Goal: Task Accomplishment & Management: Manage account settings

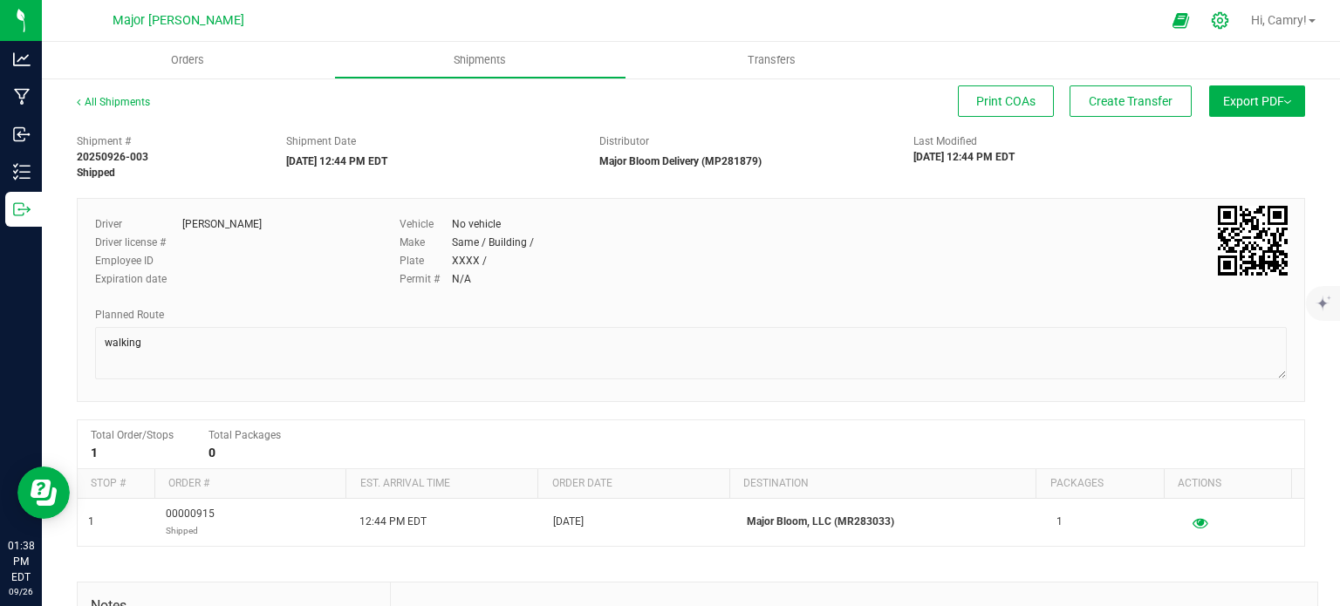
click at [1218, 24] on icon at bounding box center [1220, 20] width 18 height 18
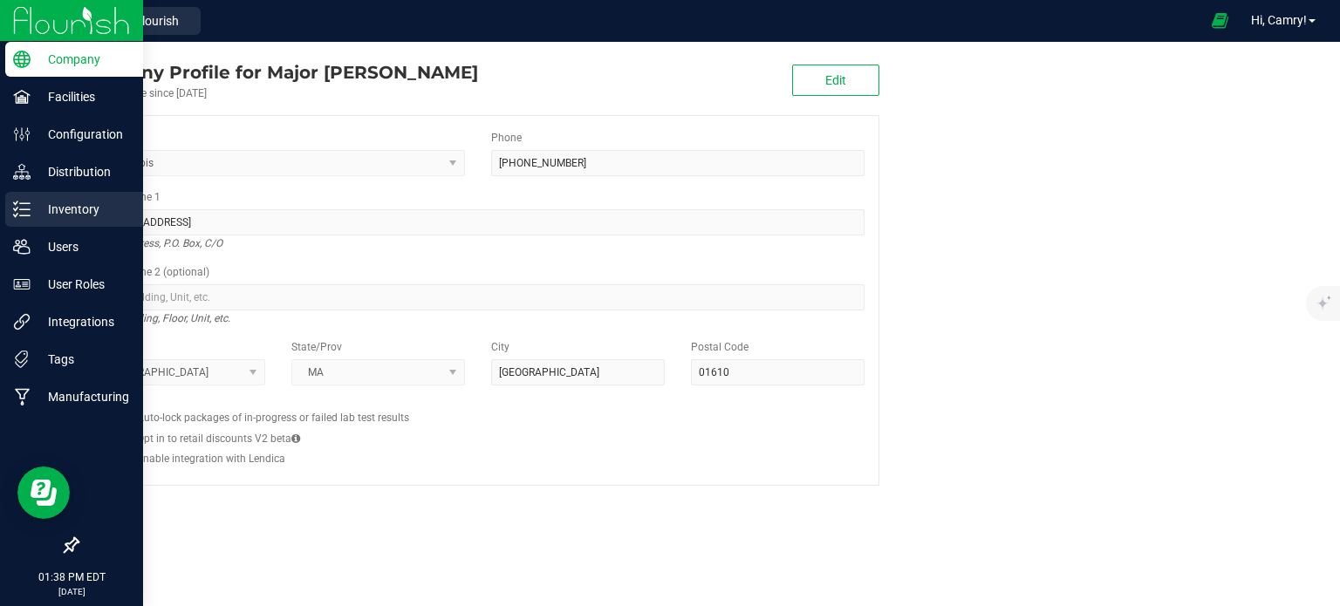
click at [86, 210] on p "Inventory" at bounding box center [83, 209] width 105 height 21
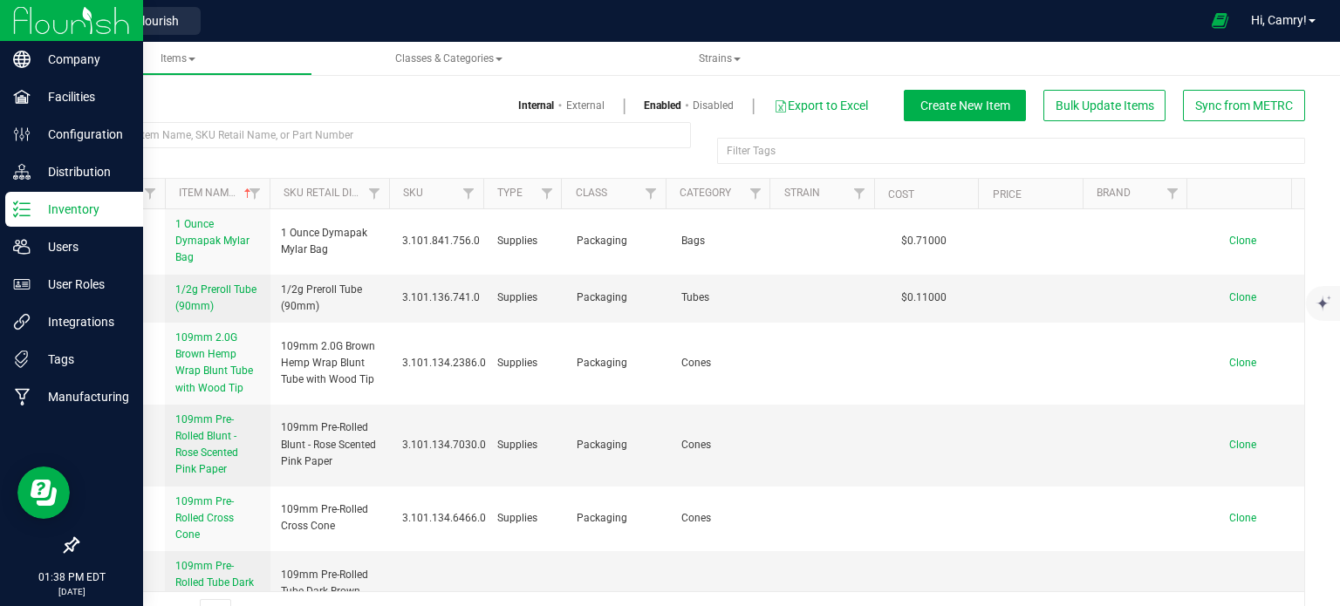
click at [72, 211] on p "Inventory" at bounding box center [83, 209] width 105 height 21
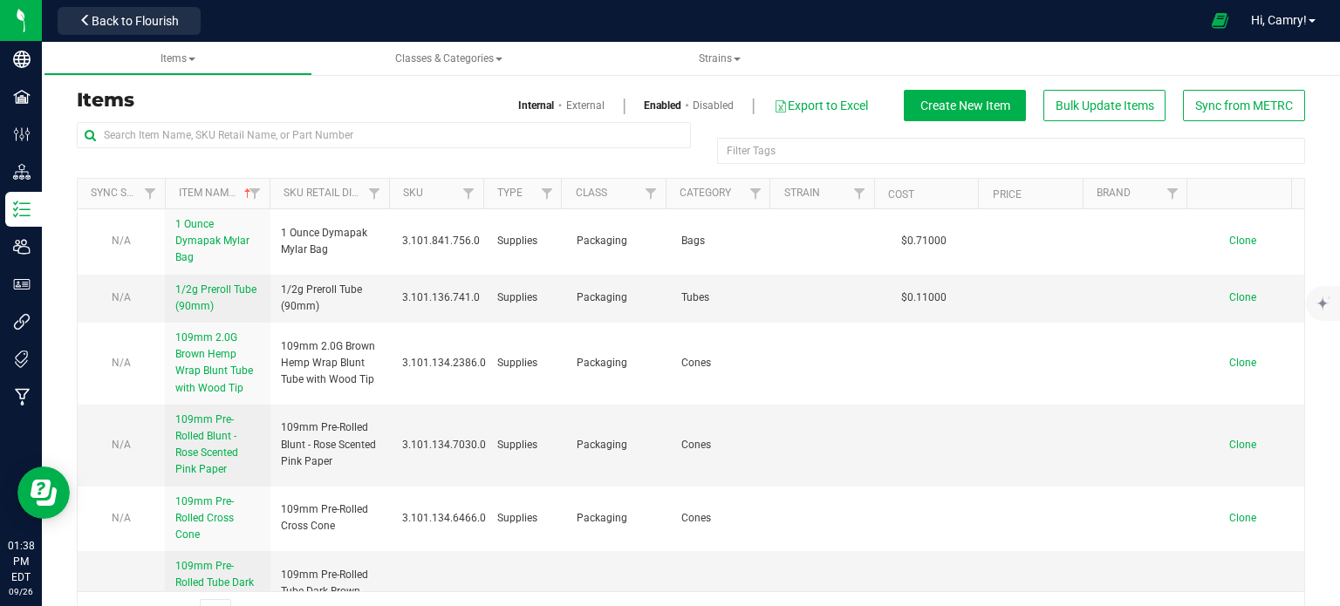
click at [935, 81] on div "Items Internal External Enabled Disabled Export to Excel Create New Item Bulk U…" at bounding box center [691, 351] width 1229 height 566
click at [934, 106] on span "Create New Item" at bounding box center [966, 106] width 90 height 14
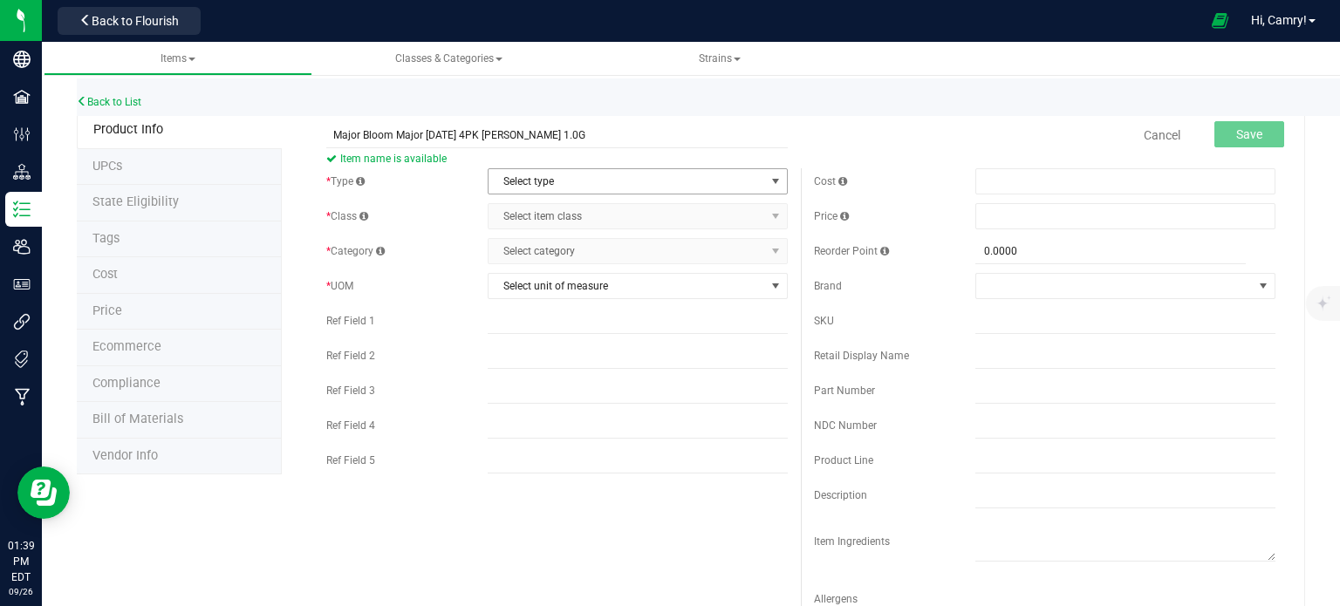
type input "Major Bloom Major [DATE] 4PK [PERSON_NAME] 1.0G"
click at [706, 177] on span "Select type" at bounding box center [627, 181] width 277 height 24
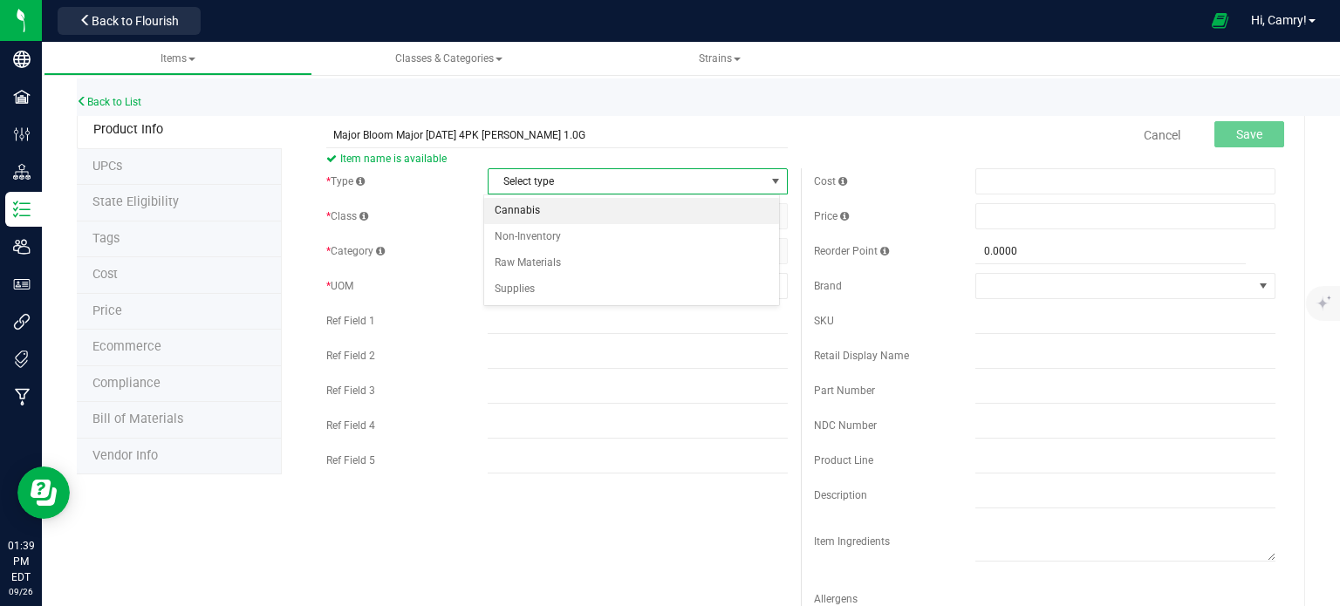
click at [699, 209] on li "Cannabis" at bounding box center [631, 211] width 295 height 26
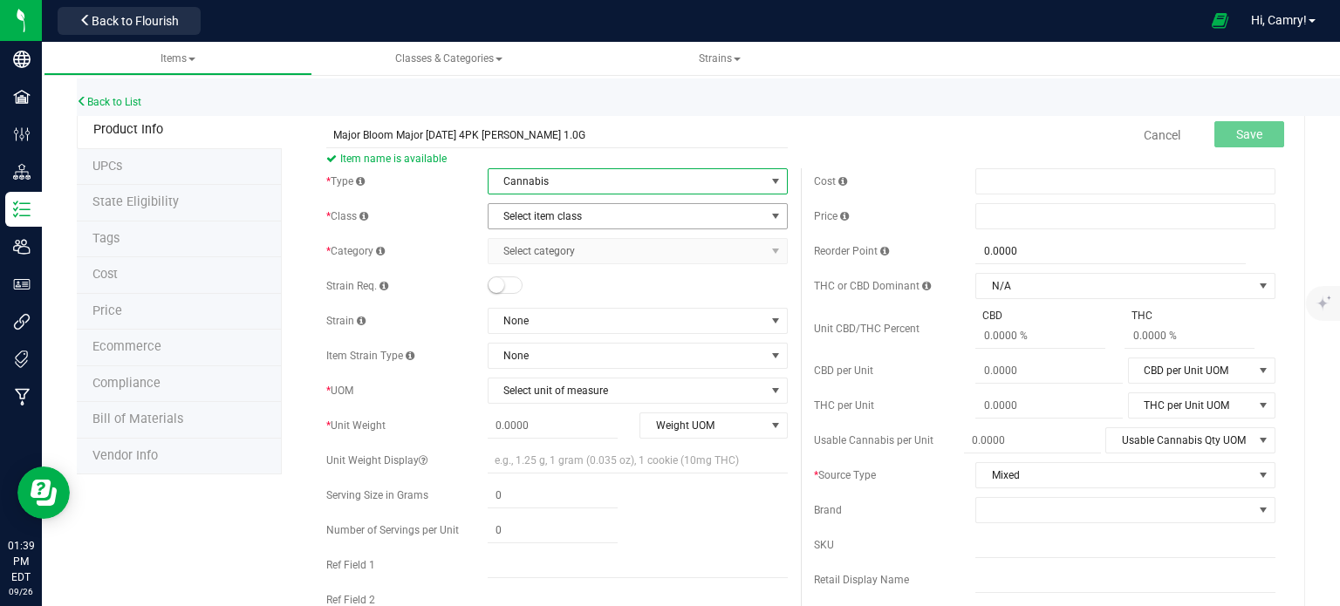
click at [696, 214] on span "Select item class" at bounding box center [627, 216] width 277 height 24
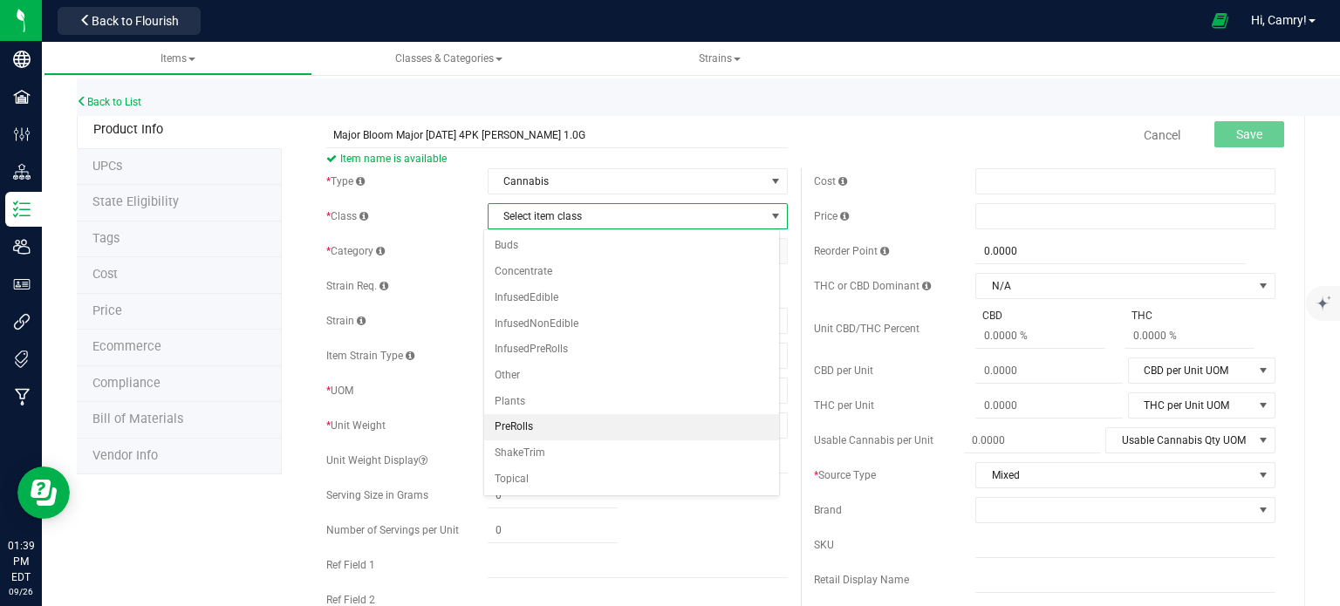
click at [617, 421] on li "PreRolls" at bounding box center [631, 428] width 295 height 26
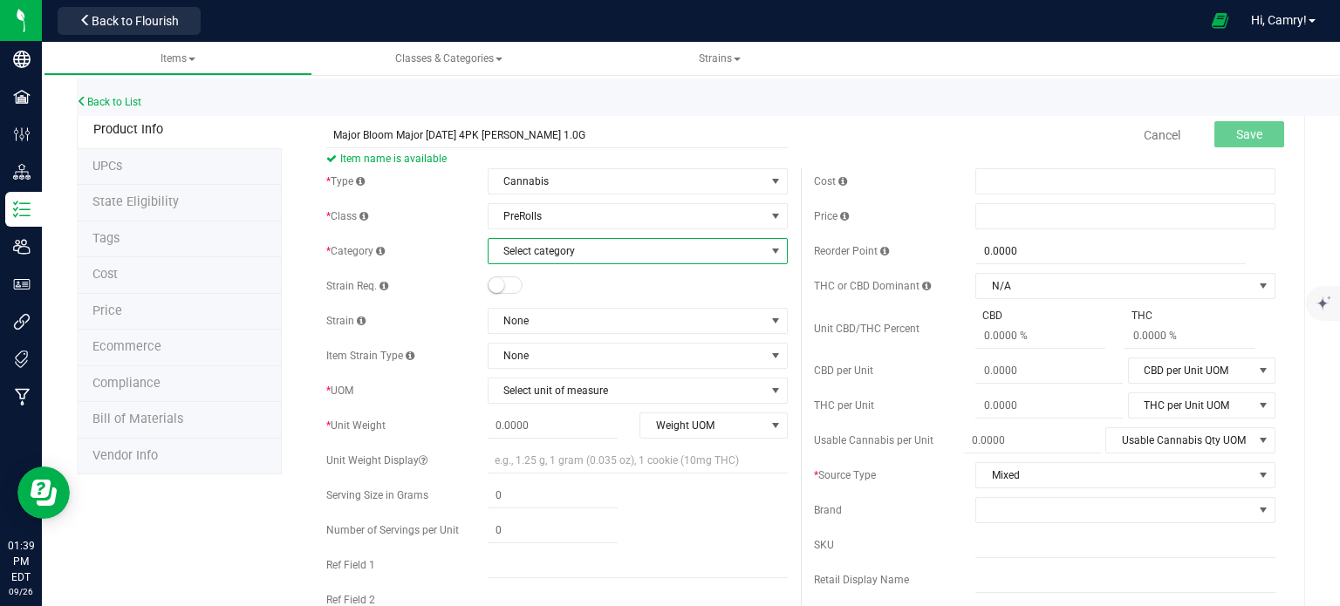
click at [634, 254] on span "Select category" at bounding box center [627, 251] width 277 height 24
click at [637, 299] on li "In-House Pre-Rolls" at bounding box center [631, 307] width 295 height 26
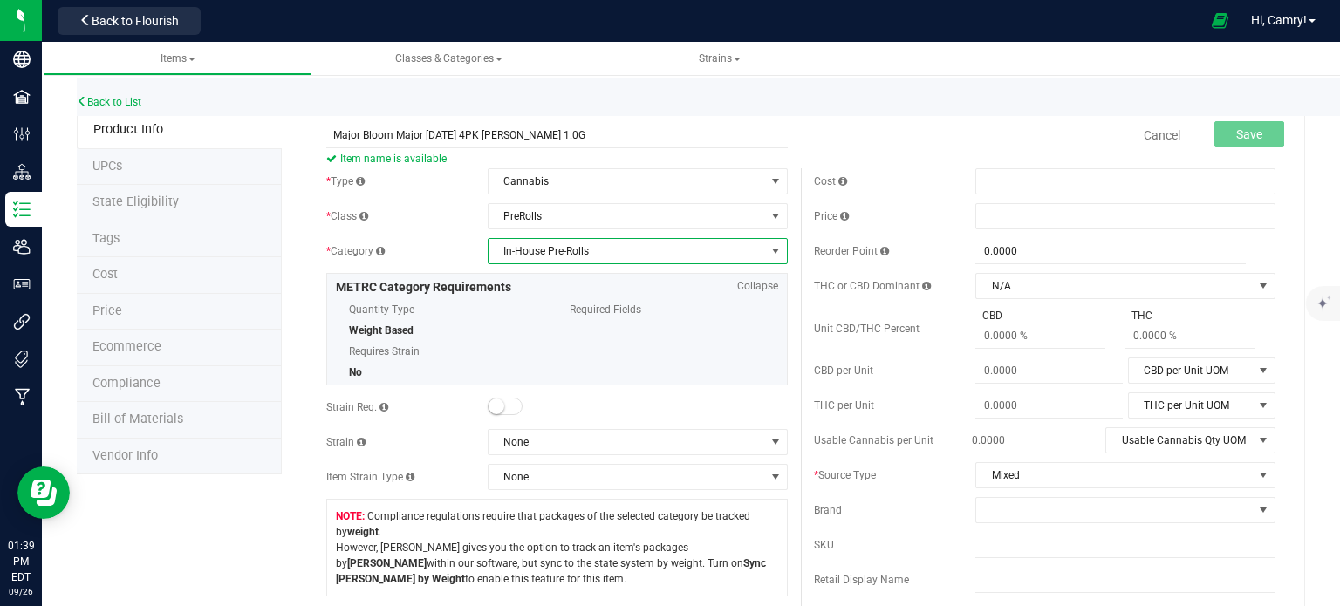
click at [505, 405] on span at bounding box center [505, 406] width 35 height 17
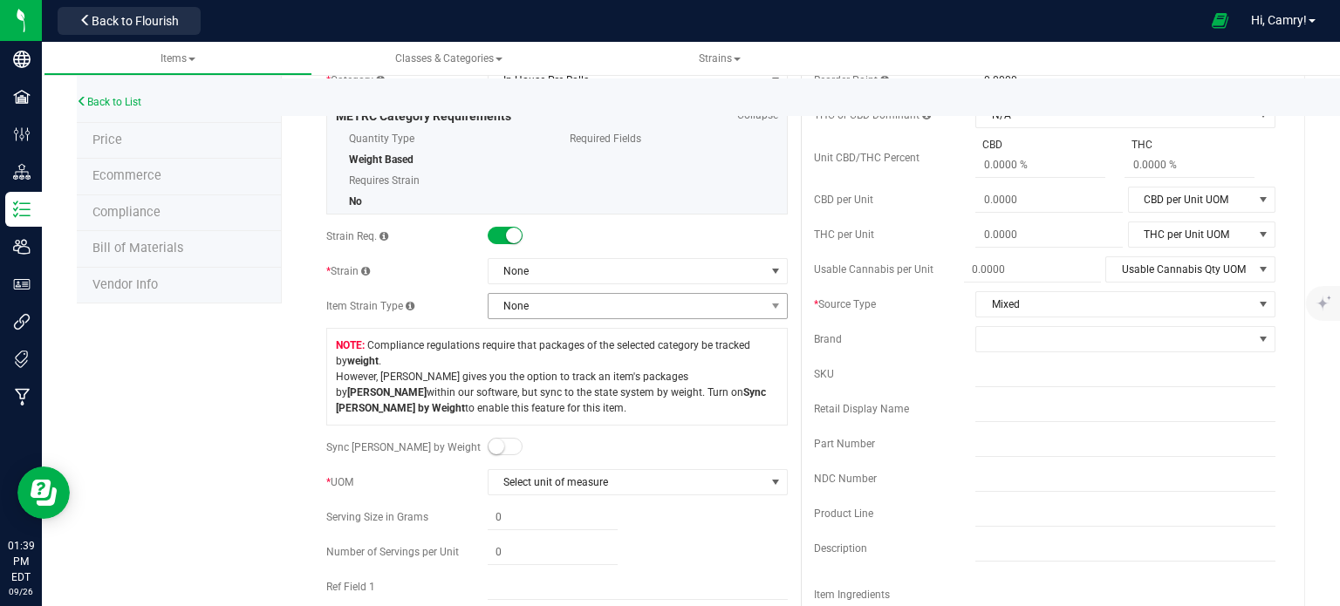
scroll to position [175, 0]
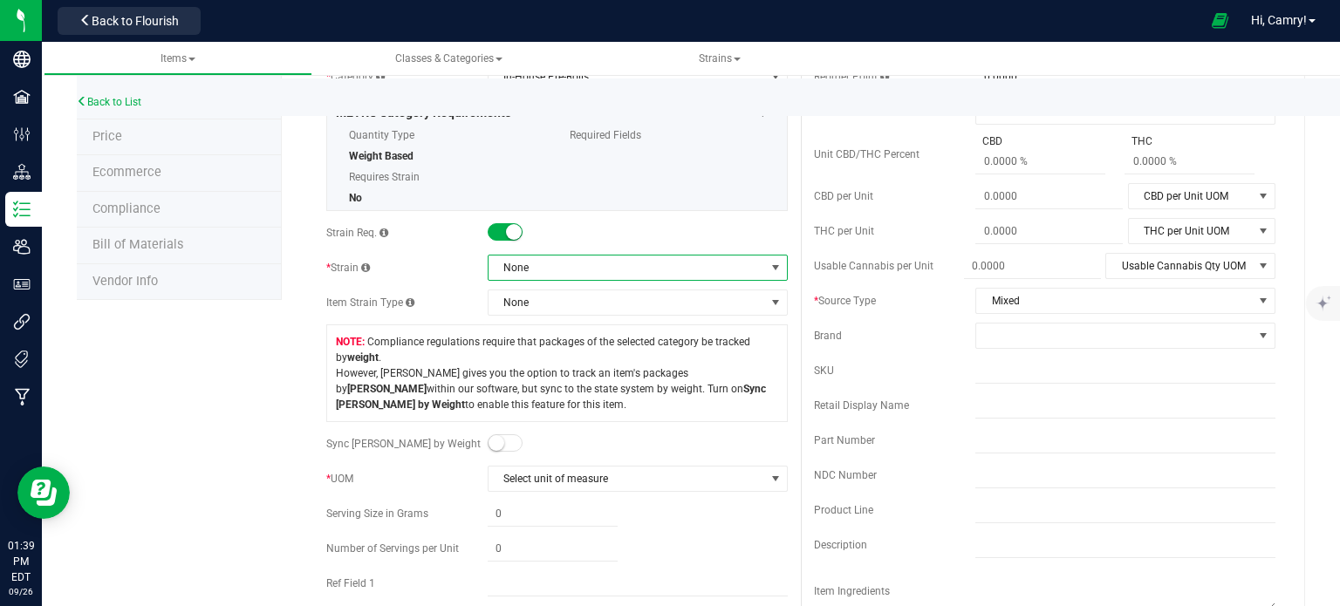
click at [576, 261] on span "None" at bounding box center [627, 268] width 277 height 24
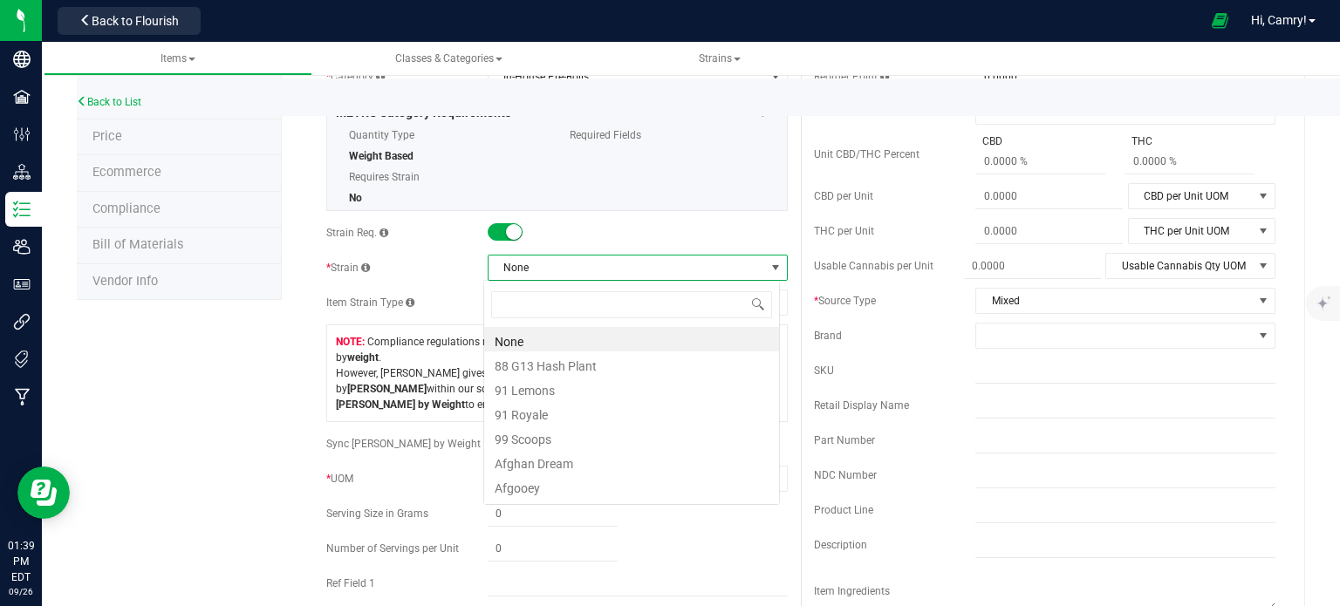
scroll to position [25, 297]
type input "runt"
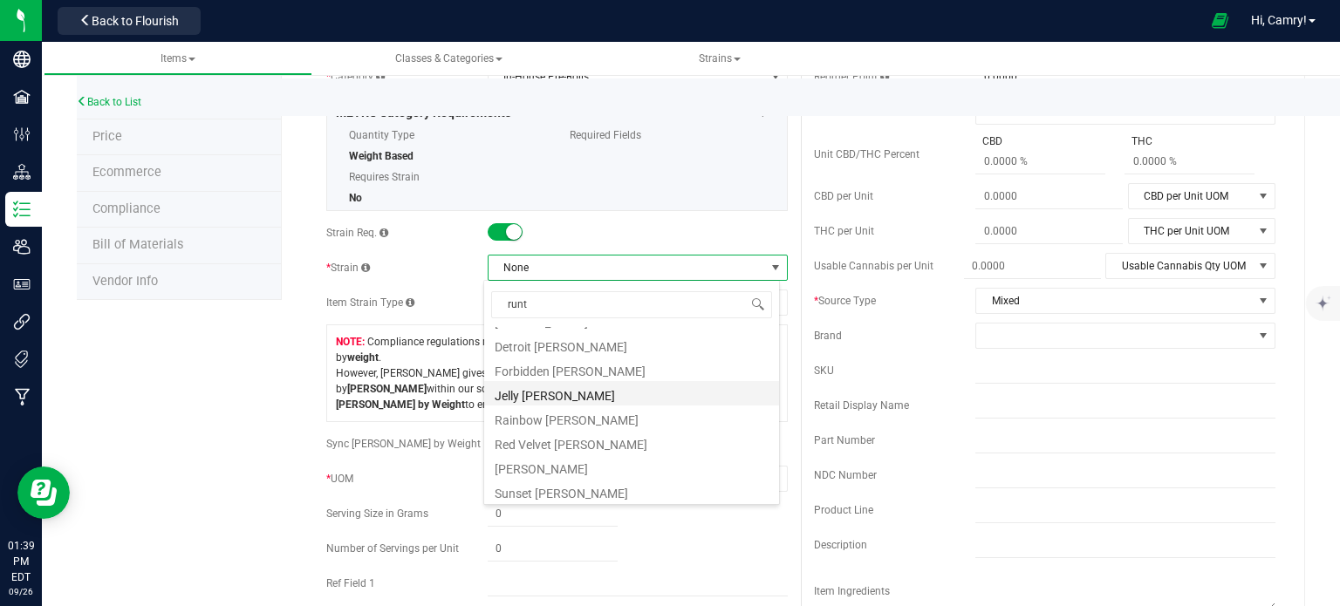
scroll to position [94, 0]
click at [576, 470] on li "[PERSON_NAME]" at bounding box center [631, 465] width 295 height 24
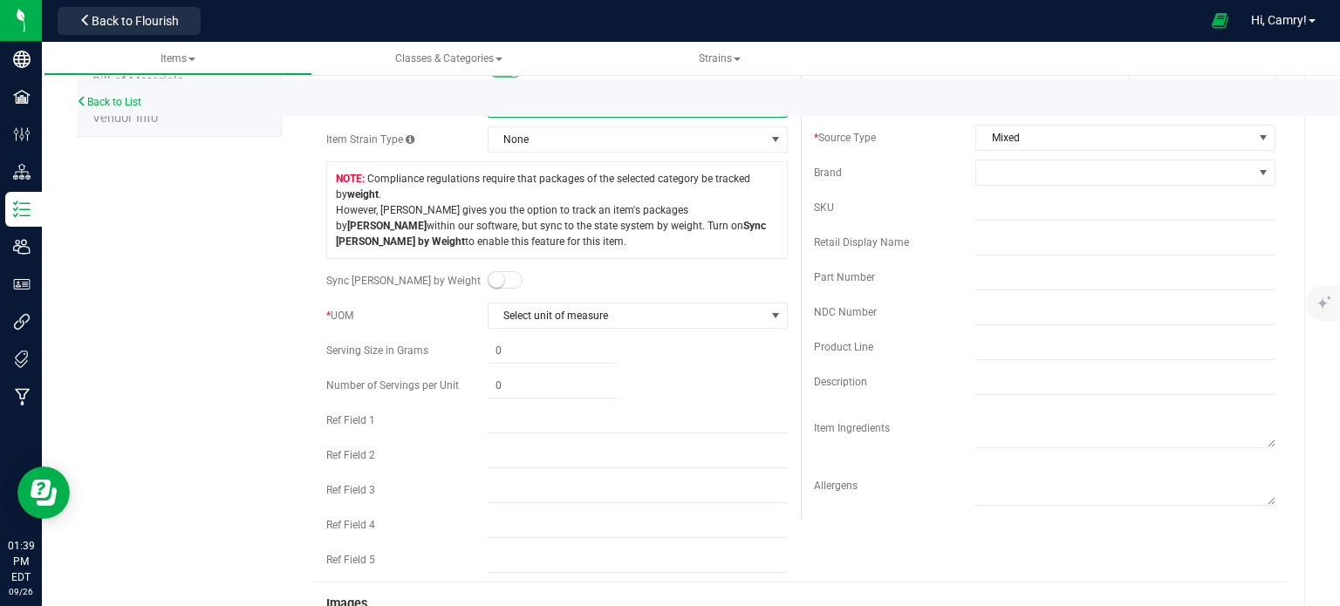
scroll to position [349, 0]
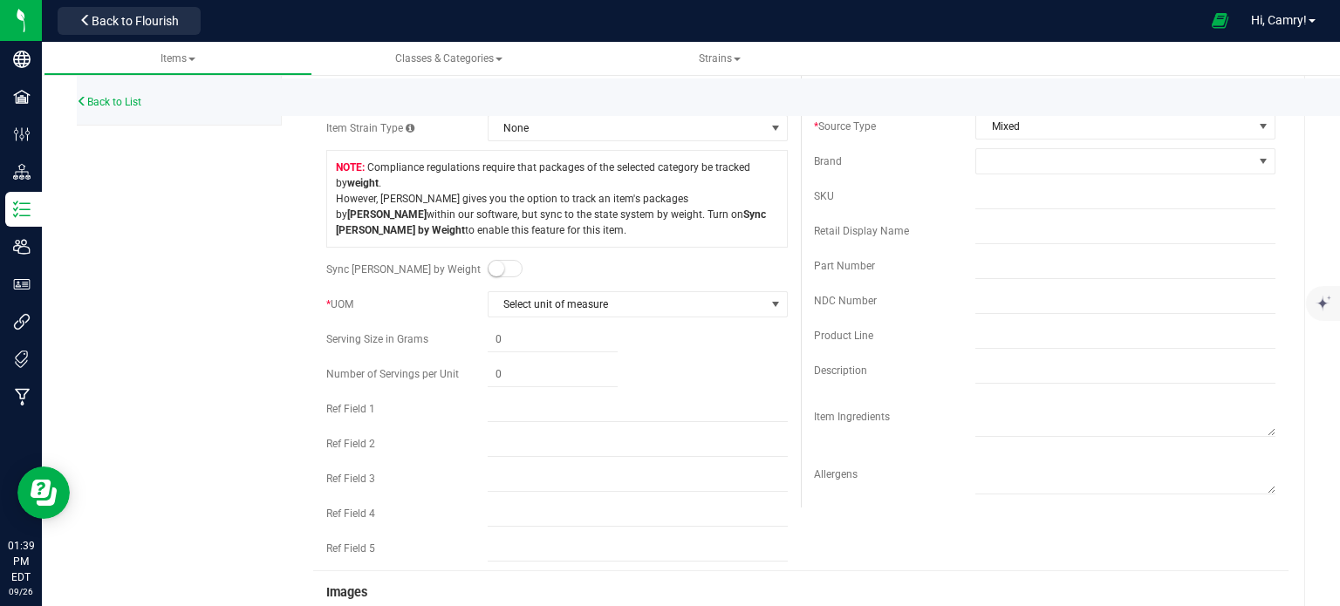
click at [513, 264] on span at bounding box center [505, 268] width 35 height 17
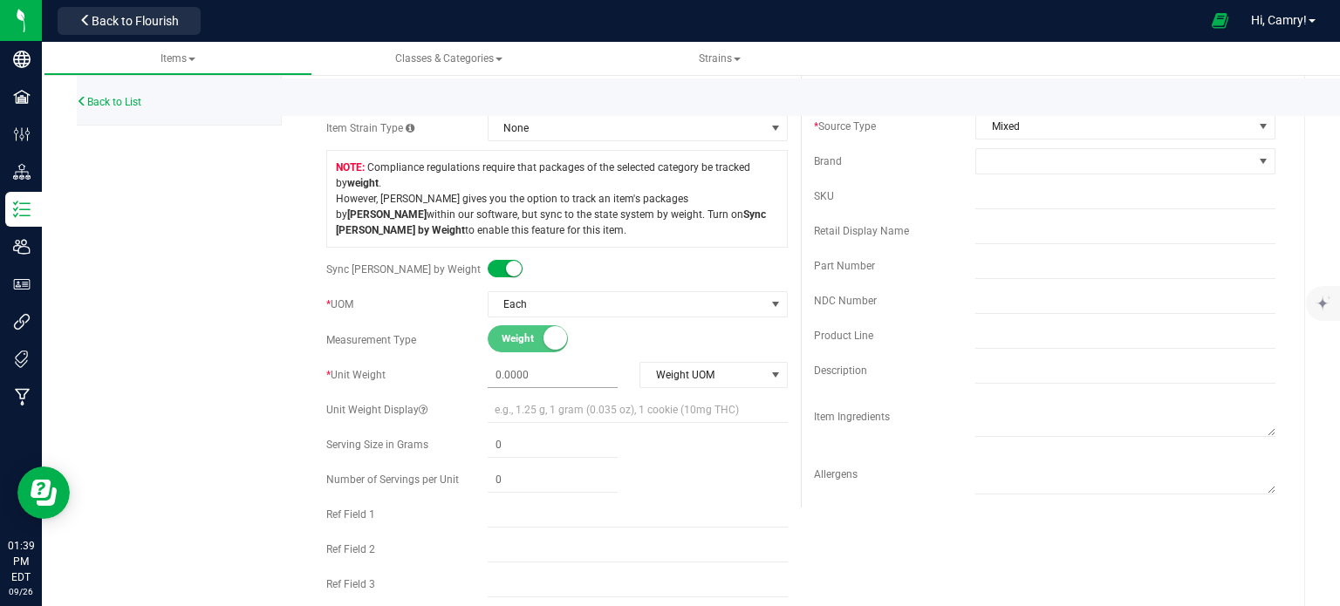
click at [546, 383] on span at bounding box center [553, 375] width 130 height 25
type input "4"
type input "4.0000"
click at [701, 383] on span "Weight UOM" at bounding box center [703, 375] width 124 height 24
click at [695, 408] on li "Gram" at bounding box center [707, 404] width 144 height 26
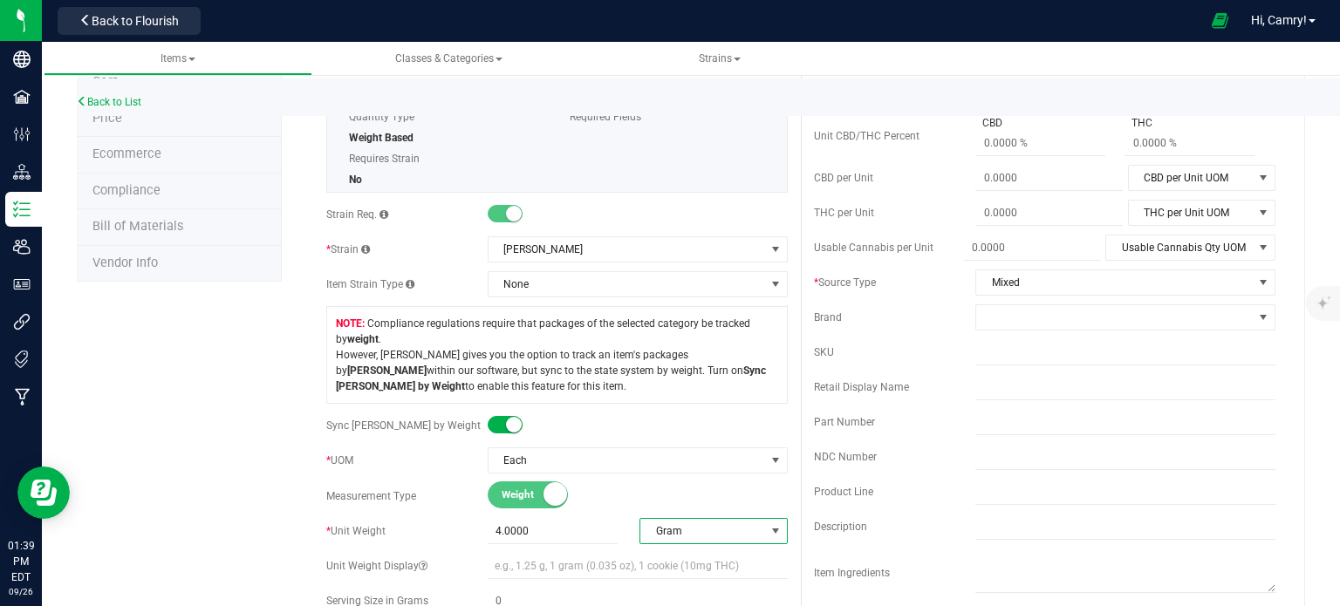
scroll to position [0, 0]
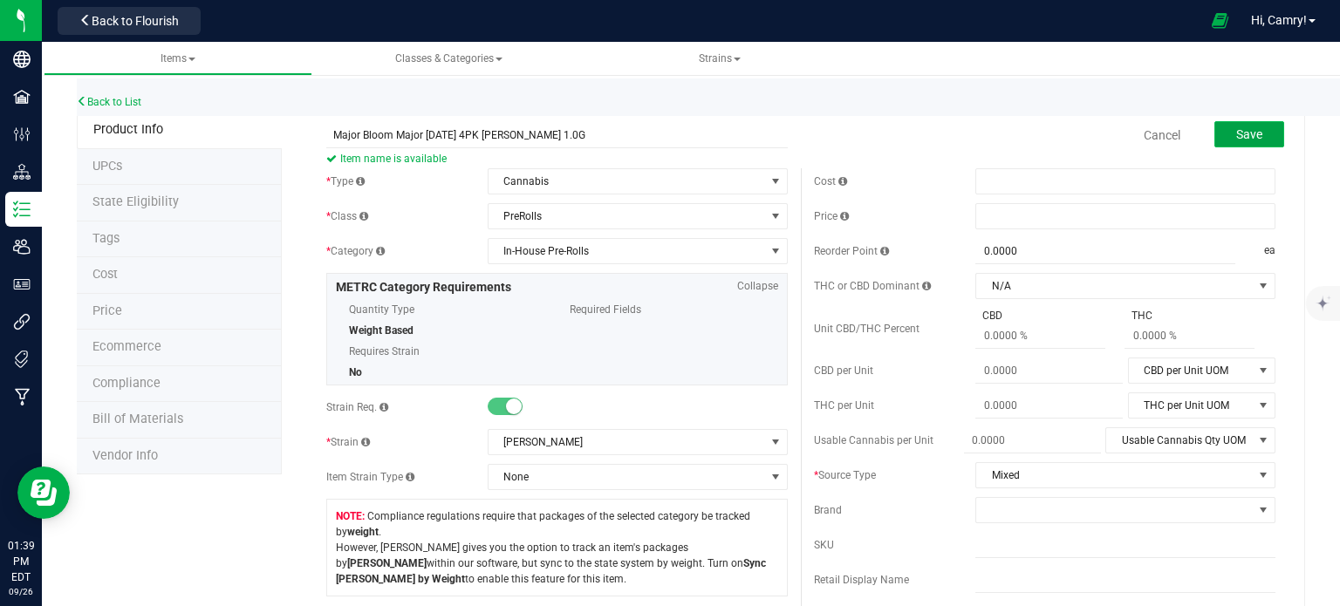
click at [1244, 146] on button "Save" at bounding box center [1250, 134] width 70 height 26
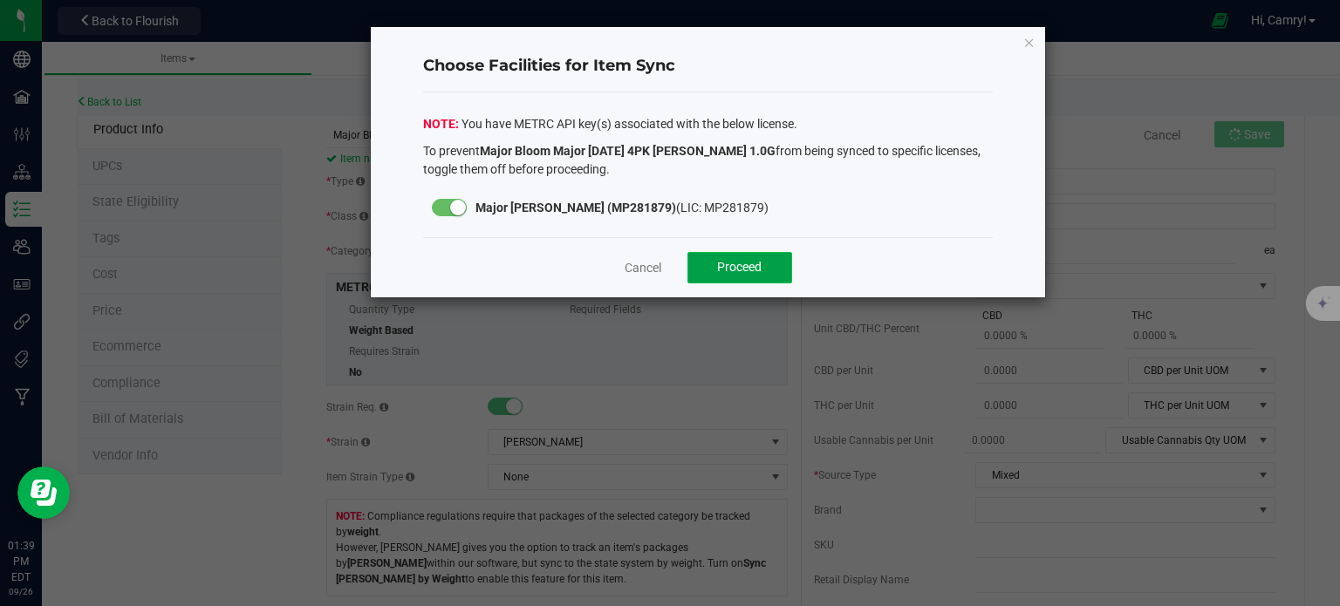
click at [757, 262] on span "Proceed" at bounding box center [739, 267] width 45 height 14
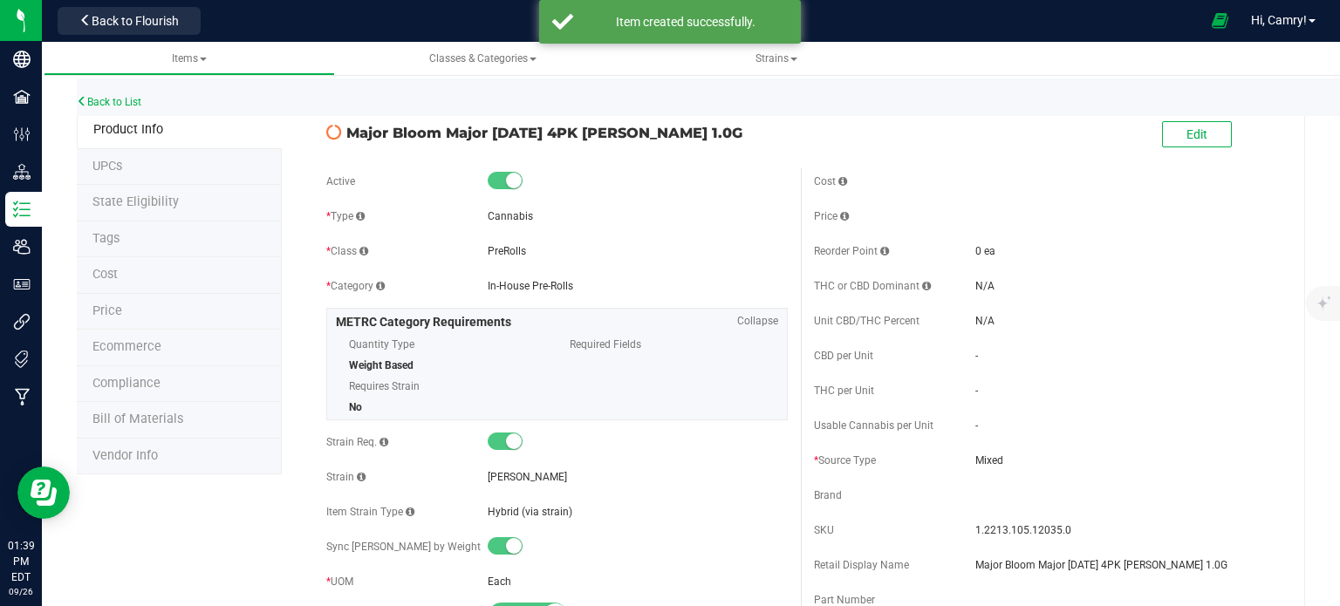
click at [140, 414] on span "Bill of Materials" at bounding box center [137, 419] width 91 height 15
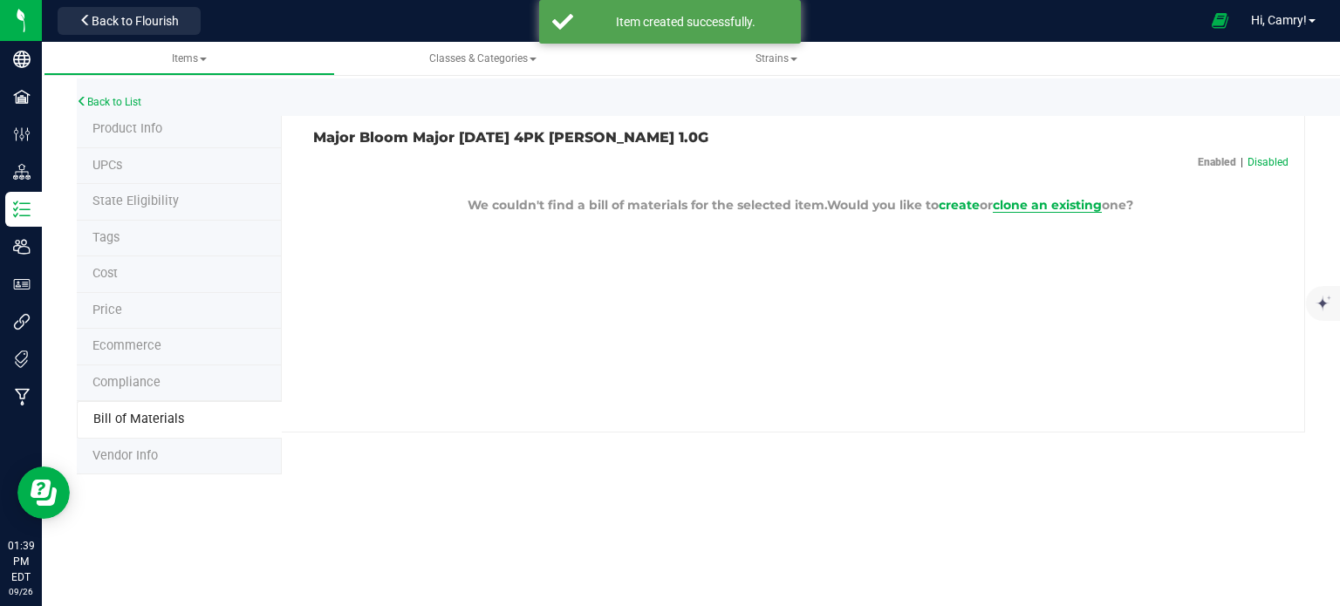
click at [1043, 208] on span "clone an existing" at bounding box center [1047, 205] width 109 height 16
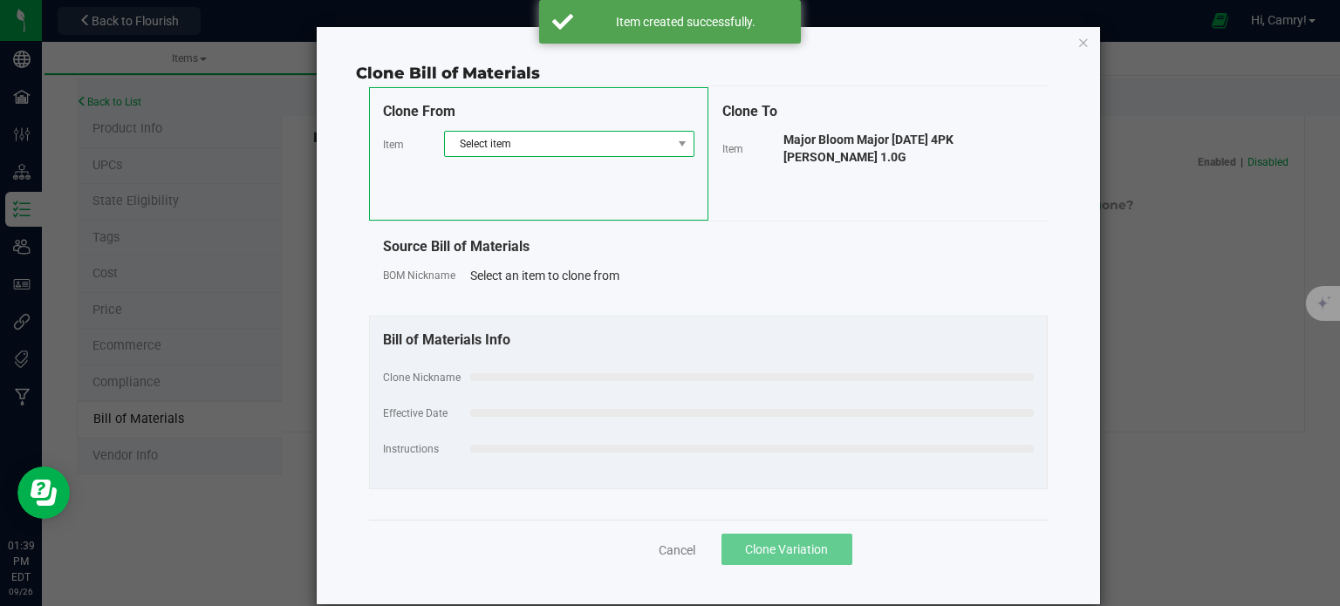
click at [579, 149] on span "Select item" at bounding box center [558, 144] width 227 height 24
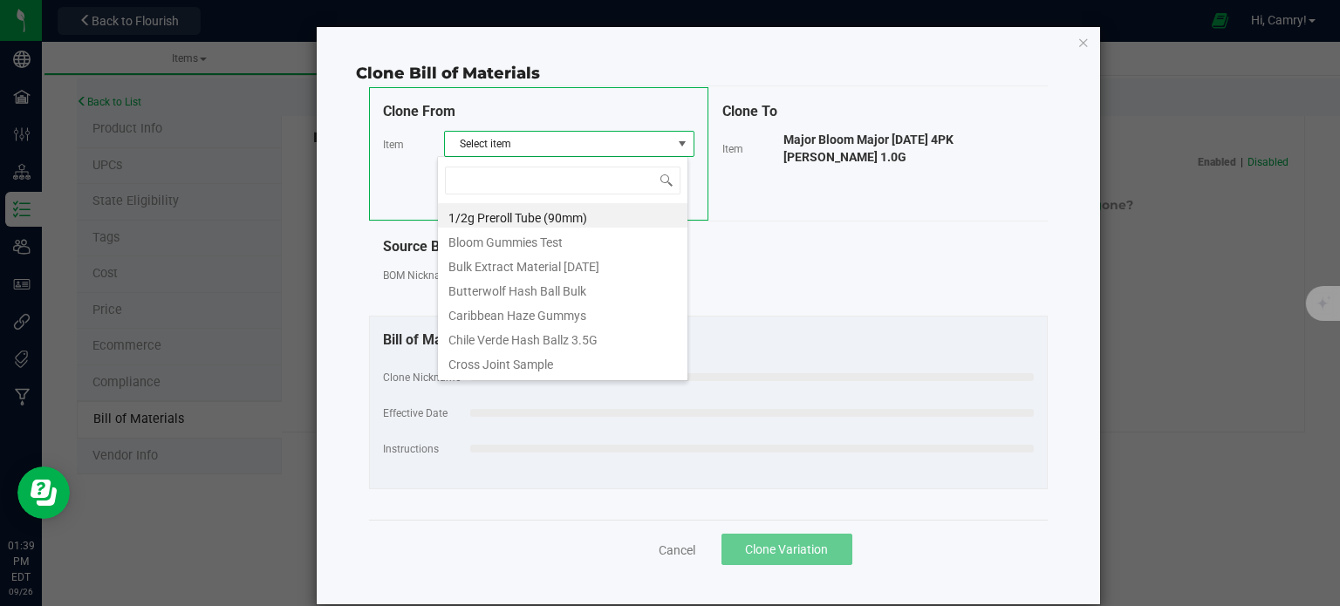
scroll to position [25, 250]
type input "m"
type input "major [PERSON_NAME]"
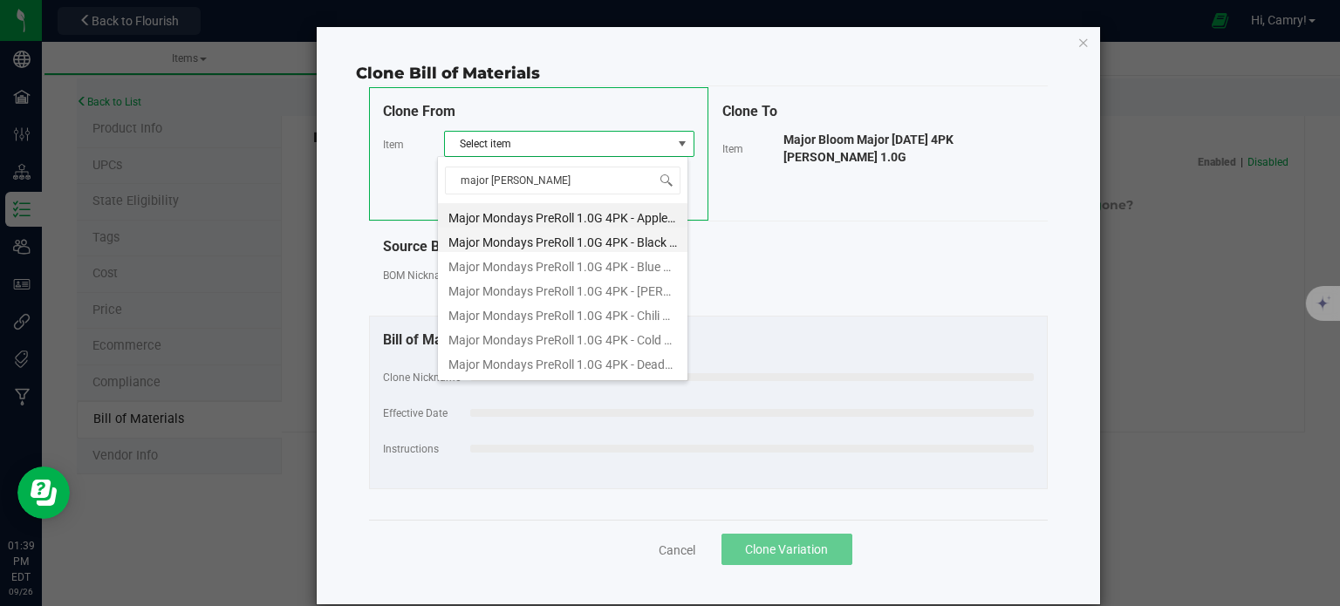
click at [574, 244] on li "Major Mondays PreRoll 1.0G 4PK - Black Maple" at bounding box center [563, 240] width 250 height 24
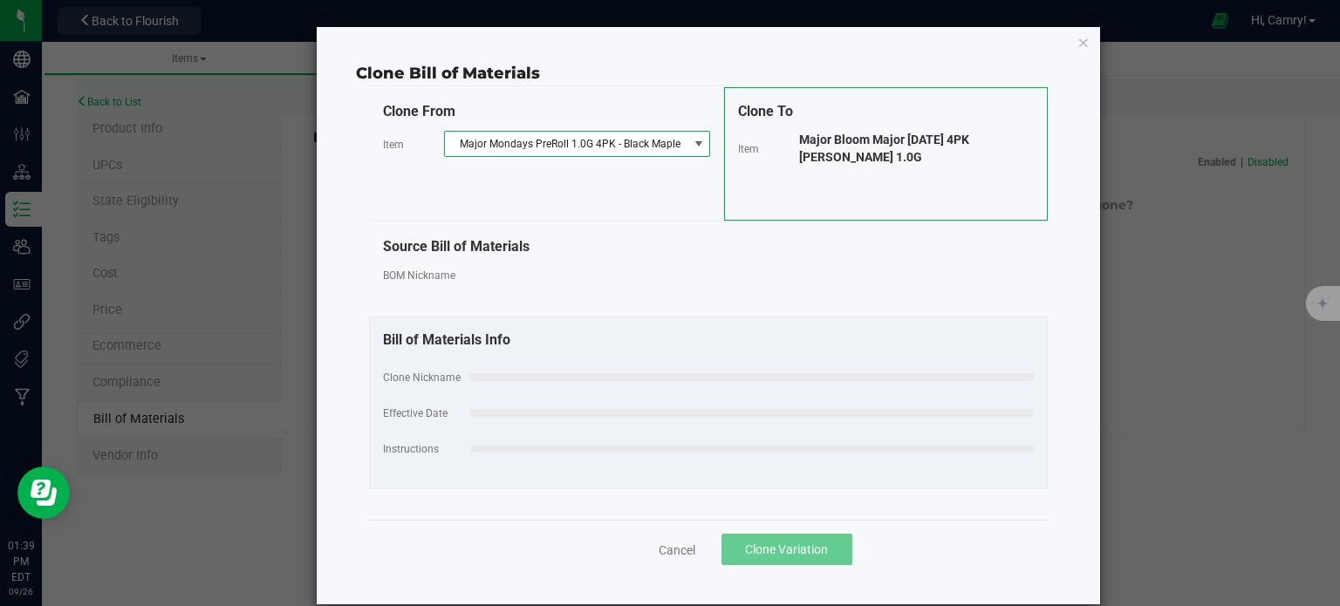
select select "605"
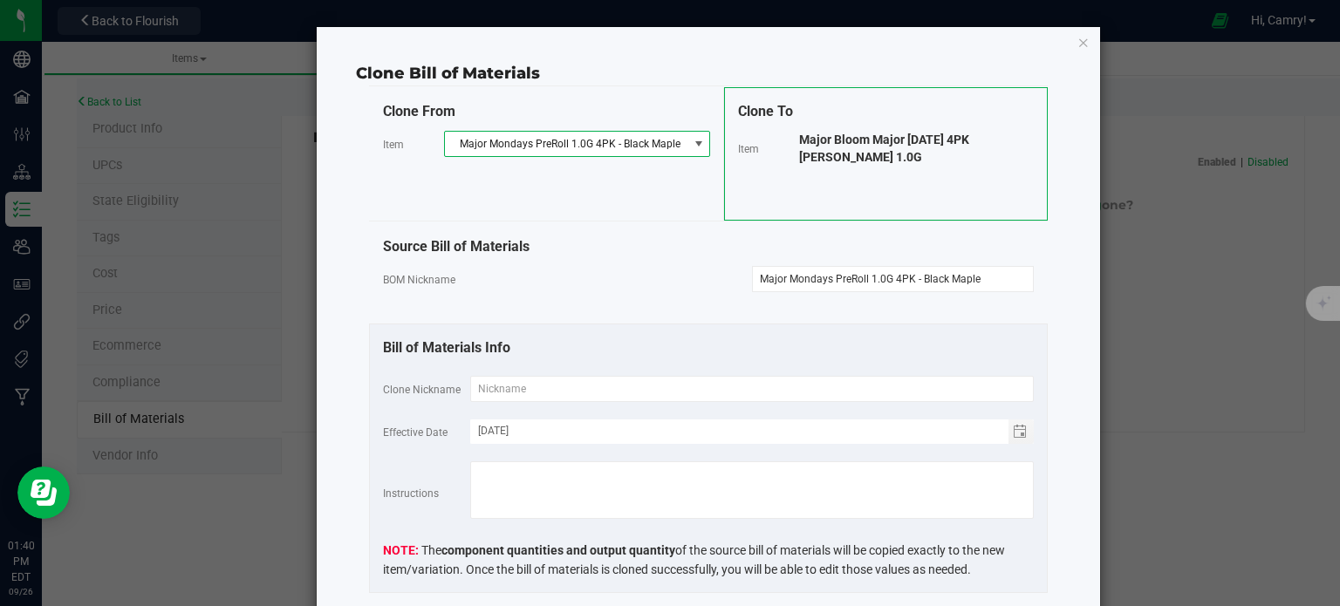
click at [636, 135] on span "Major Mondays PreRoll 1.0G 4PK - Black Maple" at bounding box center [566, 144] width 243 height 24
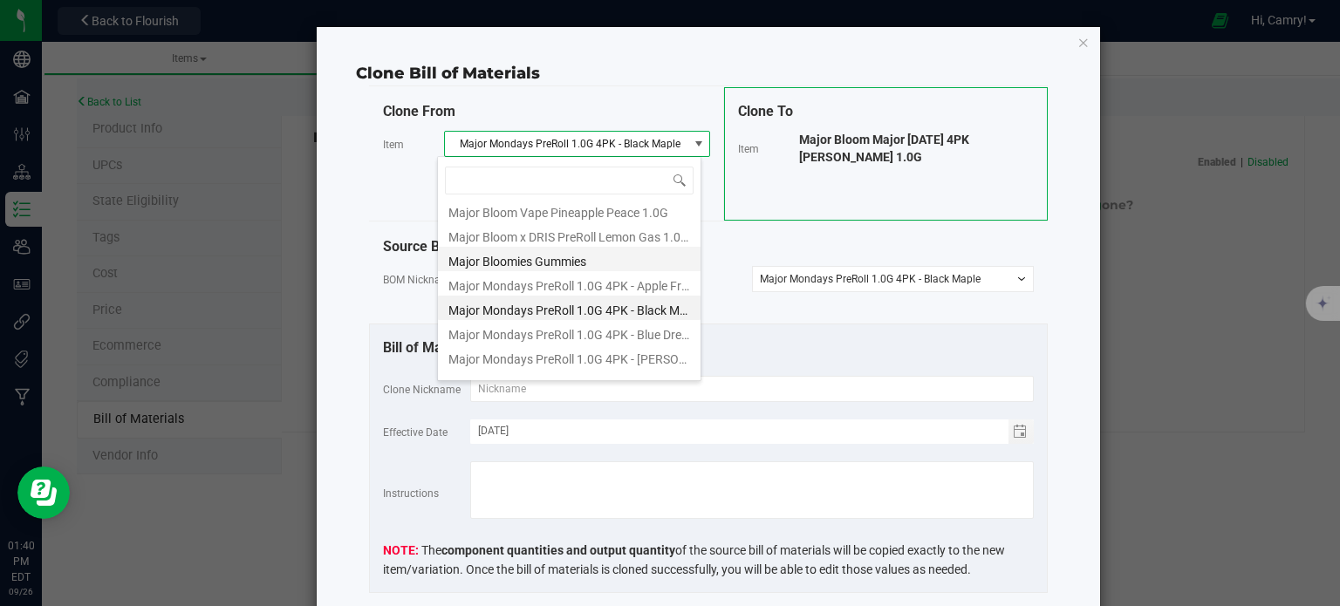
scroll to position [19729, 0]
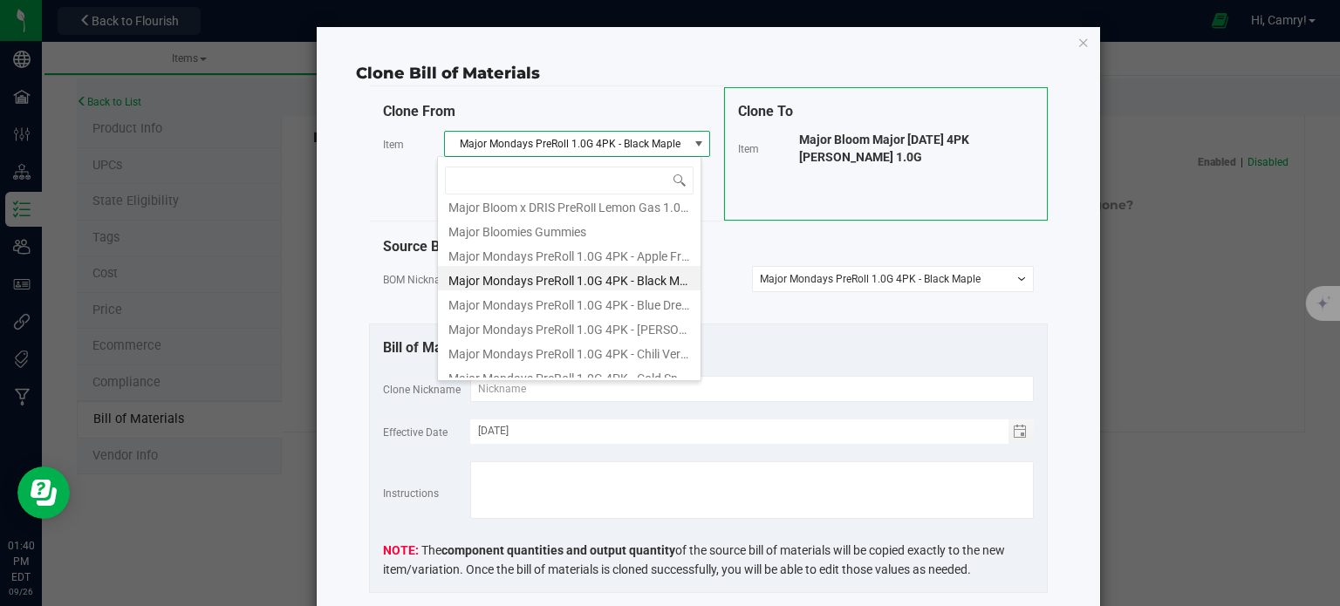
click at [649, 275] on li "Major Mondays PreRoll 1.0G 4PK - Black Maple" at bounding box center [569, 278] width 263 height 24
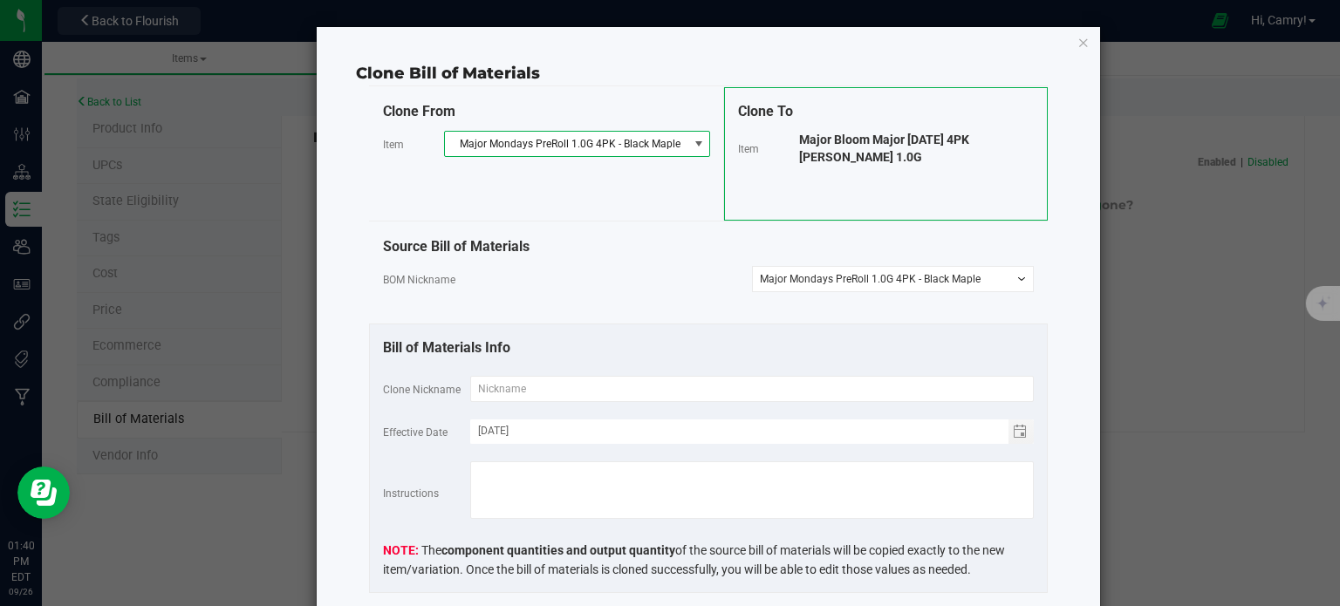
click at [866, 138] on span "Major Bloom Major [DATE] 4PK [PERSON_NAME] 1.0G" at bounding box center [884, 148] width 170 height 31
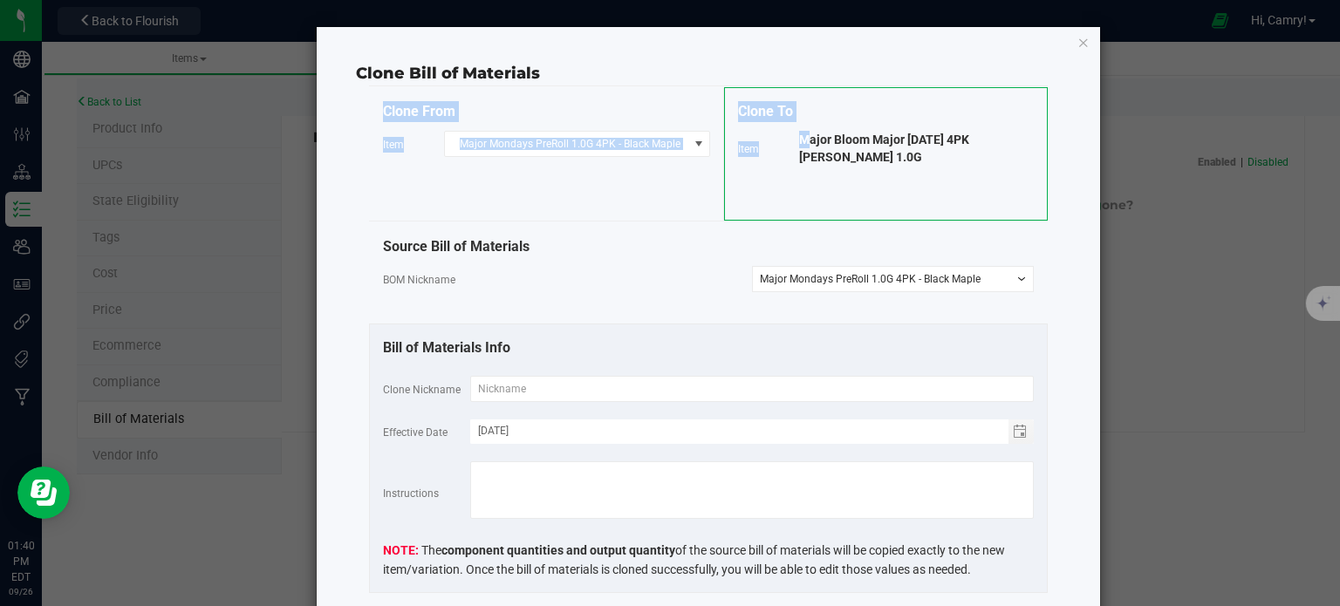
click at [866, 138] on span "Major Bloom Major [DATE] 4PK [PERSON_NAME] 1.0G" at bounding box center [884, 148] width 170 height 31
copy div "Clone From Item Major Mondays PreRoll 1.0G 4PK - Black Maple Clone To Item"
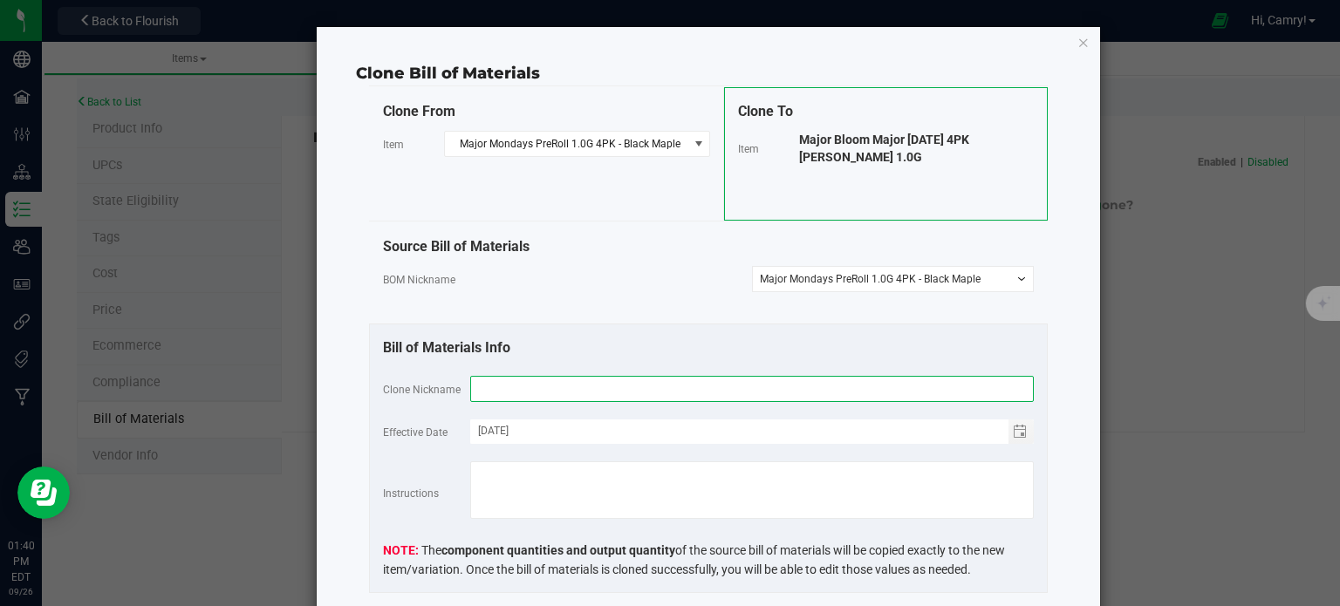
paste input "Major Bloom Major [DATE] 4PK [PERSON_NAME] 1.0G"
type input "Major Bloom Major [DATE] 4PK [PERSON_NAME] 1.0G"
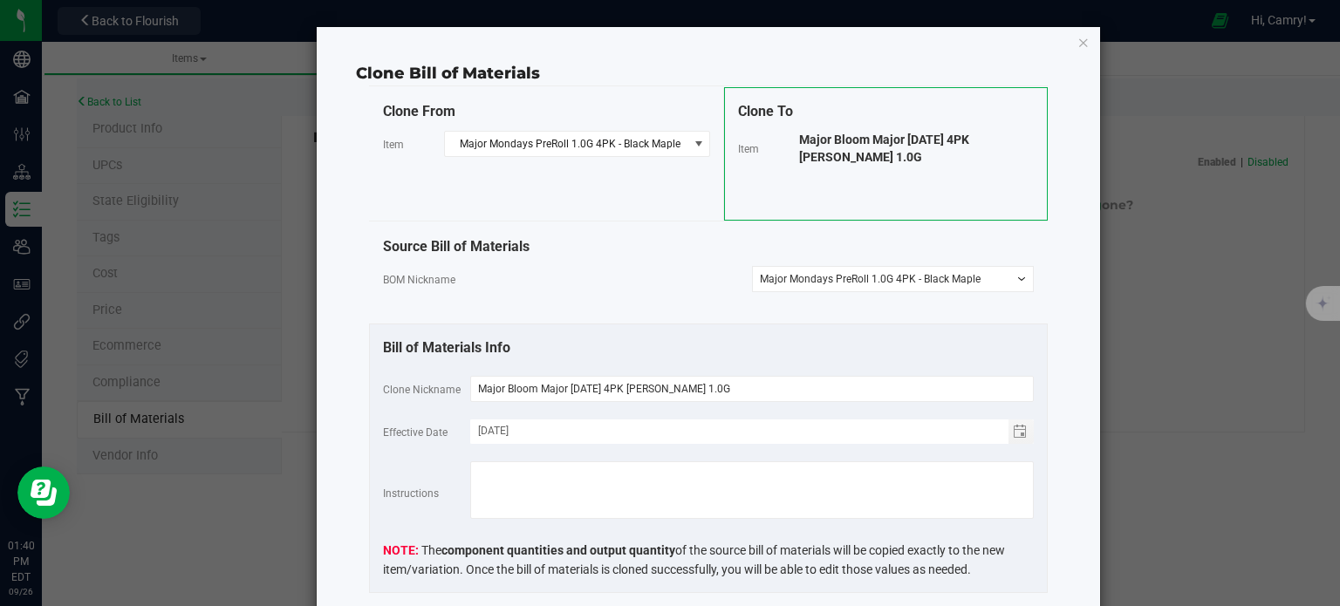
click at [623, 328] on div "Bill of Materials Info Clone Nickname Major Bloom Major [DATE] 4PK [PERSON_NAME…" at bounding box center [708, 459] width 679 height 270
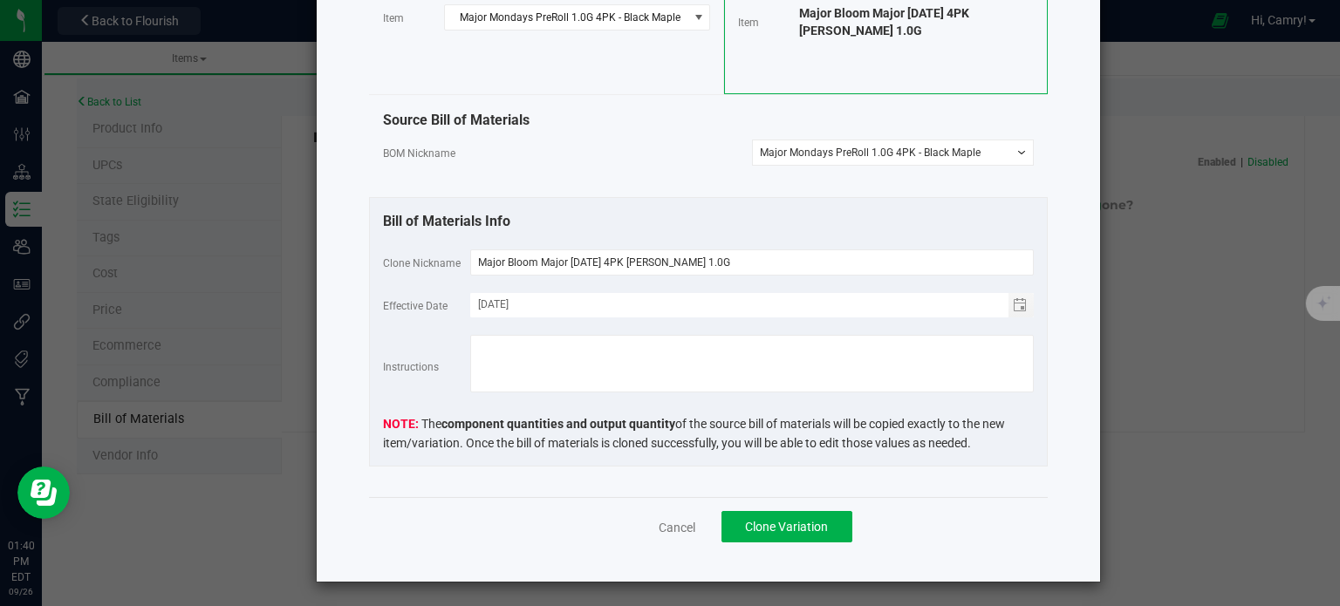
scroll to position [128, 0]
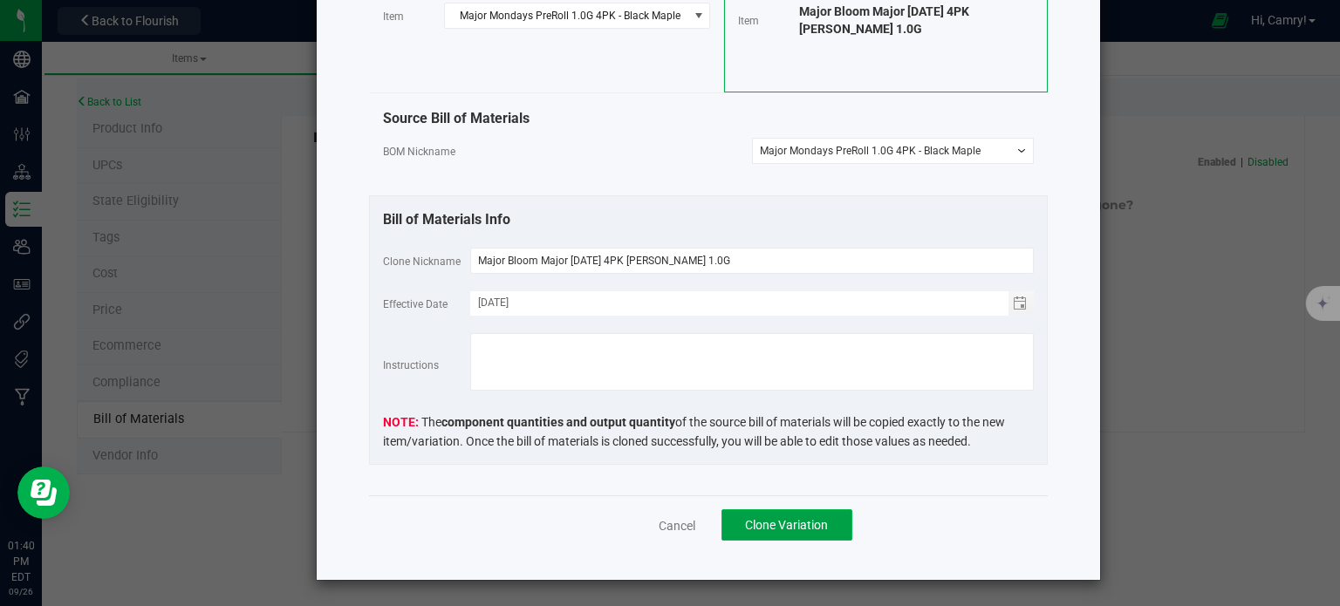
click at [745, 531] on span "Clone Variation" at bounding box center [786, 525] width 83 height 14
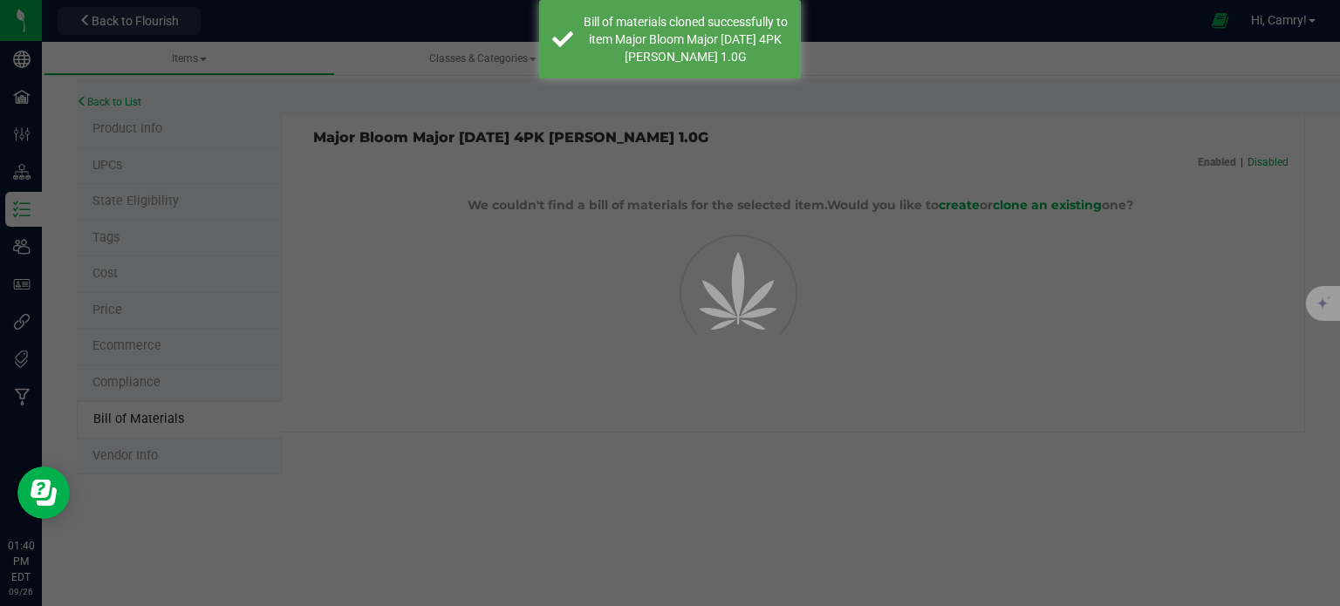
select select "920"
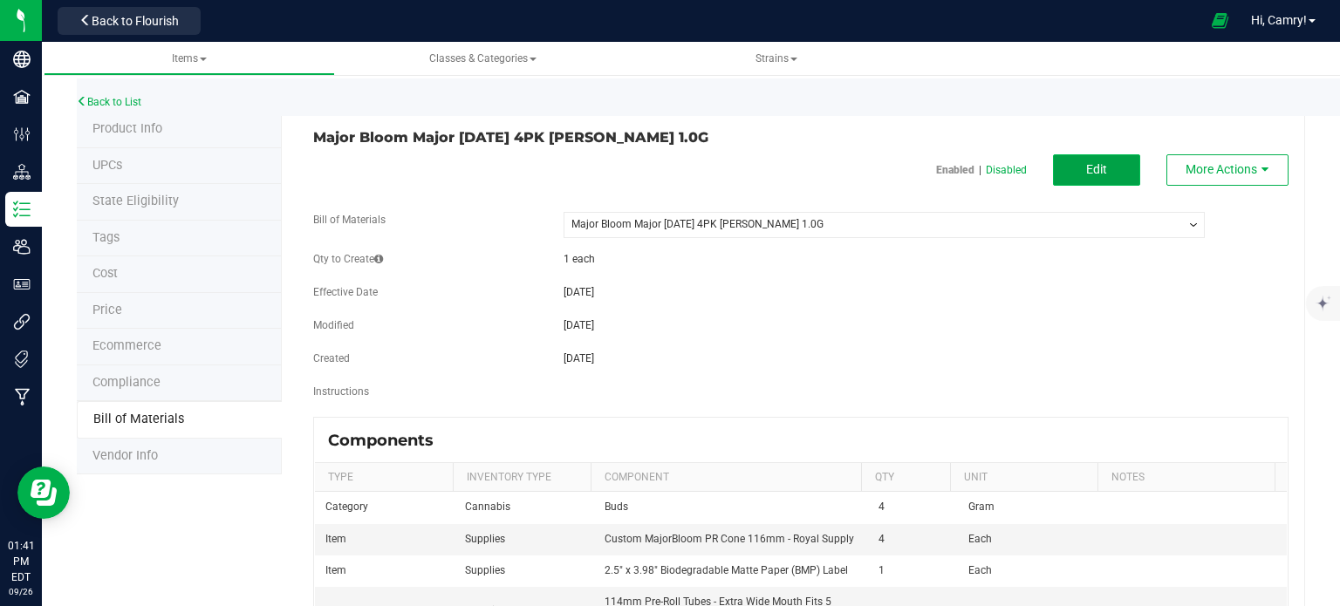
click at [1086, 170] on span "Edit" at bounding box center [1096, 169] width 21 height 14
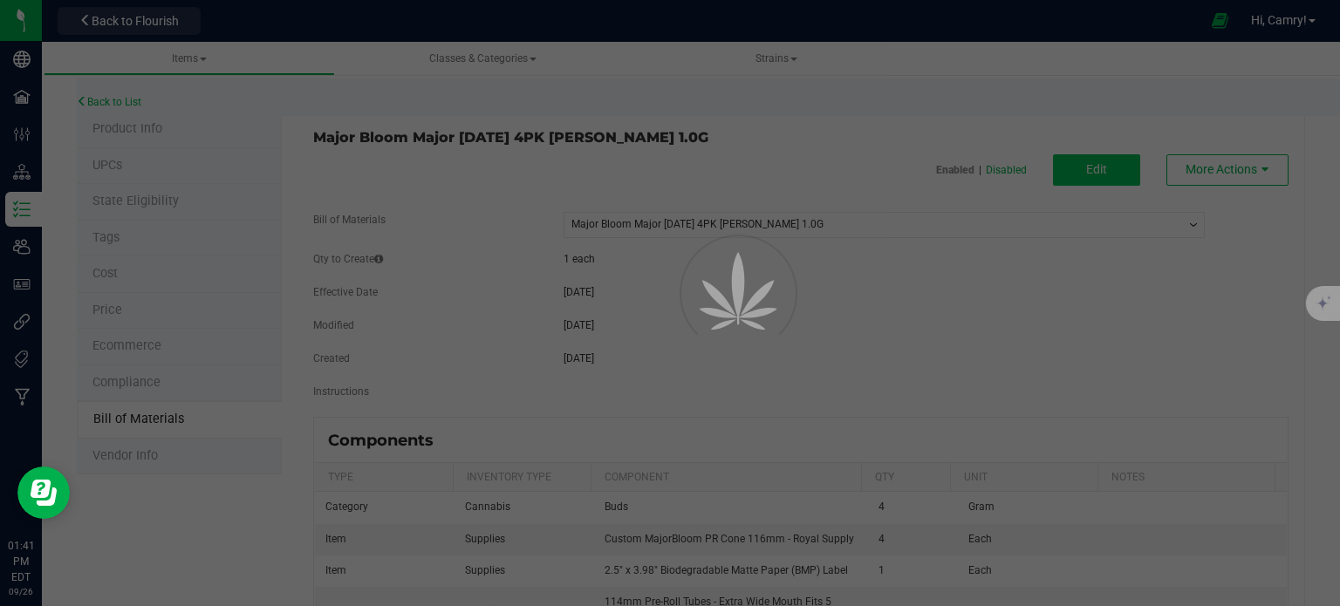
select select "920"
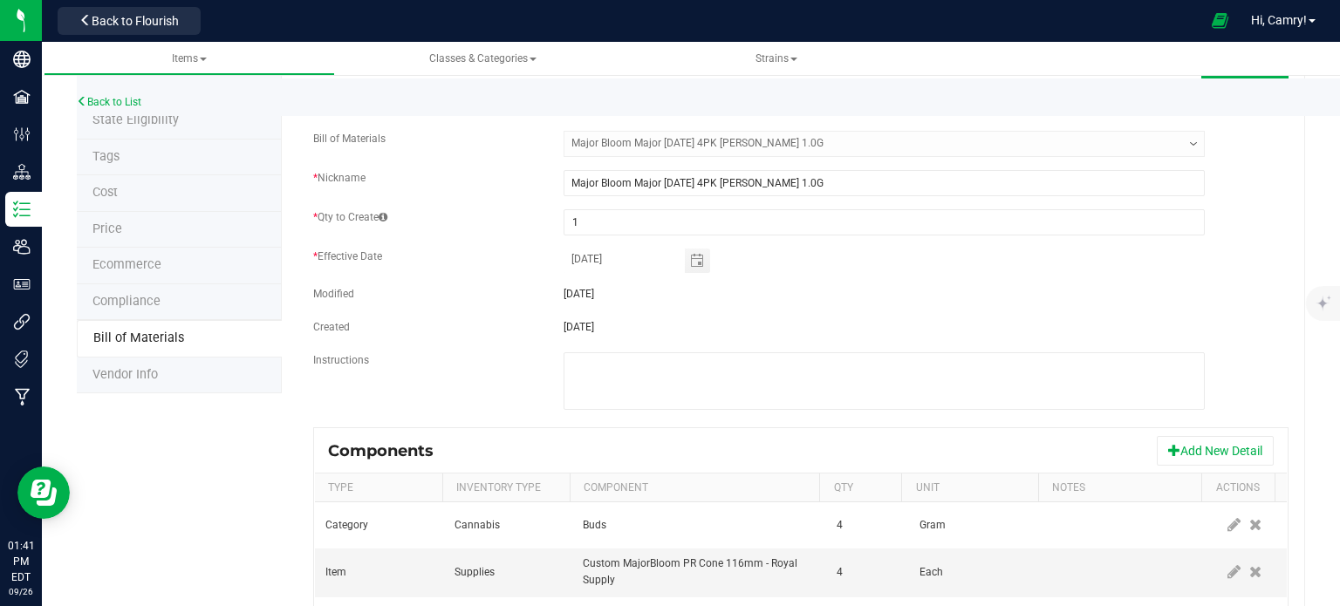
scroll to position [222, 0]
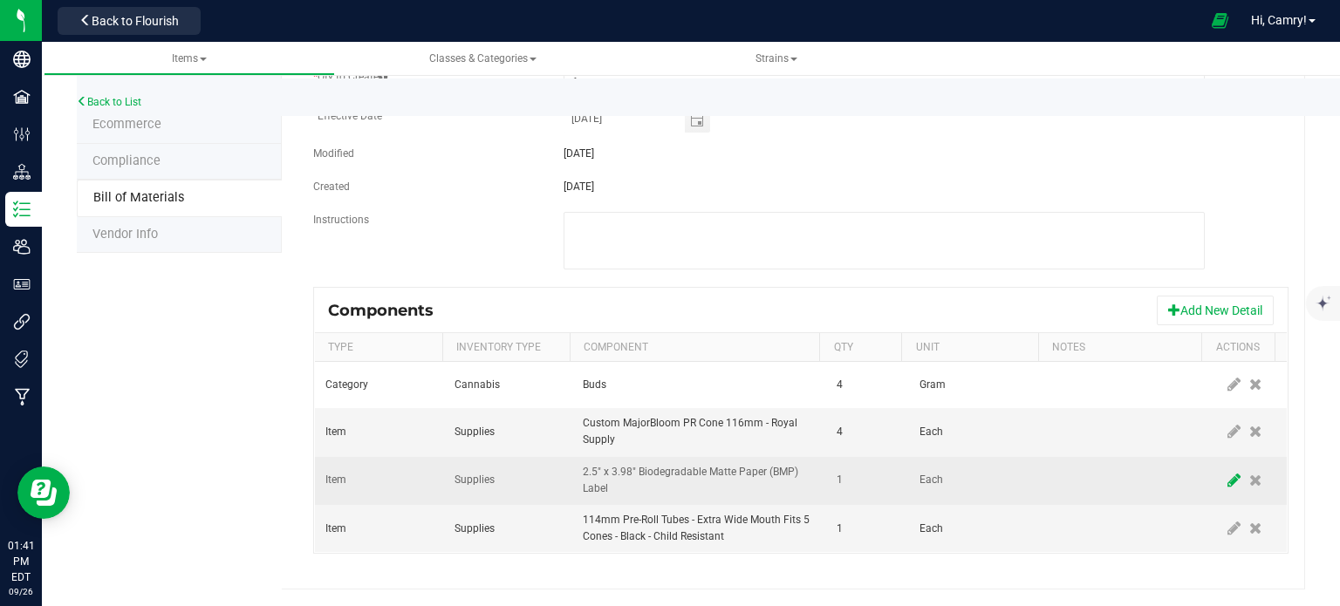
click at [1228, 481] on icon at bounding box center [1234, 481] width 13 height 16
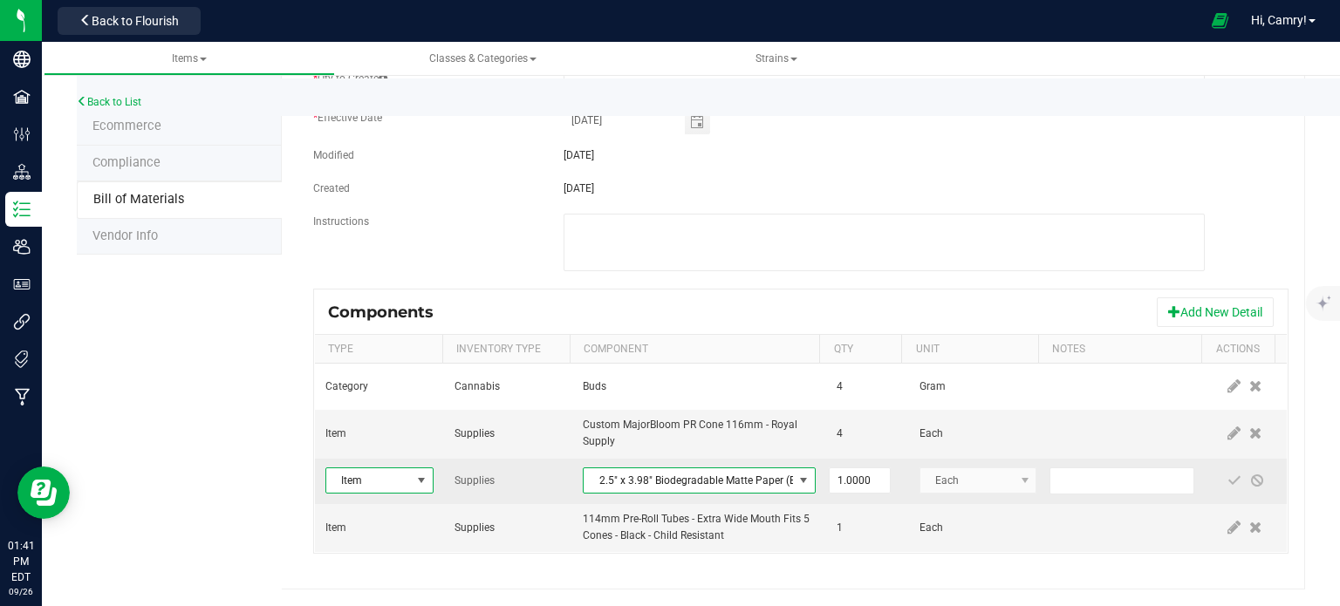
click at [796, 480] on span "NO DATA FOUND" at bounding box center [804, 481] width 22 height 24
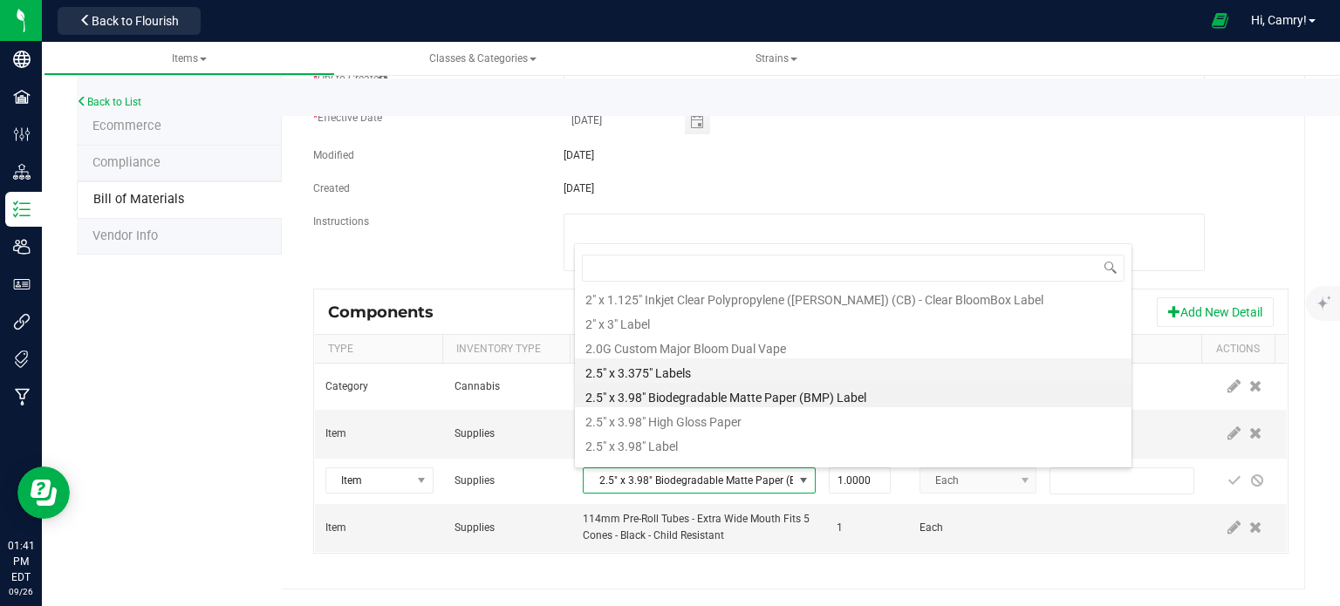
scroll to position [304, 0]
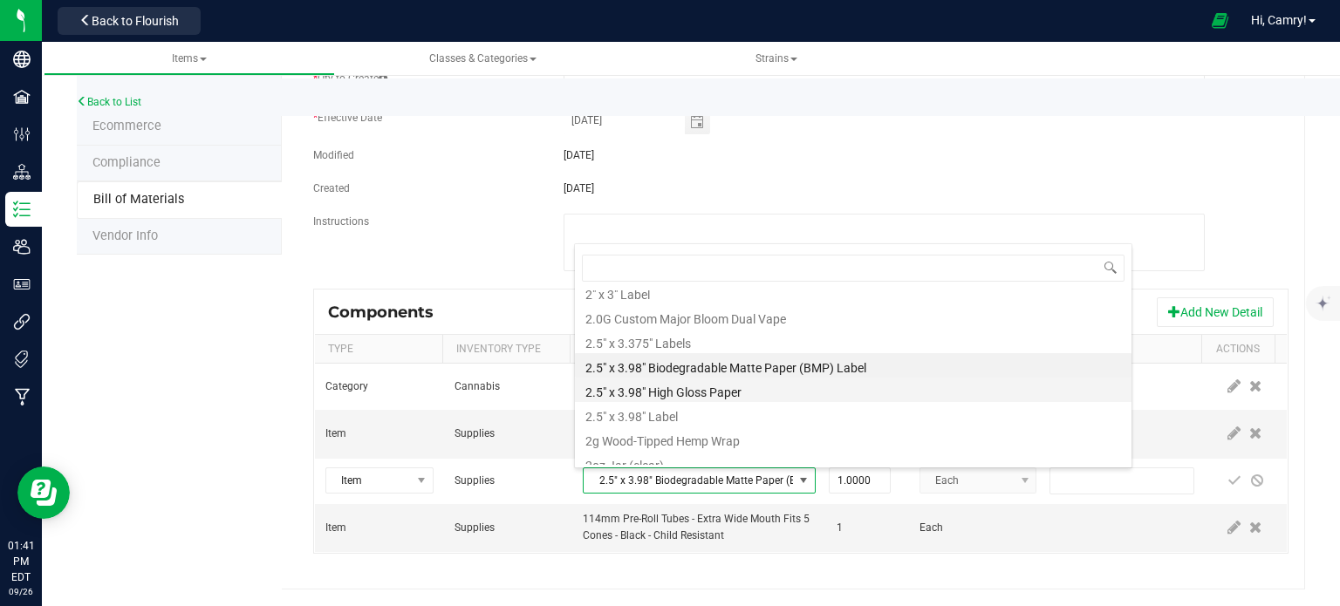
click at [769, 396] on li "2.5" x 3.98" High Gloss Paper" at bounding box center [853, 390] width 557 height 24
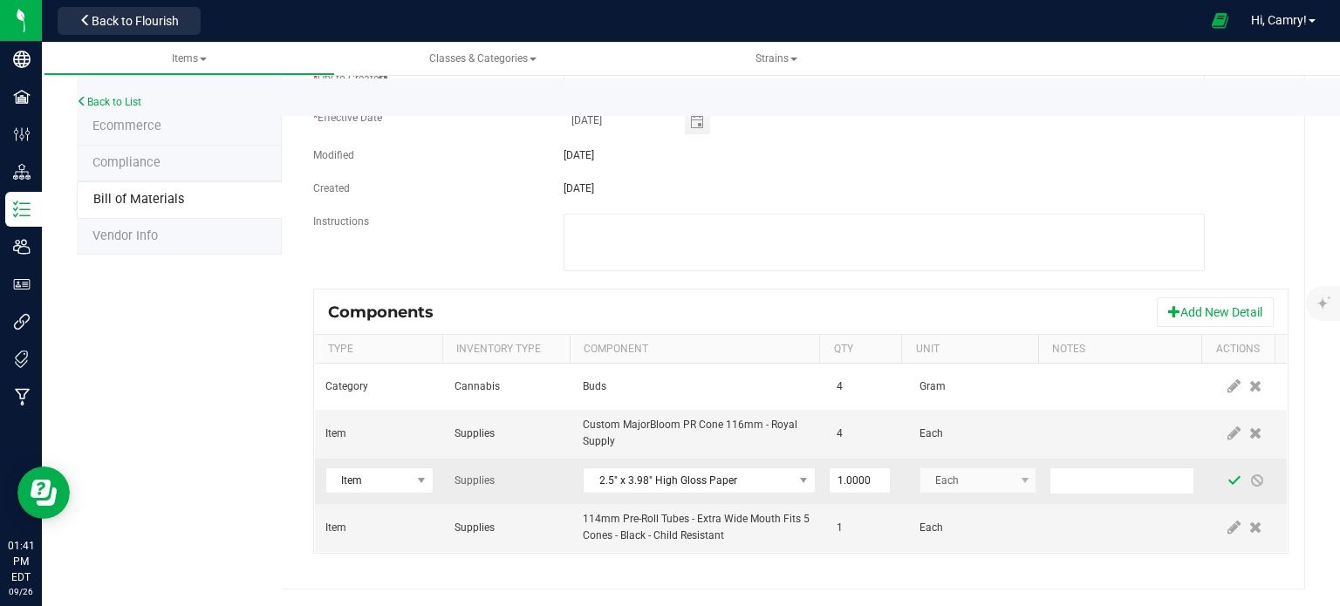
click at [1223, 470] on span at bounding box center [1234, 481] width 23 height 31
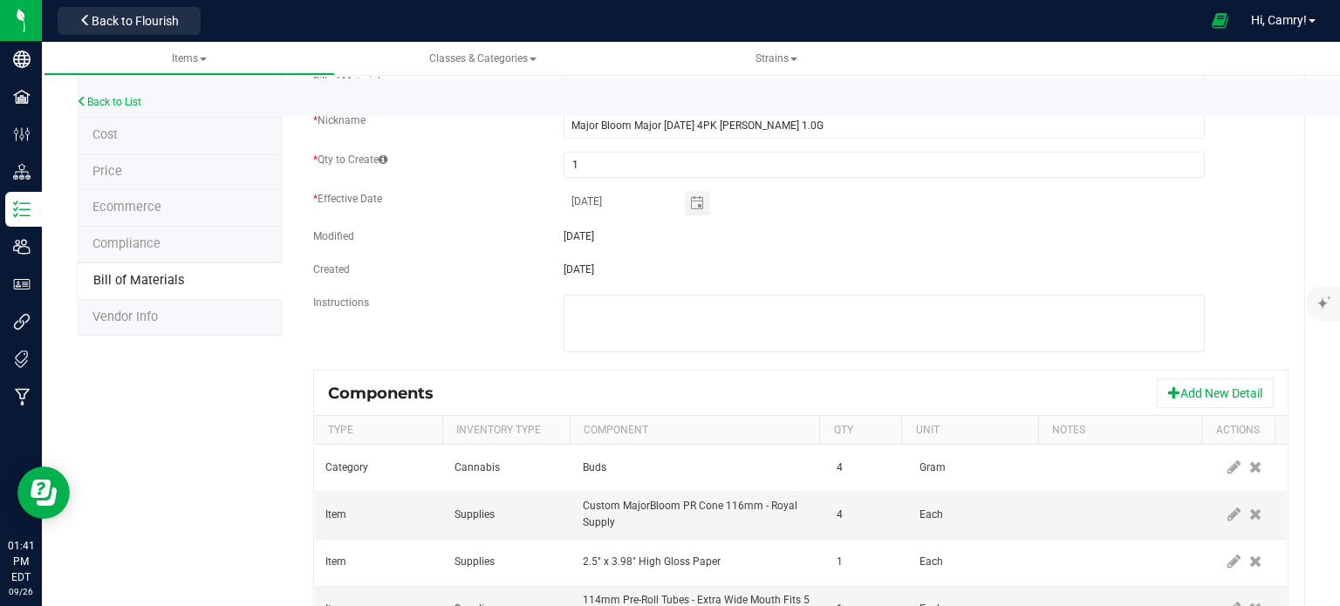
scroll to position [0, 0]
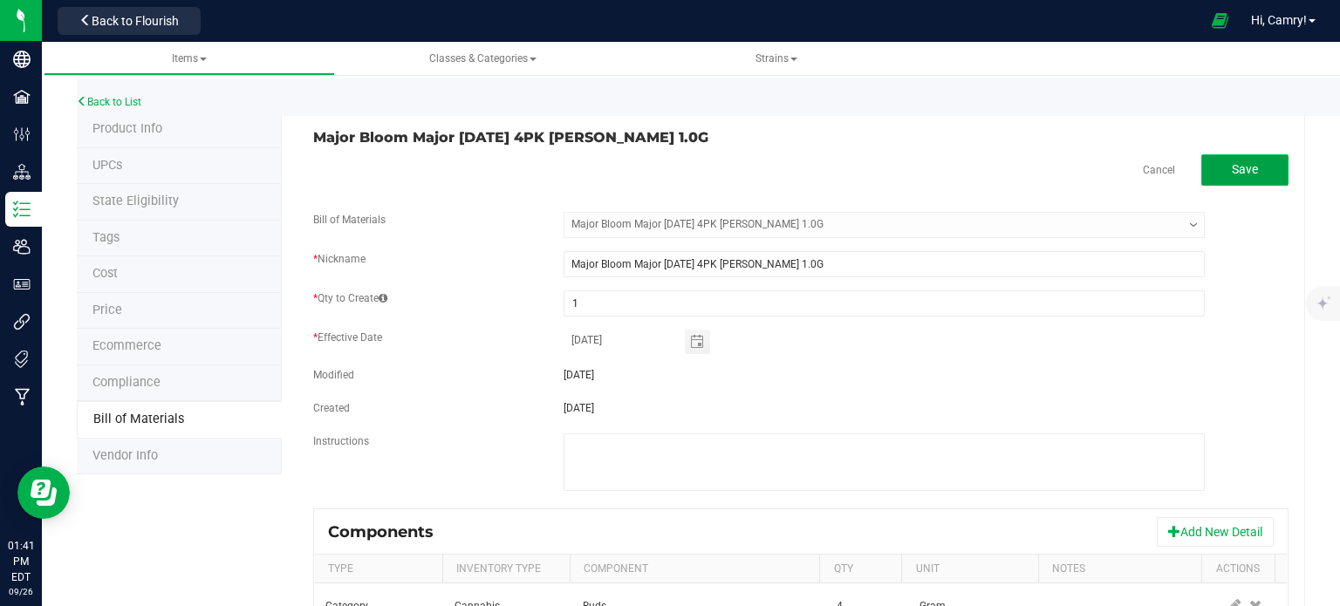
click at [1210, 172] on button "Save" at bounding box center [1245, 169] width 87 height 31
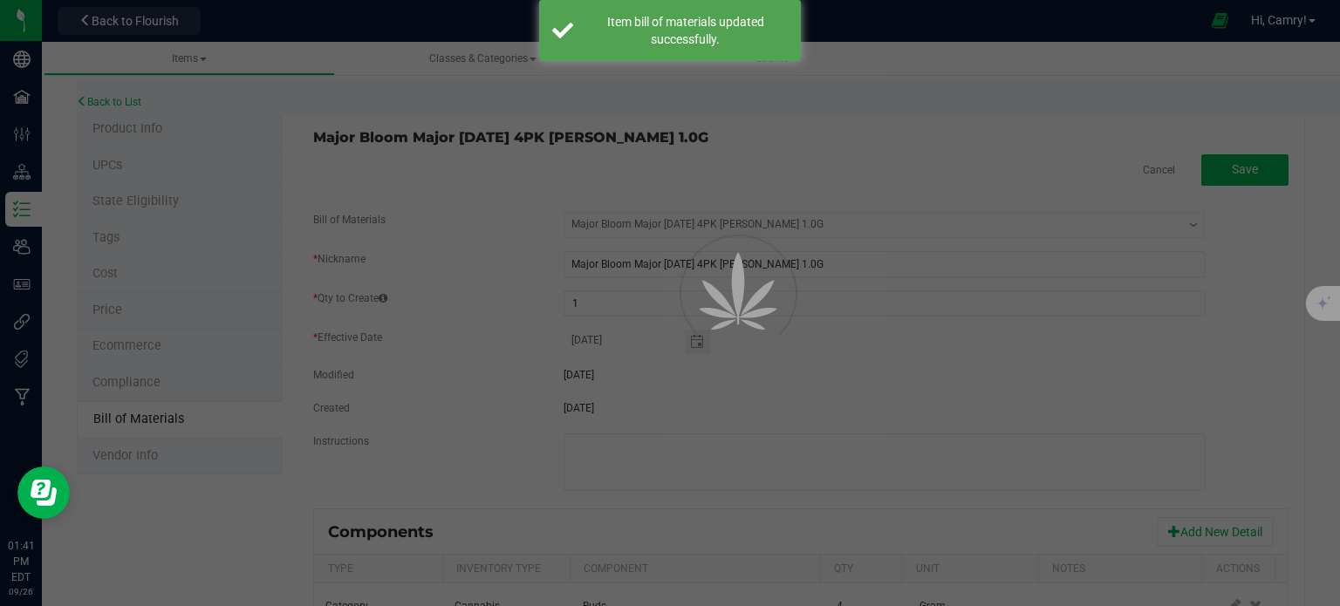
select select "920"
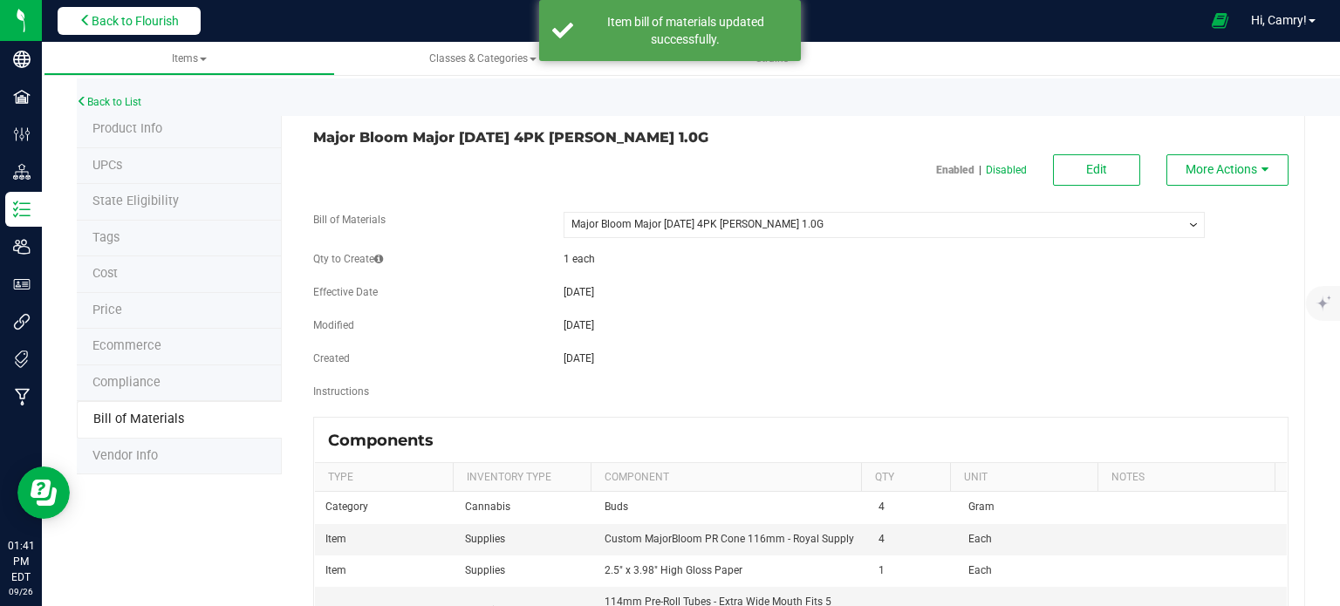
click at [115, 16] on span "Back to Flourish" at bounding box center [135, 21] width 87 height 14
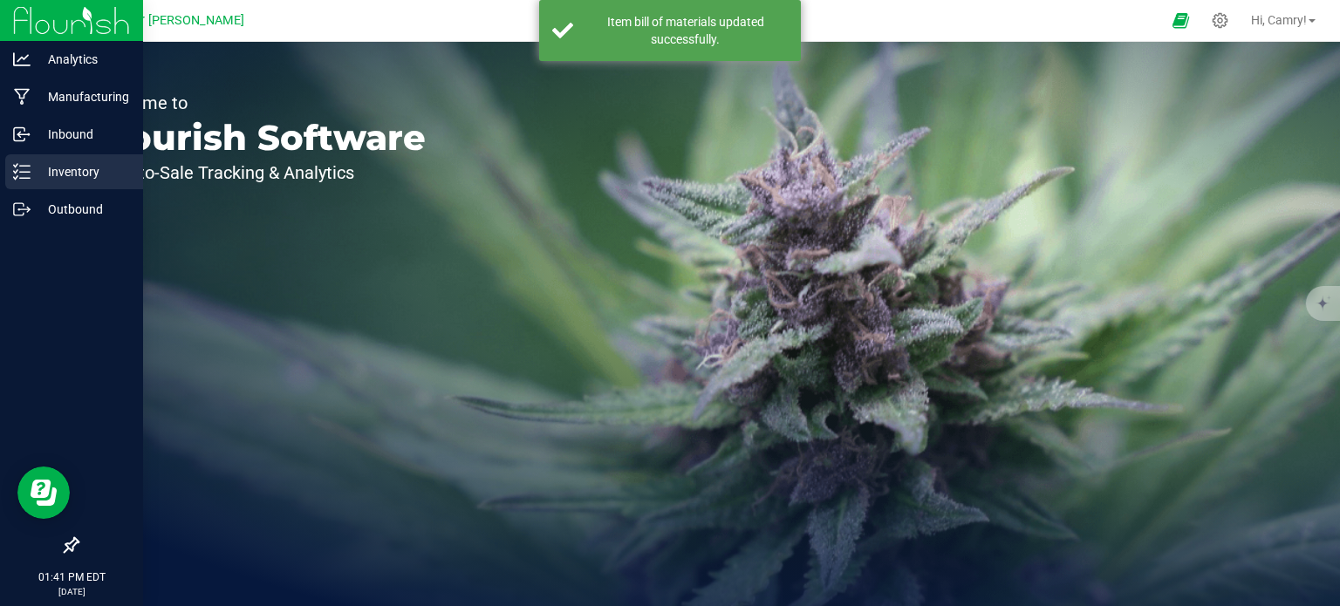
click at [39, 177] on p "Inventory" at bounding box center [83, 171] width 105 height 21
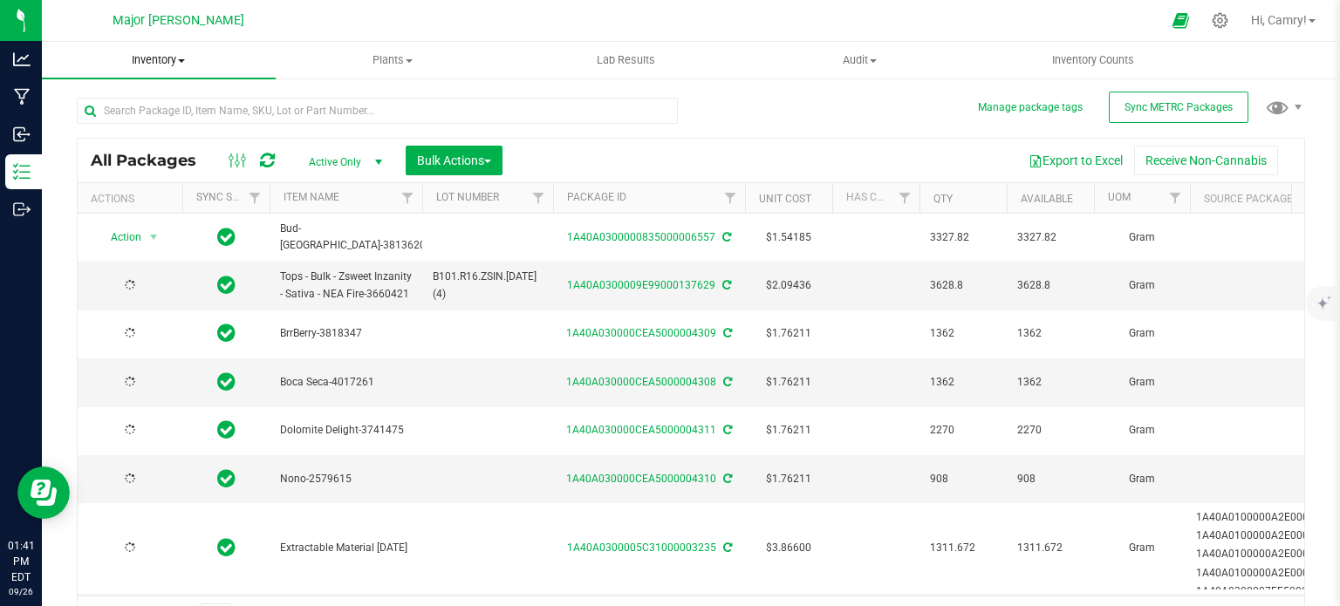
click at [140, 53] on span "Inventory" at bounding box center [159, 60] width 234 height 16
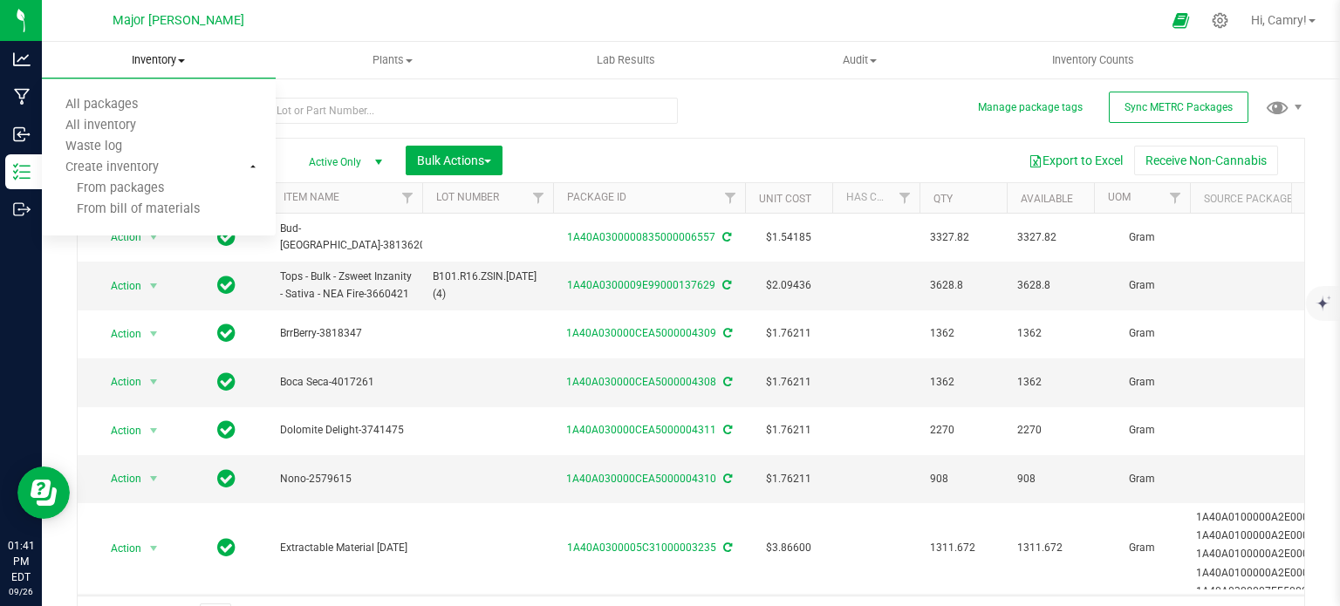
click at [140, 55] on span "Inventory" at bounding box center [159, 60] width 234 height 16
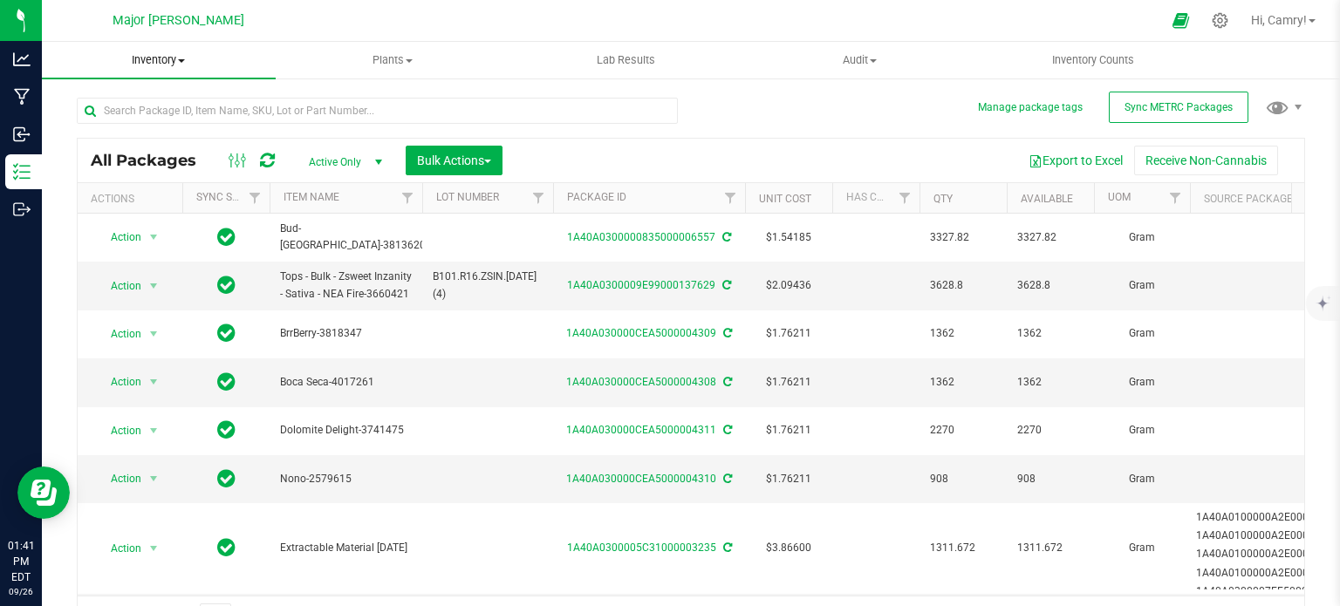
click at [161, 62] on span "Inventory" at bounding box center [159, 60] width 234 height 16
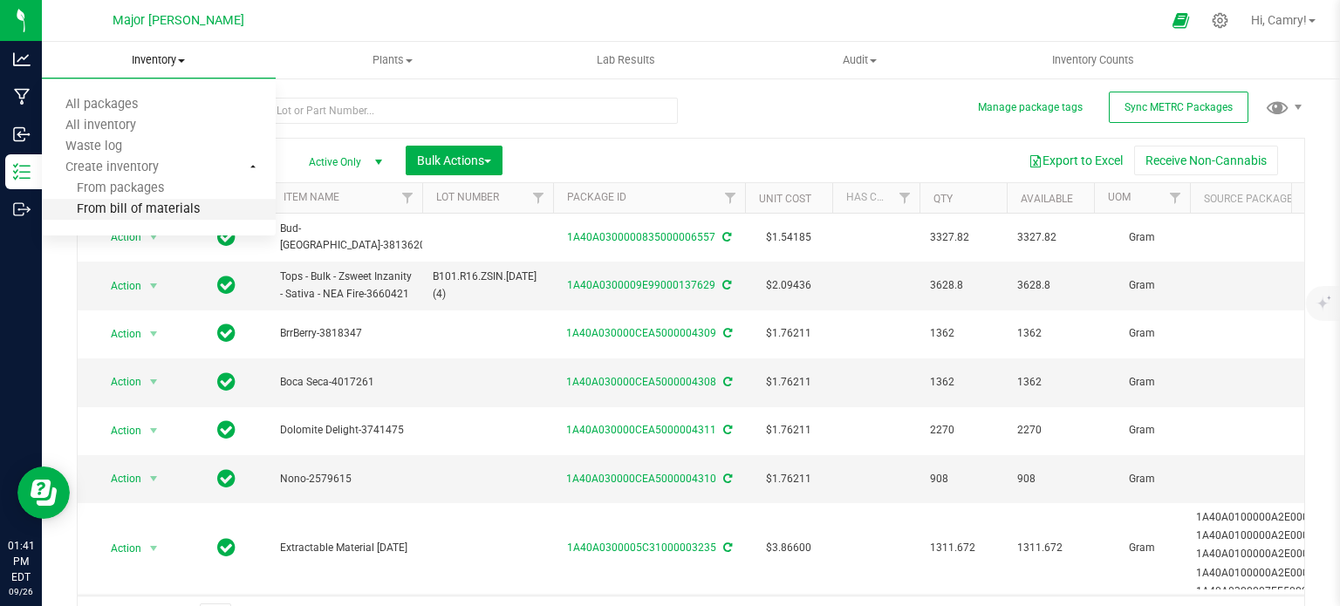
click at [143, 202] on li "From bill of materials" at bounding box center [159, 210] width 234 height 21
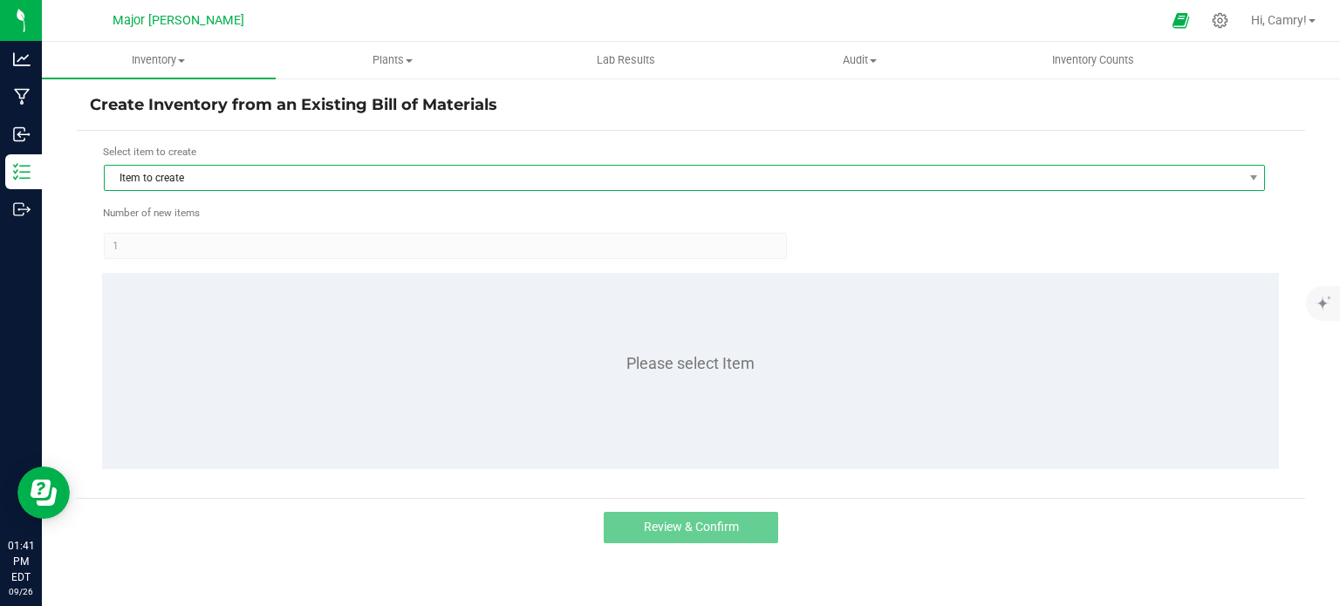
click at [699, 182] on span "Item to create" at bounding box center [674, 178] width 1138 height 24
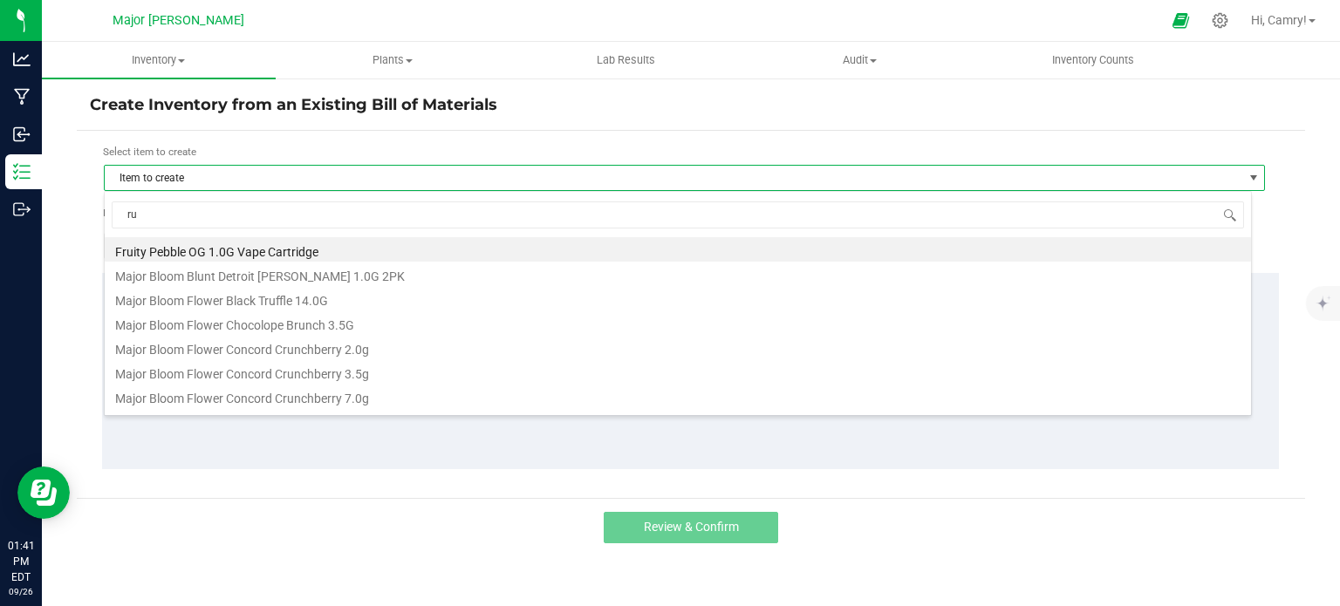
type input "r"
type input "major [DATE]"
click at [399, 247] on li "Major Bloom Major [DATE] 4PK [PERSON_NAME] 1.0G" at bounding box center [678, 249] width 1147 height 24
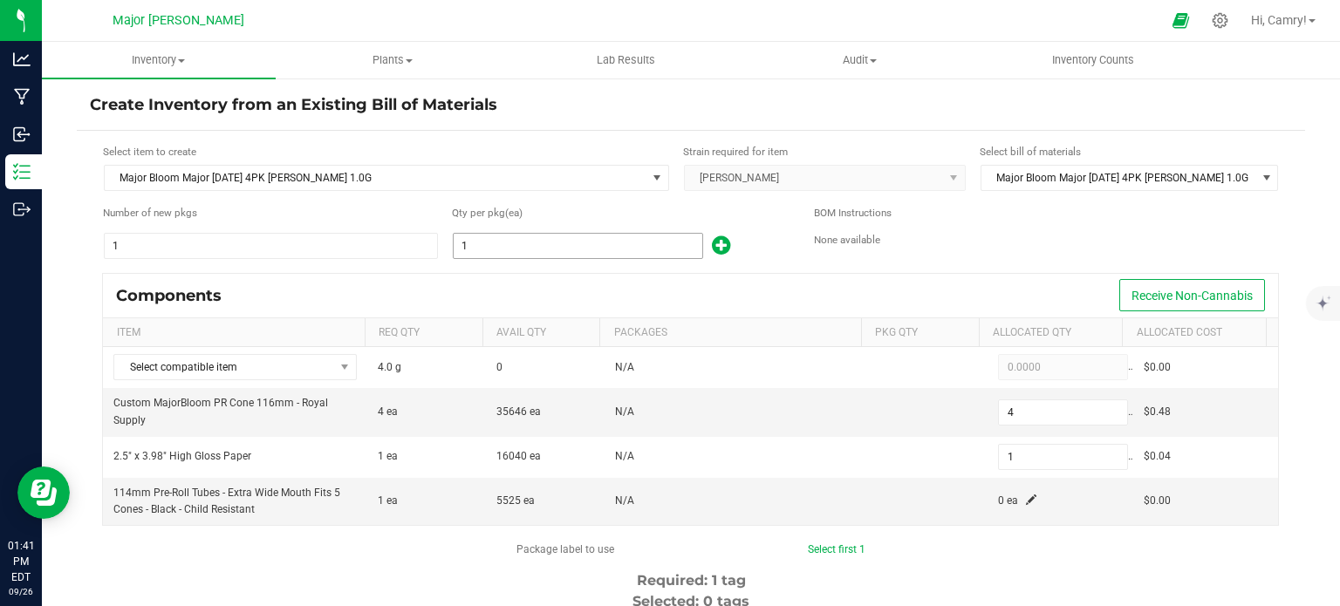
click at [520, 246] on input "1" at bounding box center [578, 246] width 249 height 24
type input "17"
type input "68"
type input "17"
type input "170"
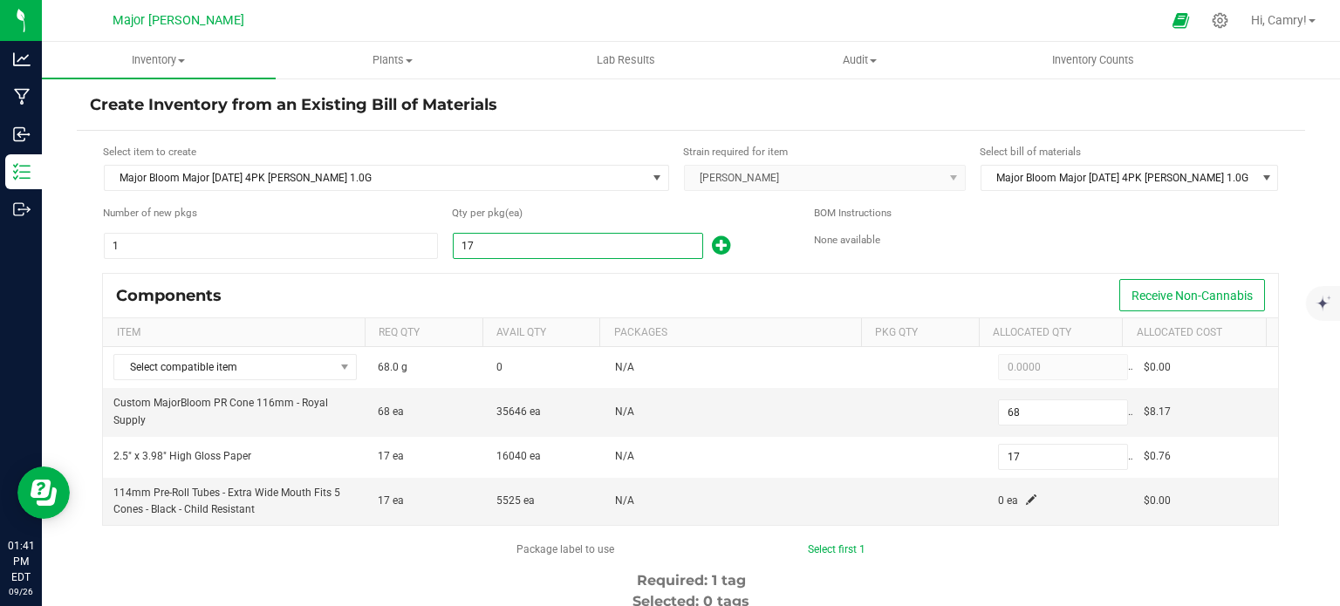
type input "680"
type input "170"
click at [422, 276] on div "Components Receive Non-Cannabis" at bounding box center [690, 296] width 1175 height 44
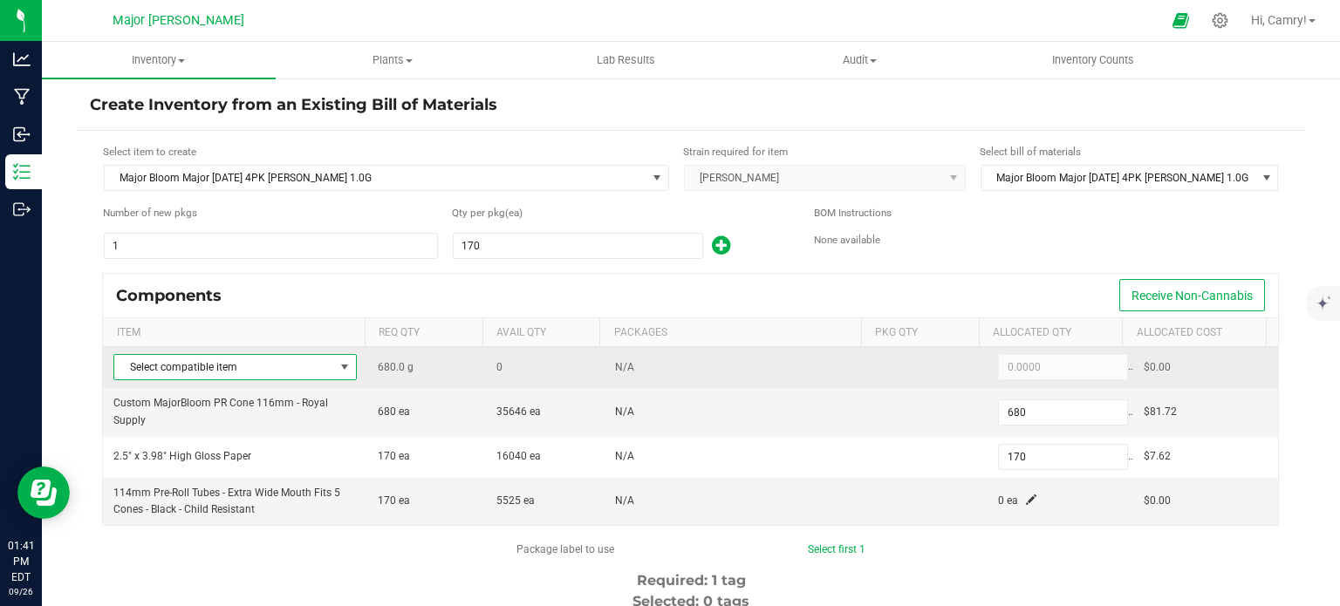
click at [304, 362] on span "Select compatible item" at bounding box center [224, 367] width 220 height 24
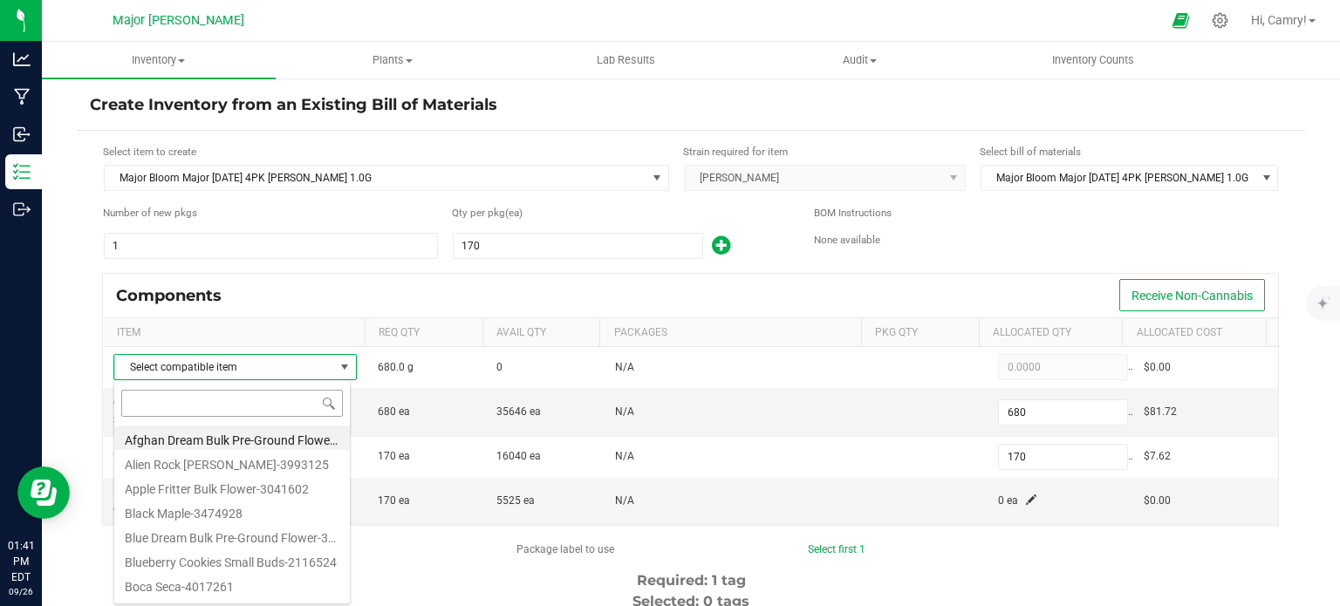
scroll to position [25, 237]
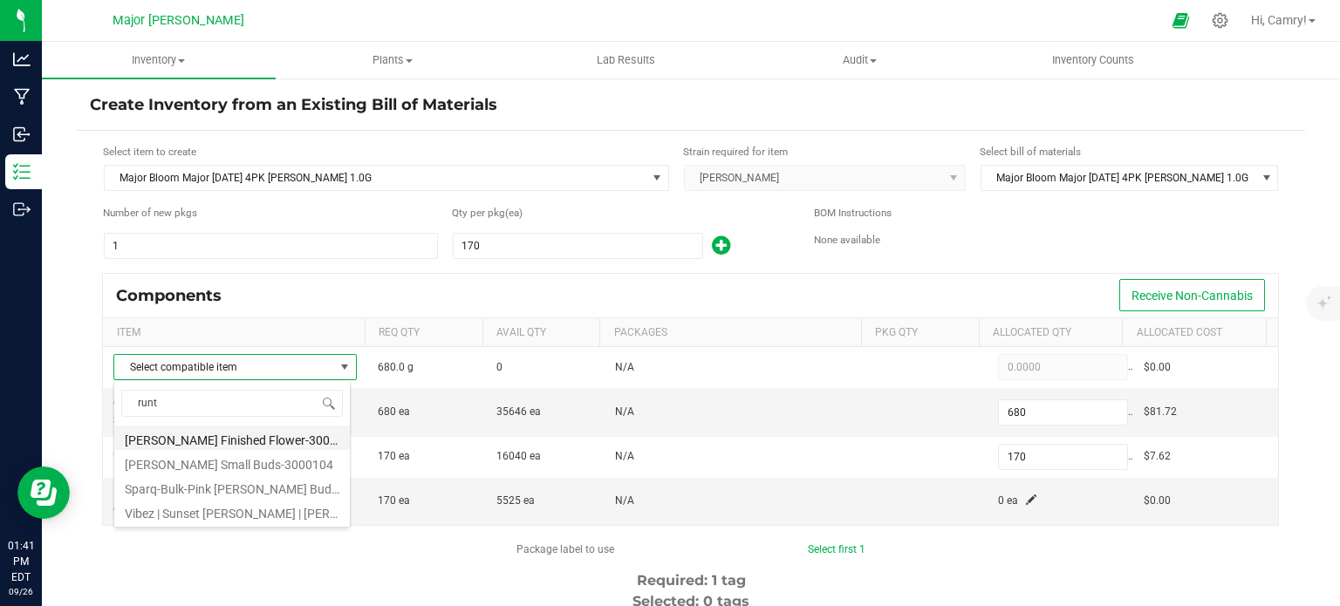
type input "[PERSON_NAME]"
click at [287, 462] on li "[PERSON_NAME] Small Buds-3000104" at bounding box center [232, 462] width 236 height 24
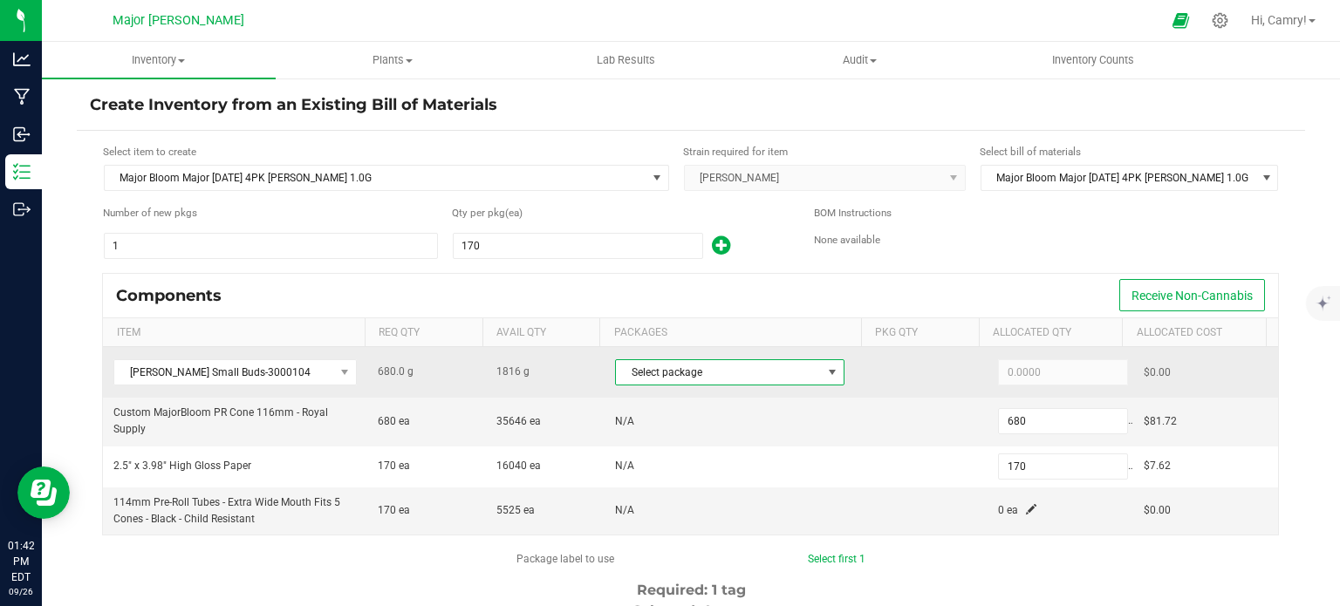
click at [626, 373] on span "Select package" at bounding box center [719, 372] width 206 height 24
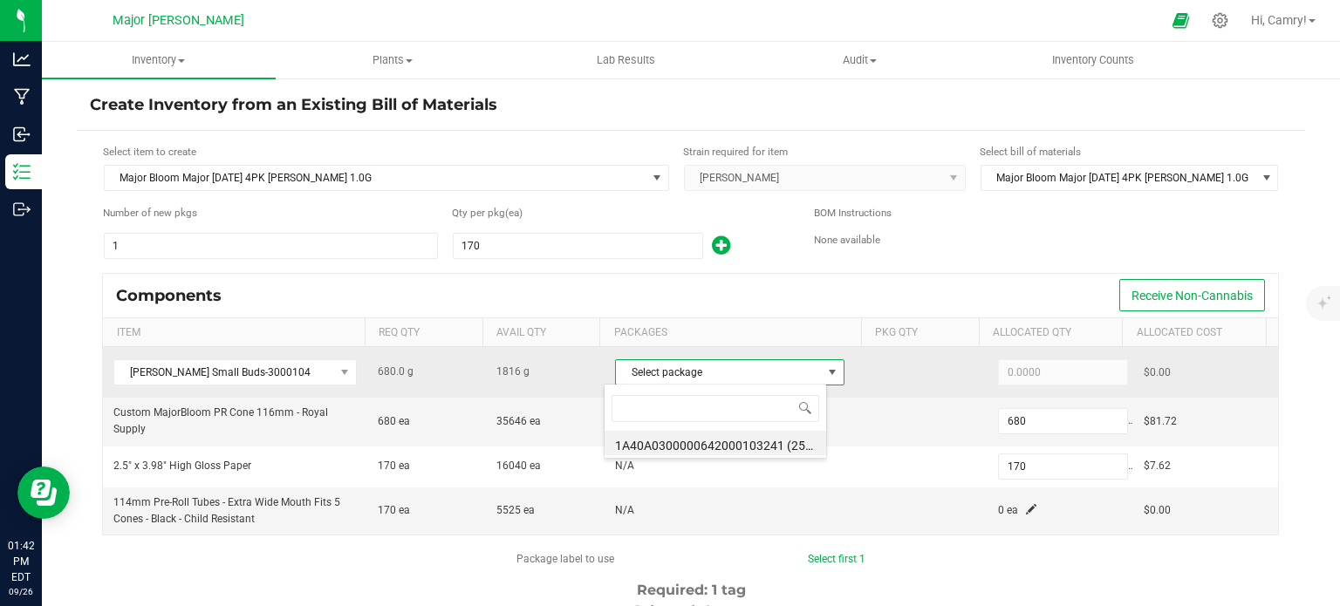
scroll to position [25, 223]
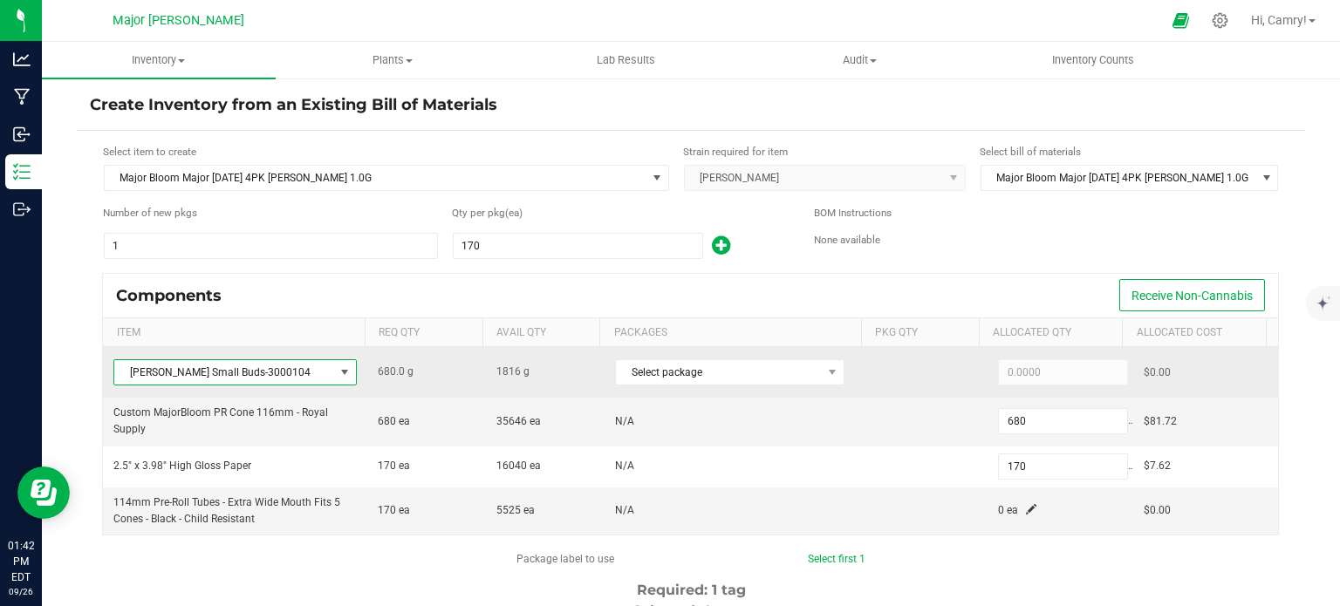
click at [319, 372] on span "[PERSON_NAME] Small Buds-3000104" at bounding box center [224, 372] width 220 height 24
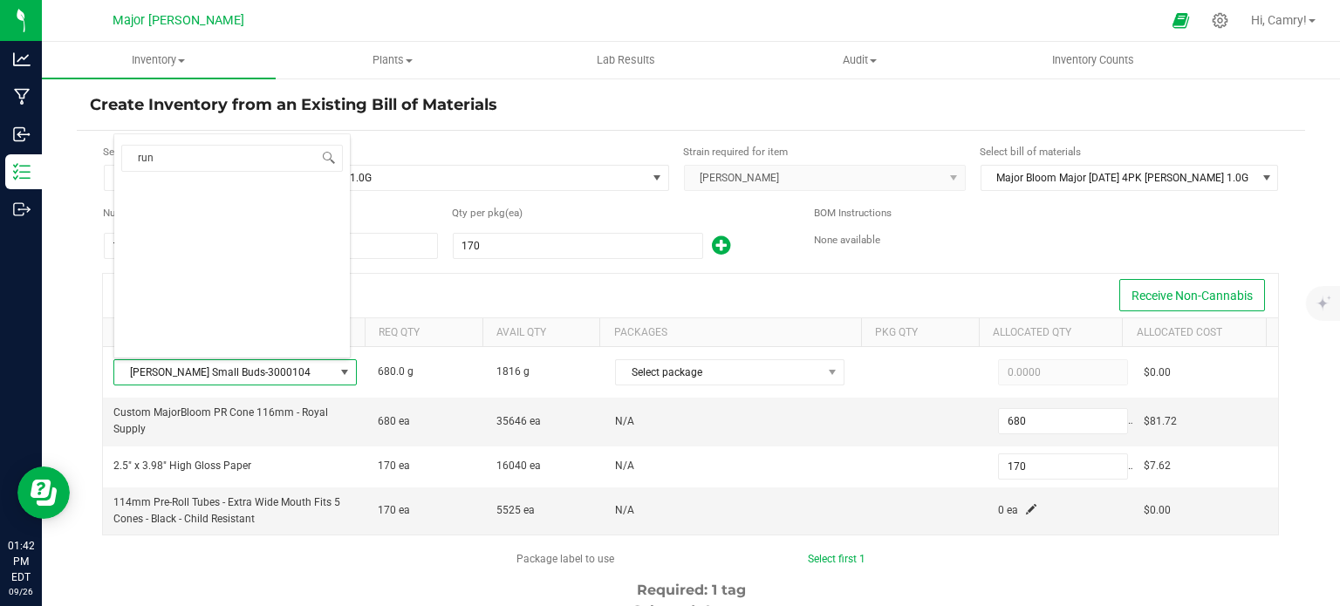
scroll to position [49, 0]
type input "runt"
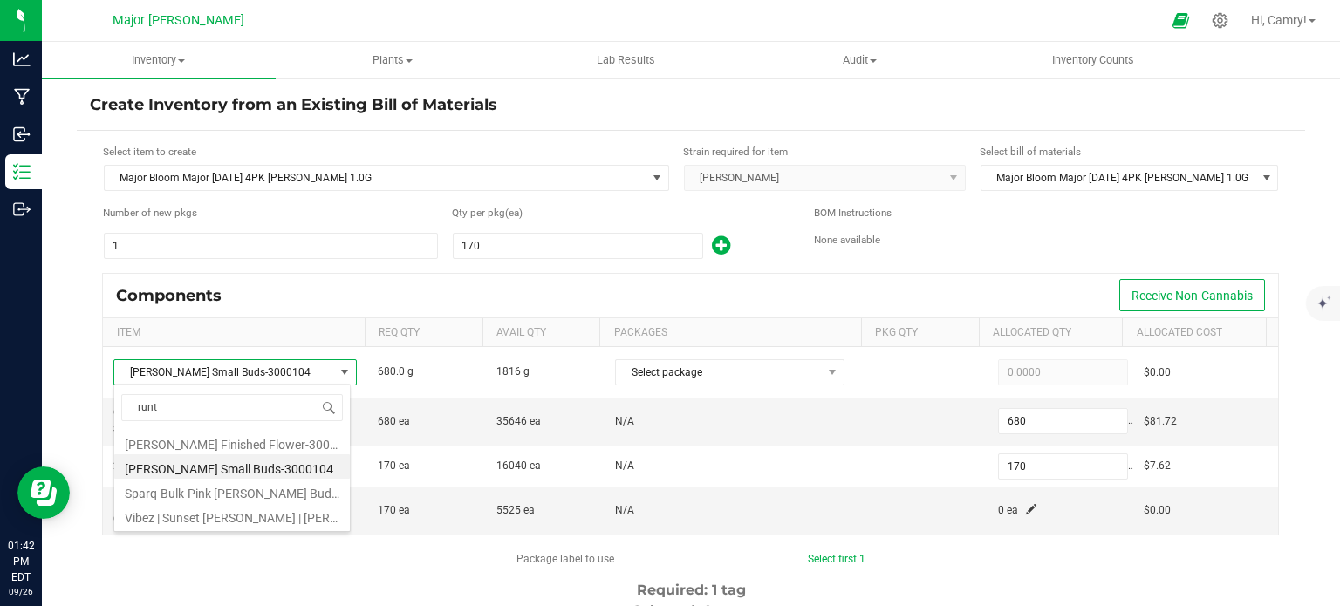
scroll to position [0, 0]
click at [210, 436] on li "[PERSON_NAME] Finished Flower-3000205" at bounding box center [232, 442] width 236 height 24
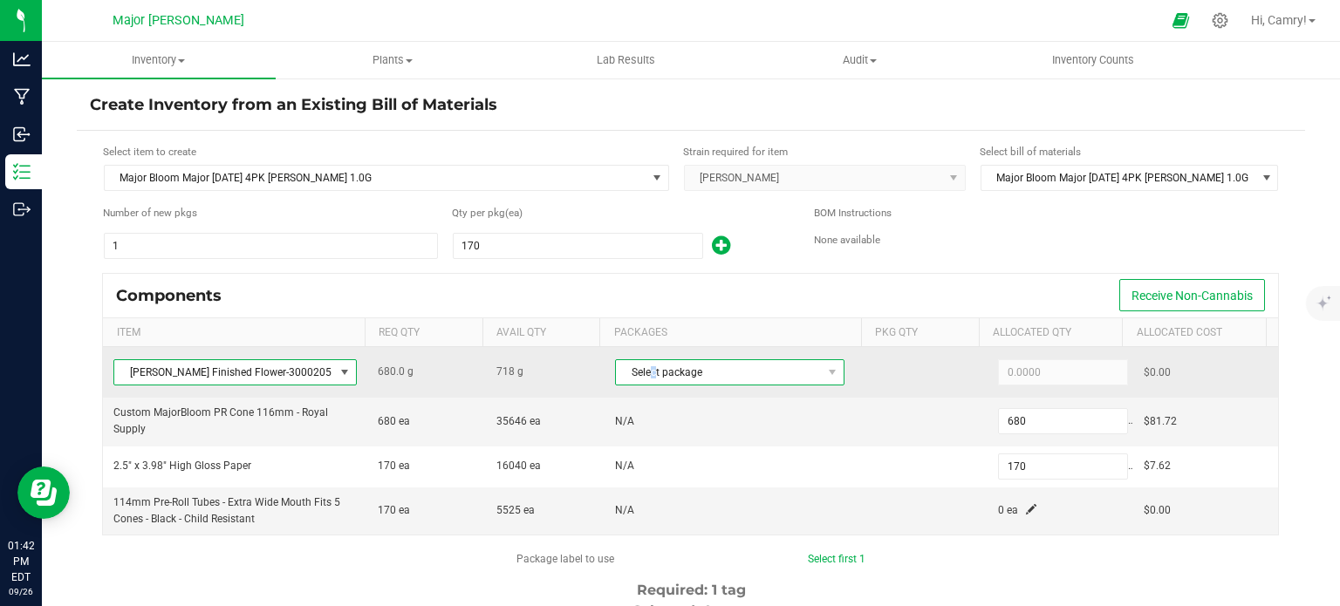
click at [642, 374] on span "Select package" at bounding box center [719, 372] width 206 height 24
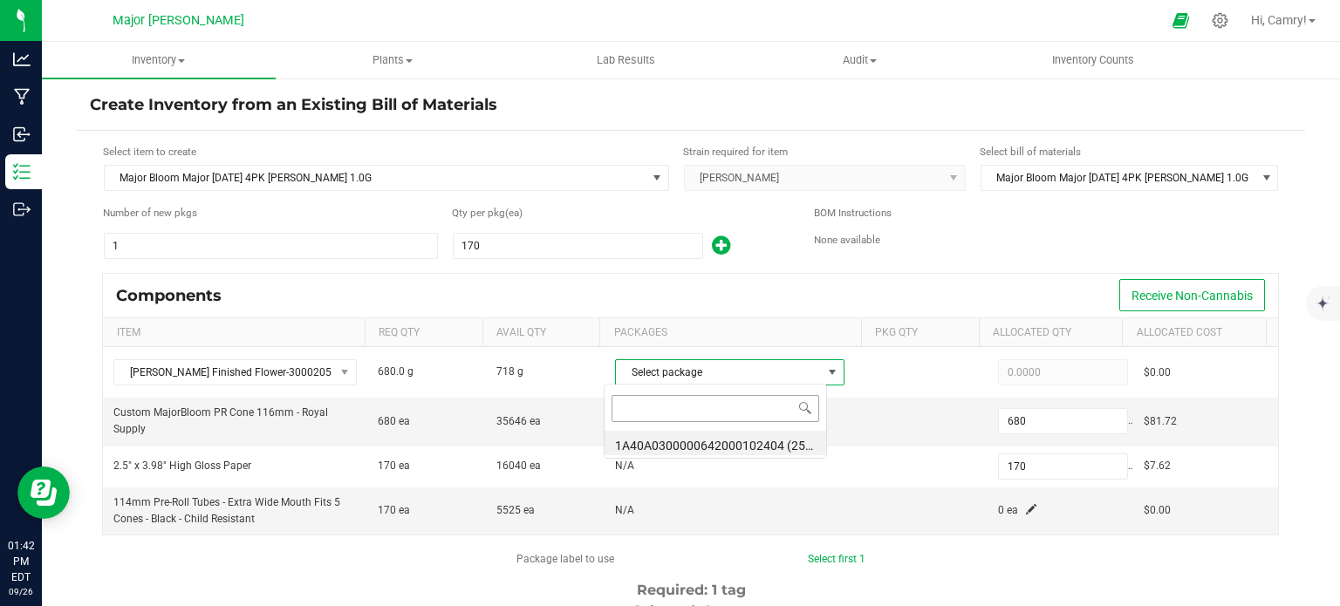
scroll to position [25, 223]
click at [672, 437] on li "1A40A0300000642000102404 (250318RNZF3-34c)" at bounding box center [716, 443] width 222 height 24
type input "680.0000"
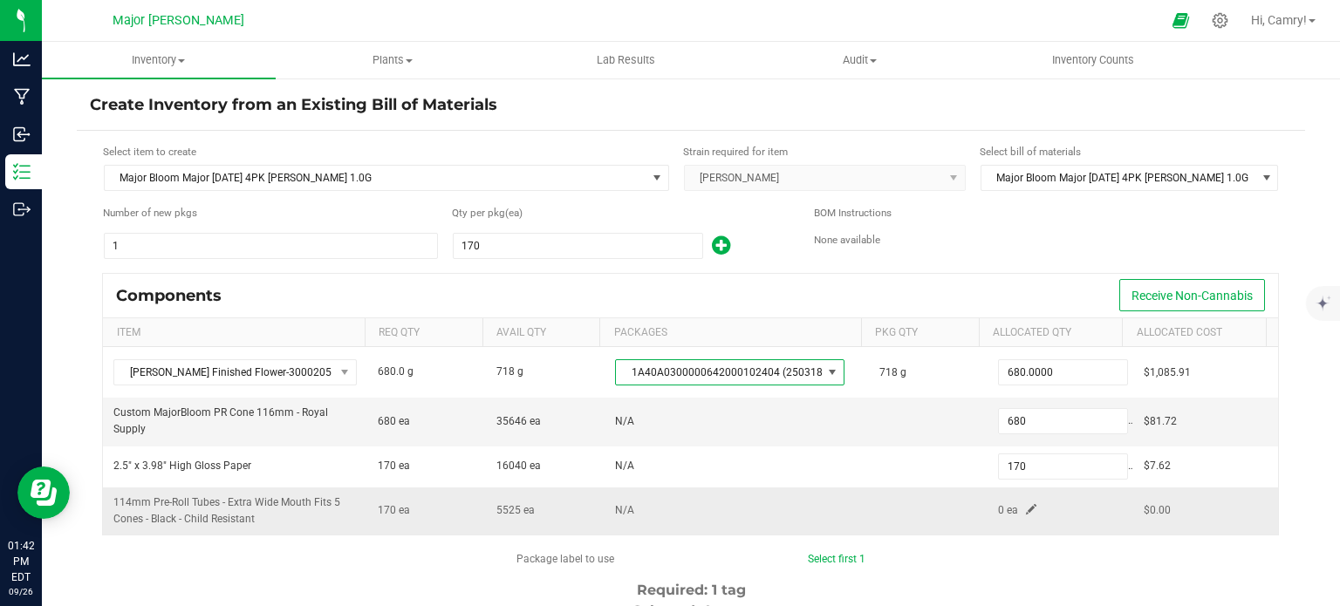
click at [1026, 504] on span at bounding box center [1031, 509] width 10 height 10
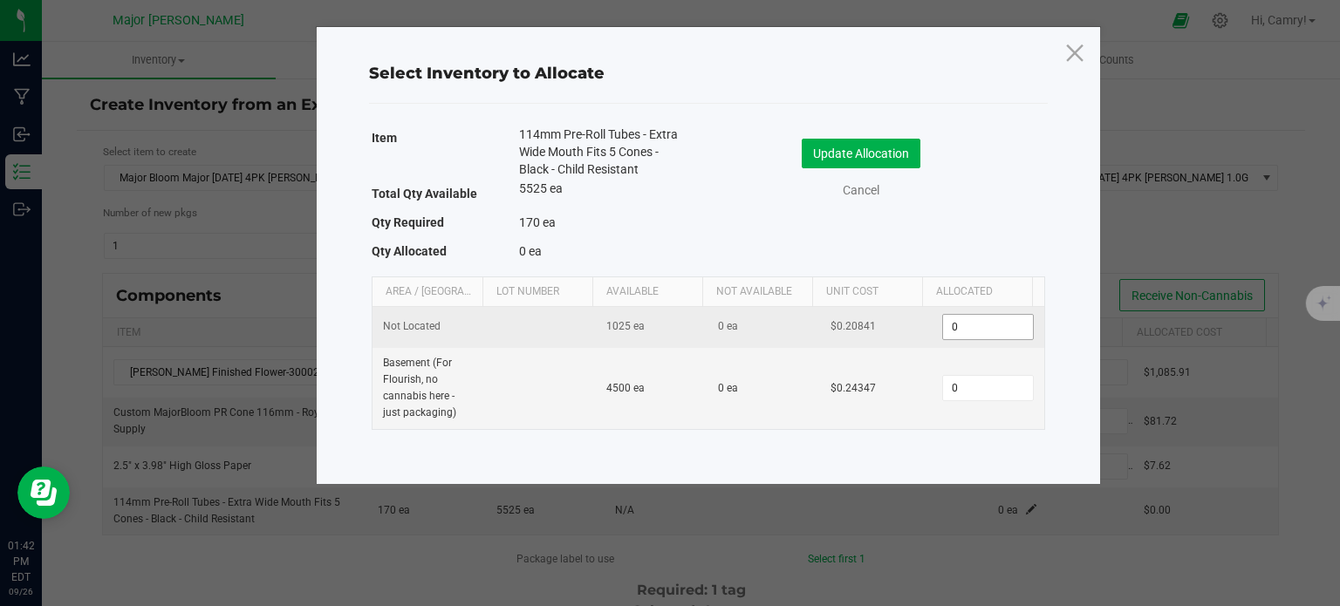
click at [970, 321] on input "0" at bounding box center [987, 327] width 89 height 24
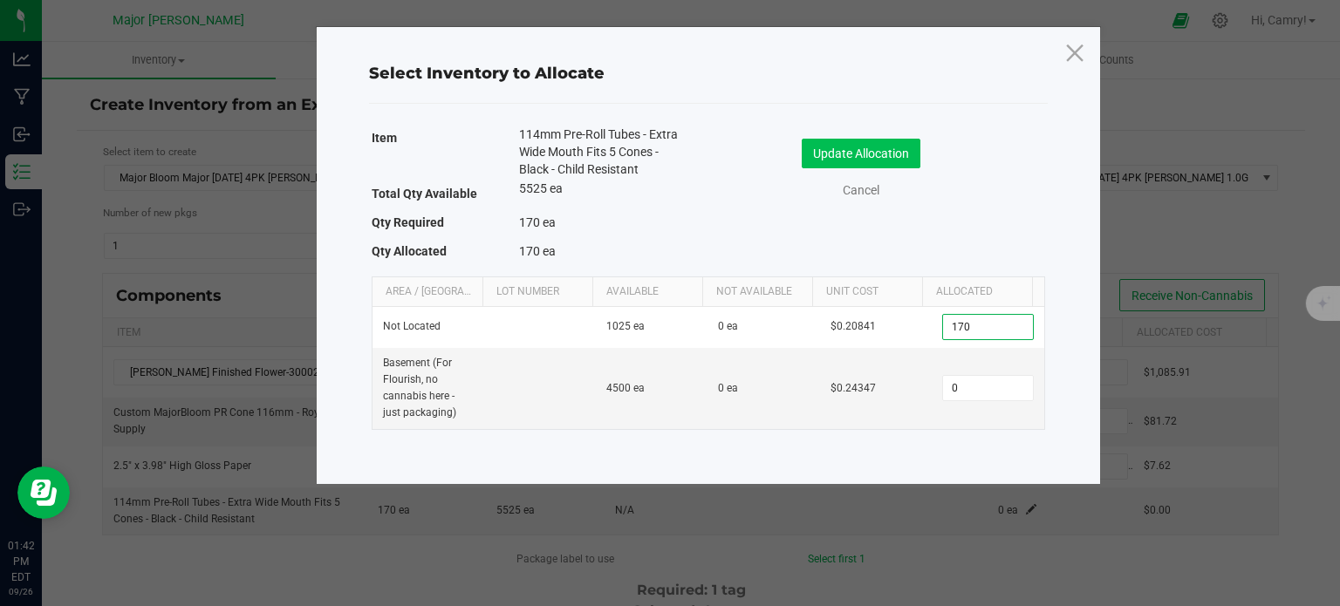
type input "170"
click at [885, 156] on button "Update Allocation" at bounding box center [861, 154] width 119 height 30
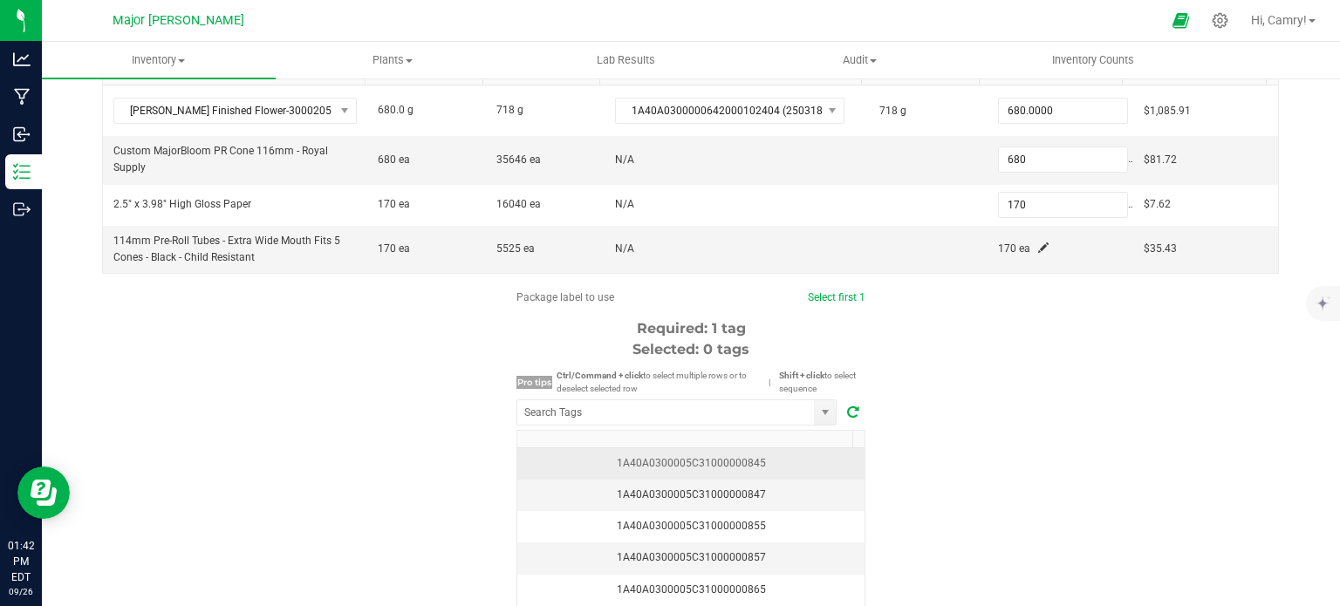
scroll to position [346, 0]
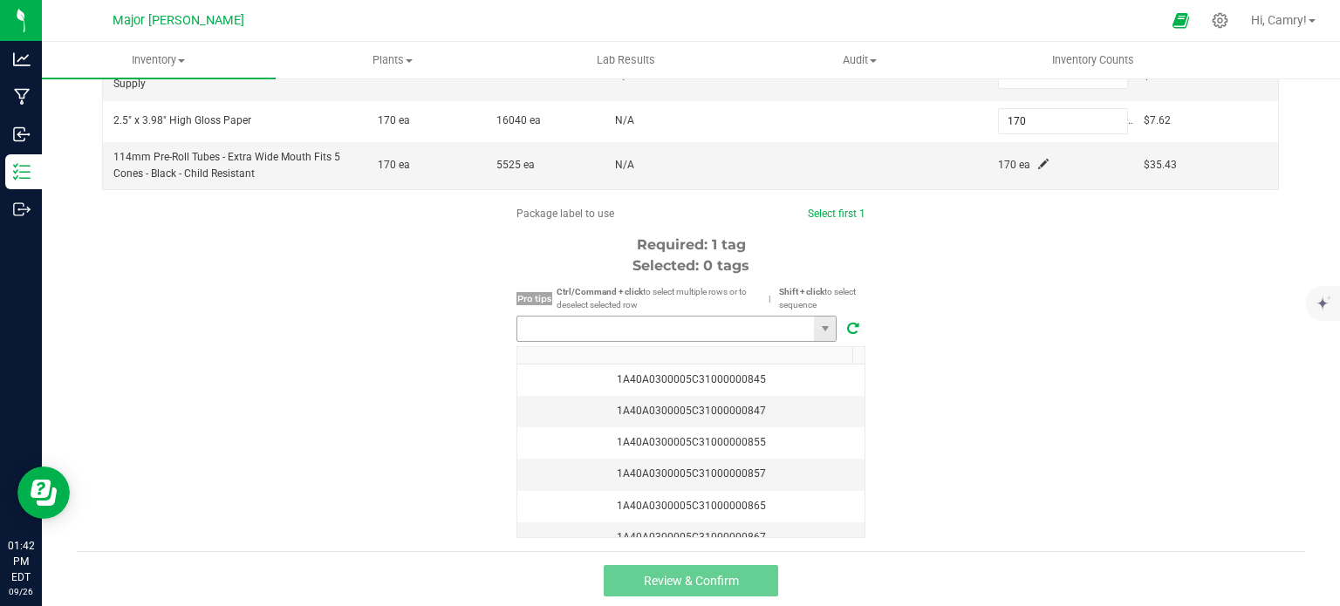
click at [545, 325] on input "NO DATA FOUND" at bounding box center [665, 329] width 297 height 24
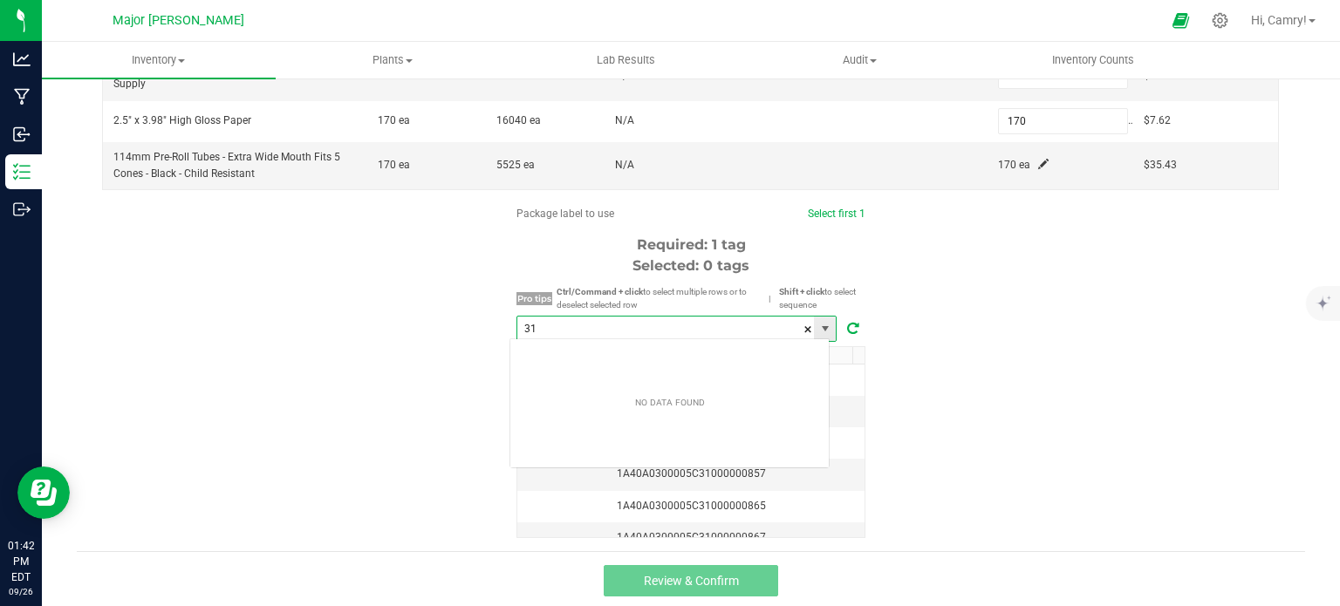
scroll to position [25, 321]
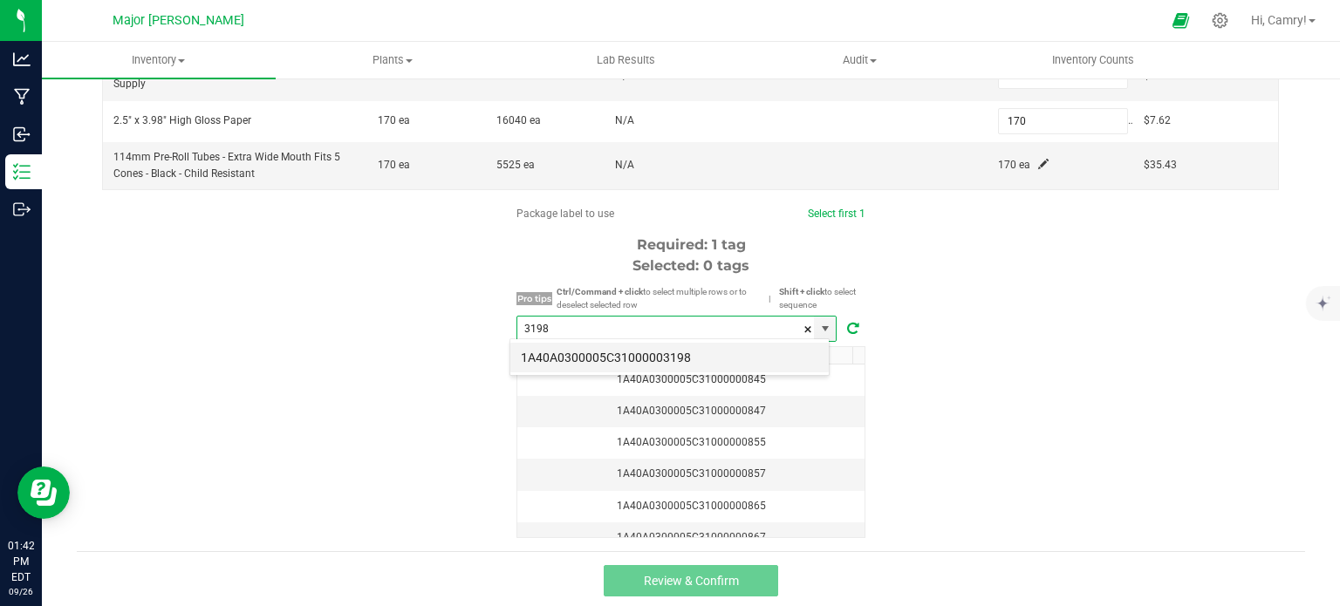
click at [634, 348] on li "1A40A0300005C31000003198" at bounding box center [669, 358] width 319 height 30
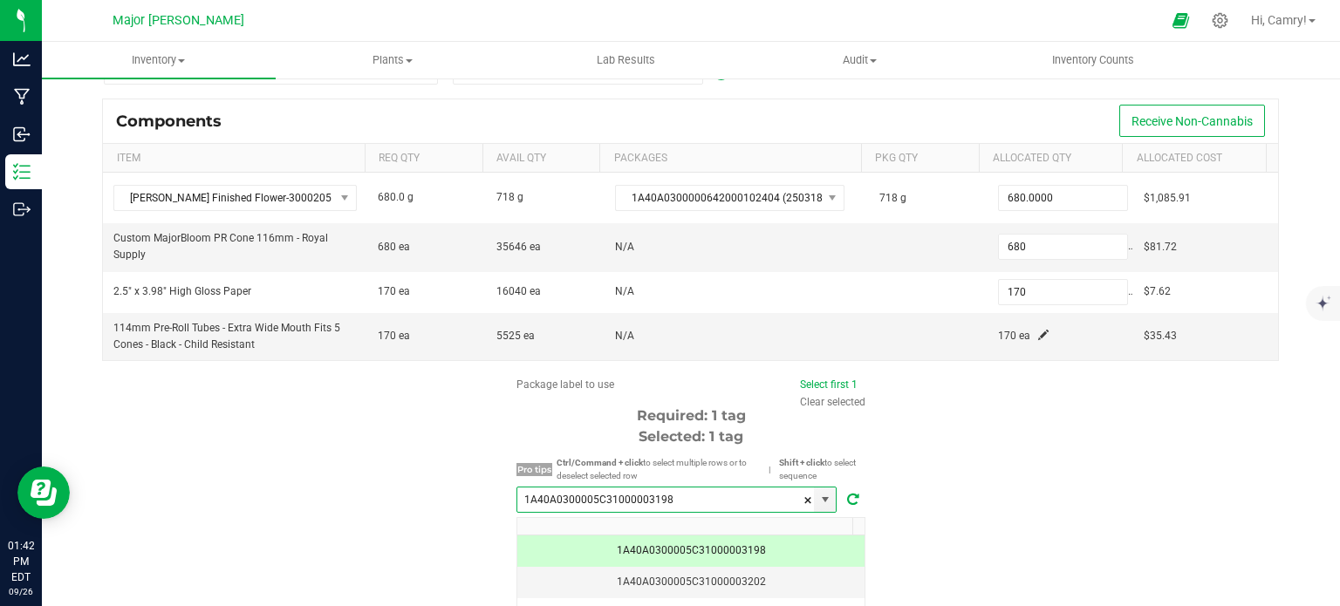
scroll to position [346, 0]
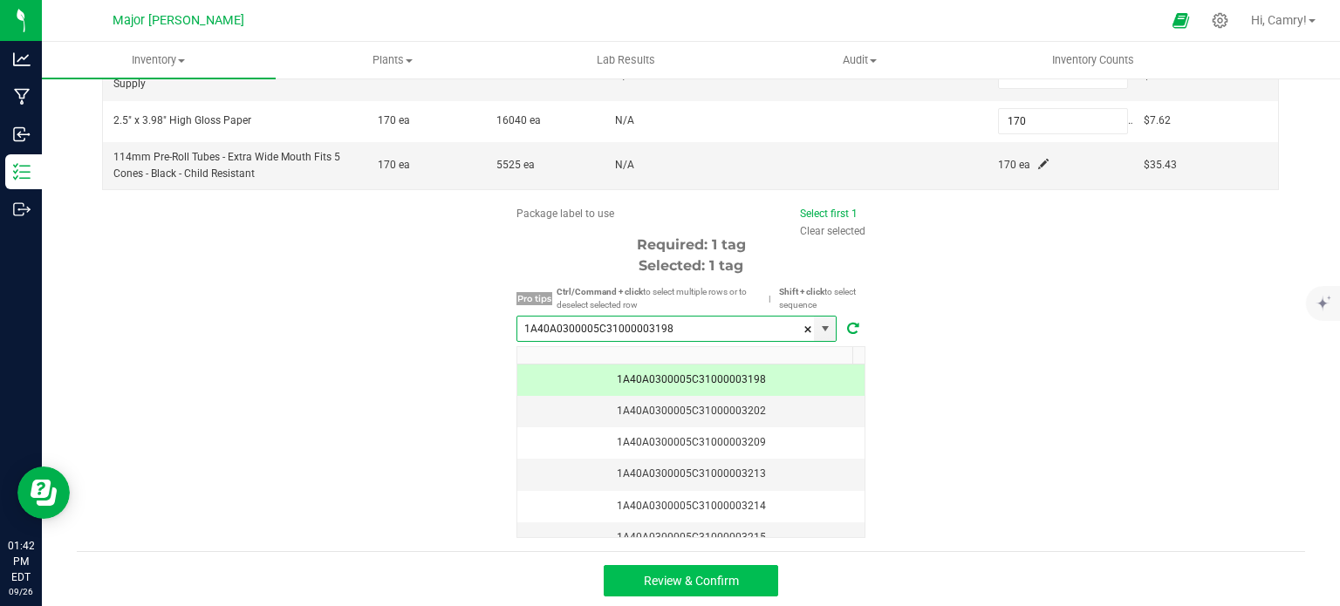
type input "1A40A0300005C31000003198"
click at [707, 574] on span "Review & Confirm" at bounding box center [691, 581] width 95 height 14
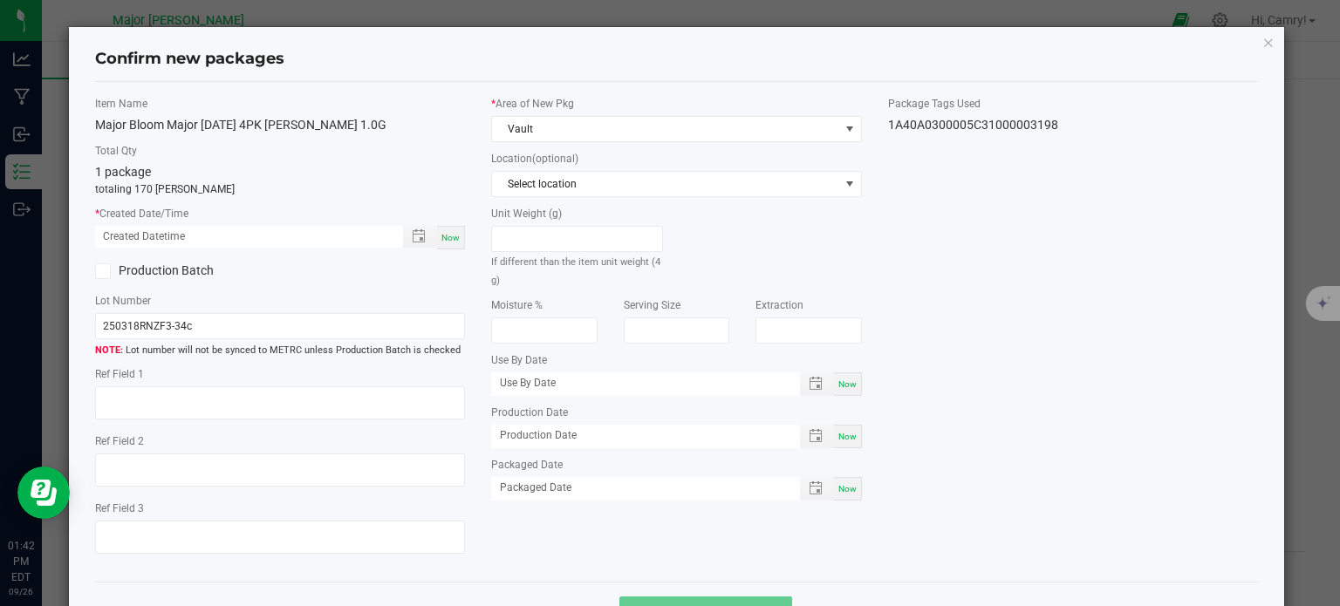
click at [442, 240] on span "Now" at bounding box center [451, 238] width 18 height 10
type input "[DATE] 01:42 PM"
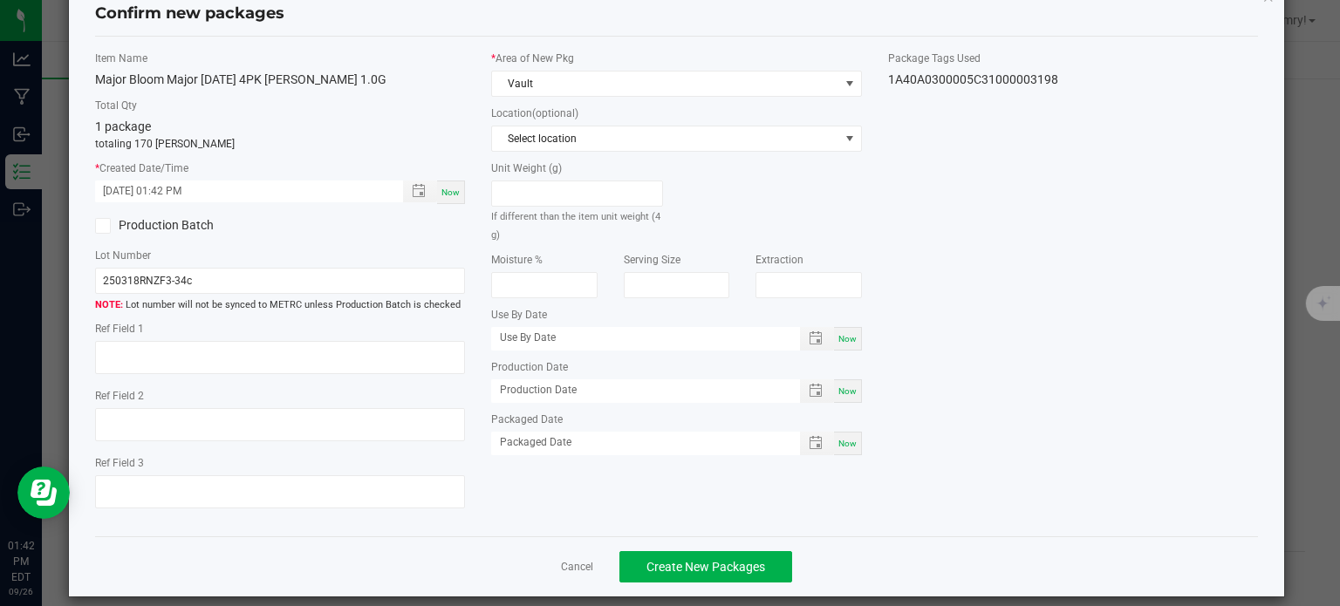
scroll to position [62, 0]
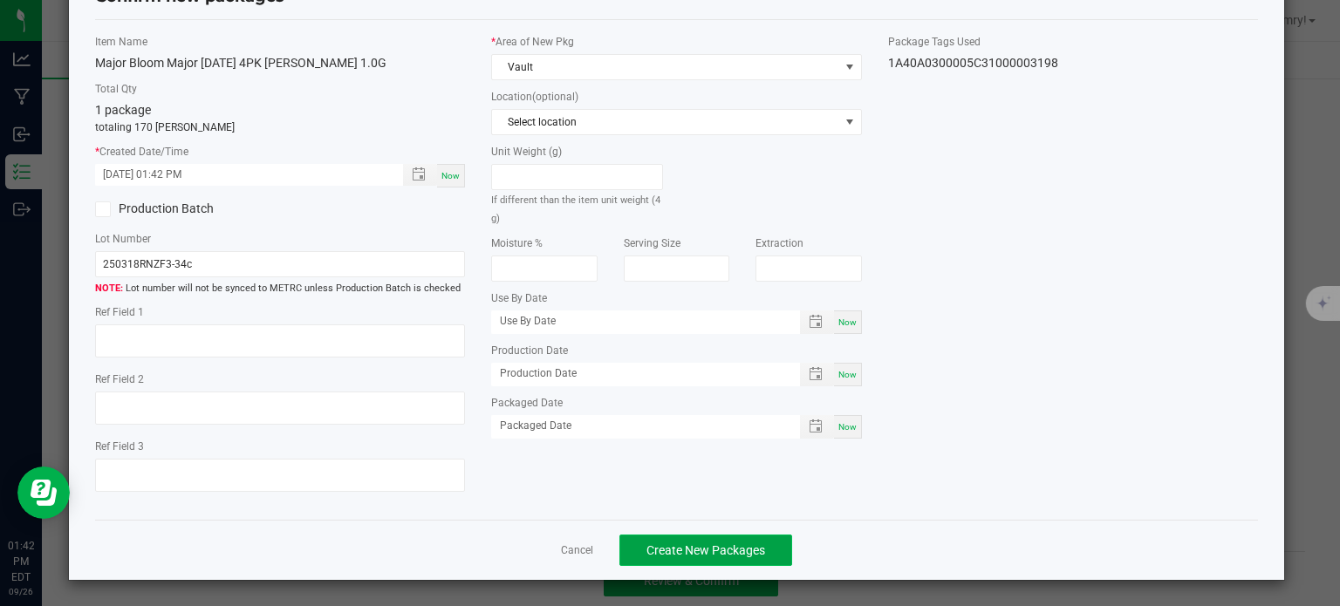
click at [717, 545] on span "Create New Packages" at bounding box center [706, 551] width 119 height 14
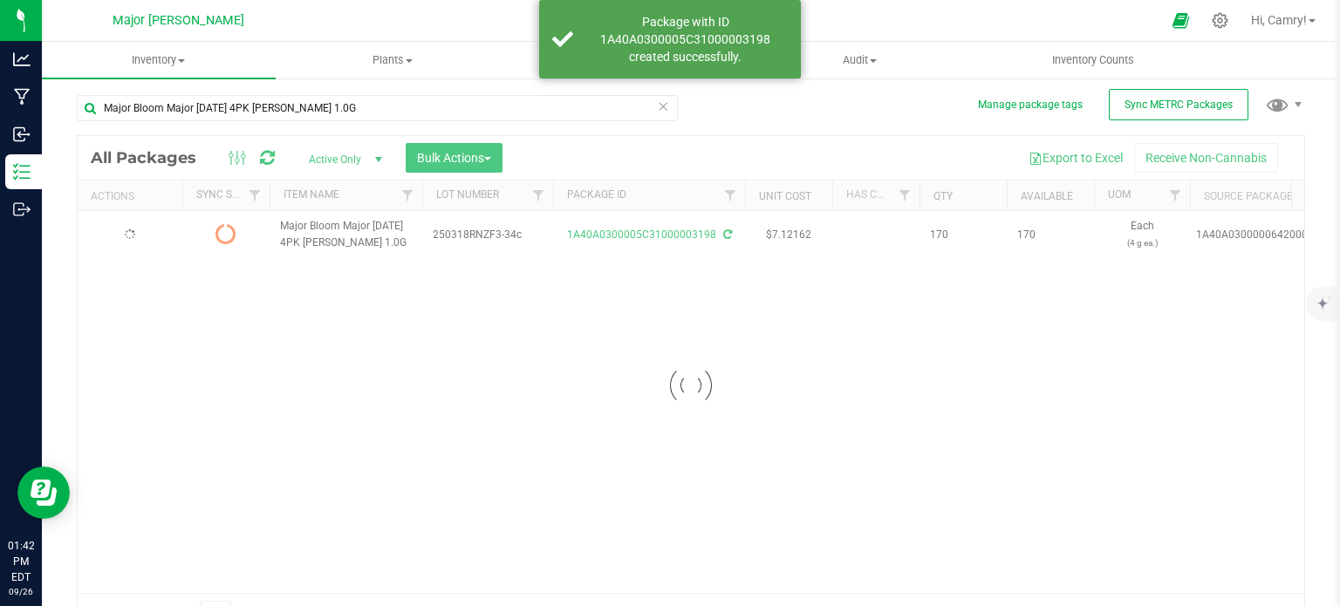
scroll to position [31, 0]
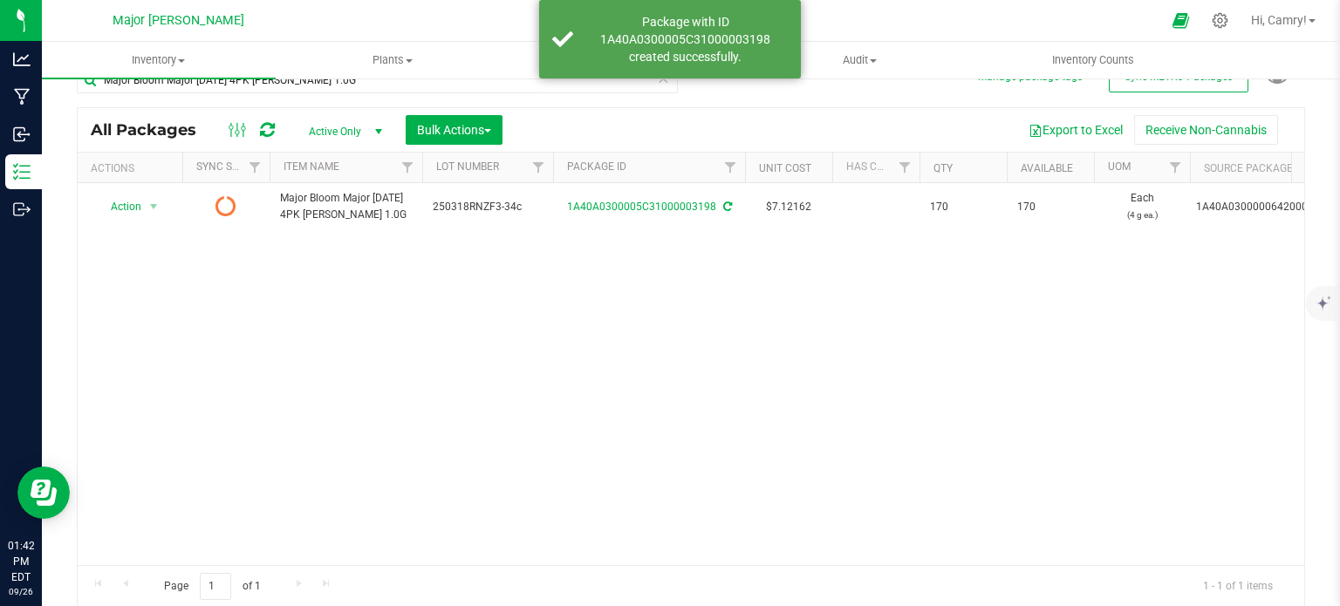
click at [260, 120] on link at bounding box center [267, 130] width 15 height 21
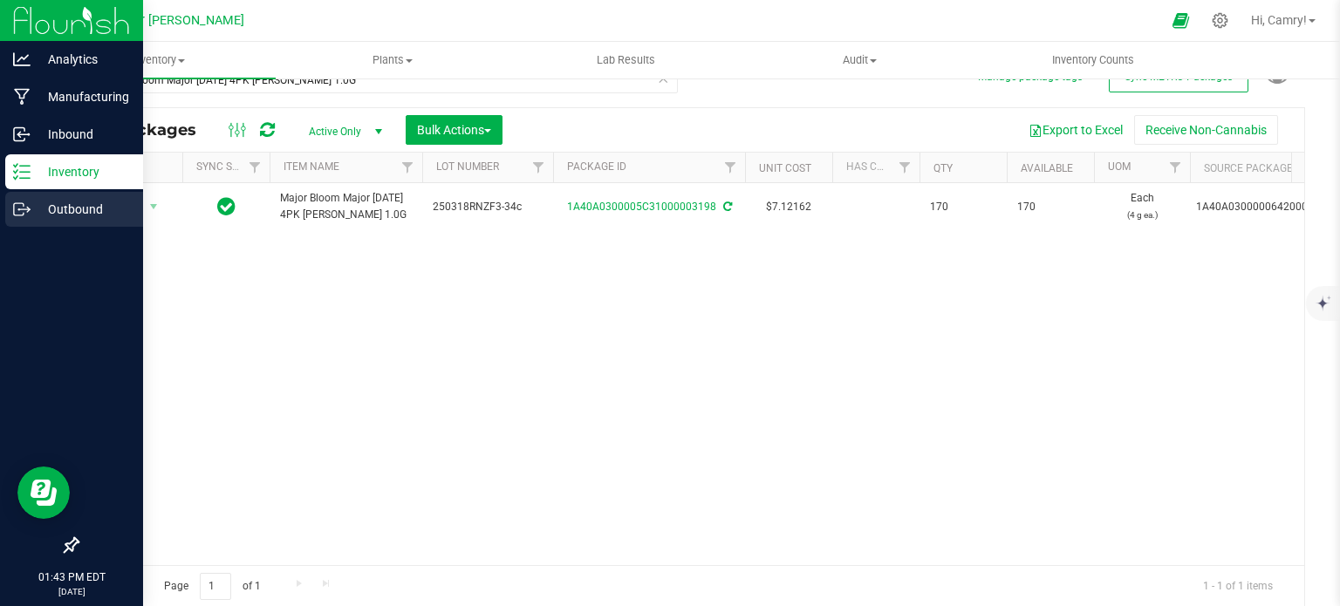
click at [1, 211] on link "Outbound" at bounding box center [71, 211] width 143 height 38
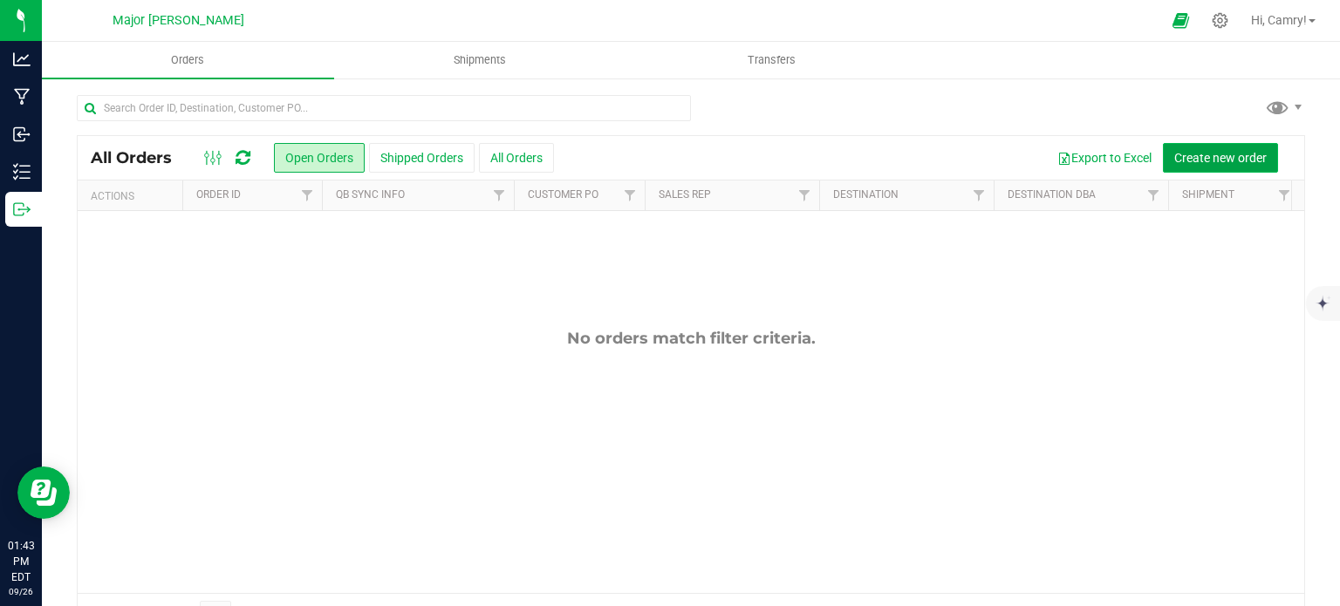
click at [1197, 153] on span "Create new order" at bounding box center [1221, 158] width 92 height 14
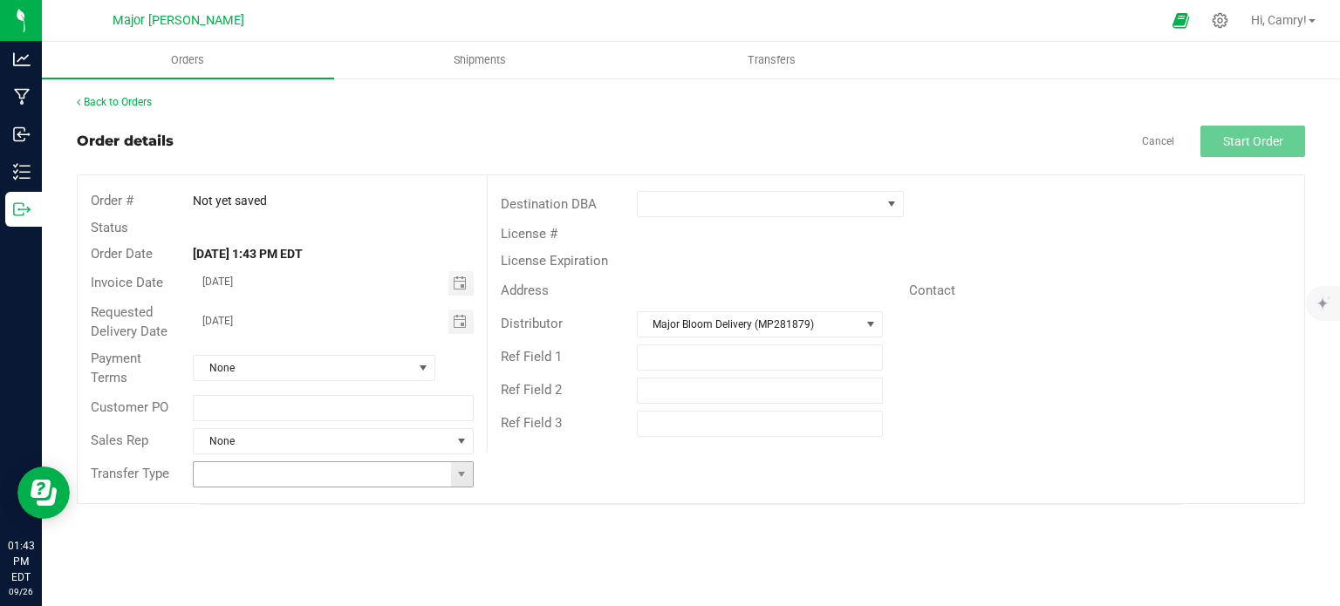
click at [412, 476] on input at bounding box center [322, 474] width 257 height 24
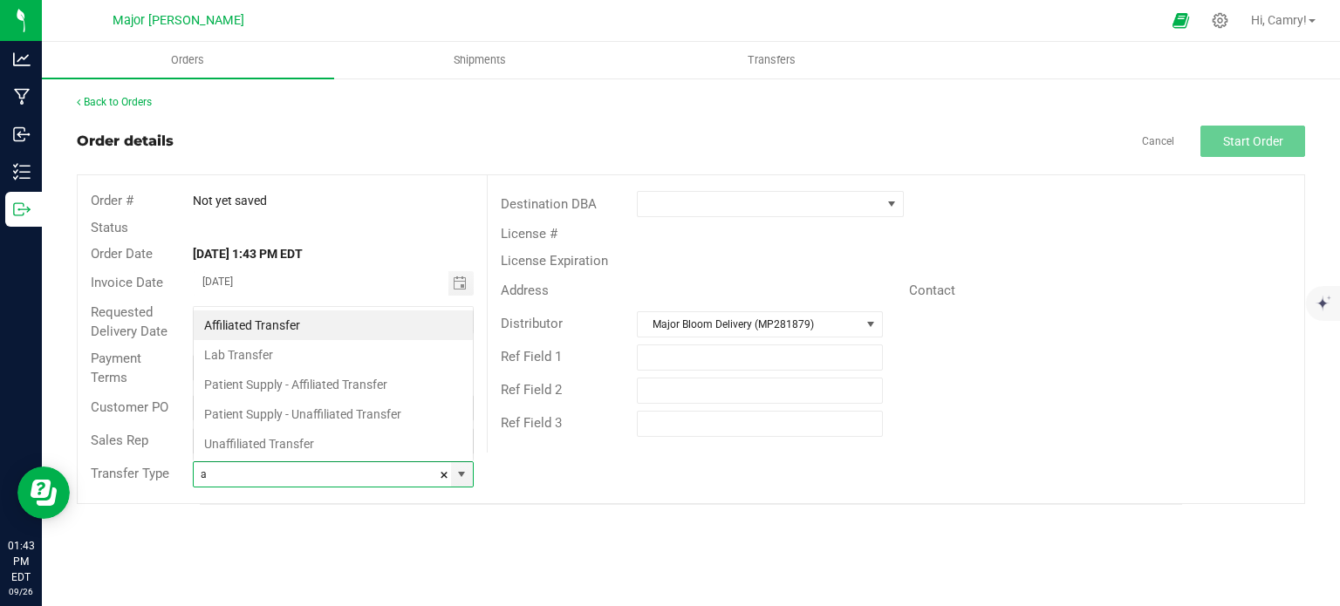
scroll to position [25, 277]
click at [366, 340] on li "Lab Transfer" at bounding box center [333, 355] width 279 height 30
type input "Lab Transfer"
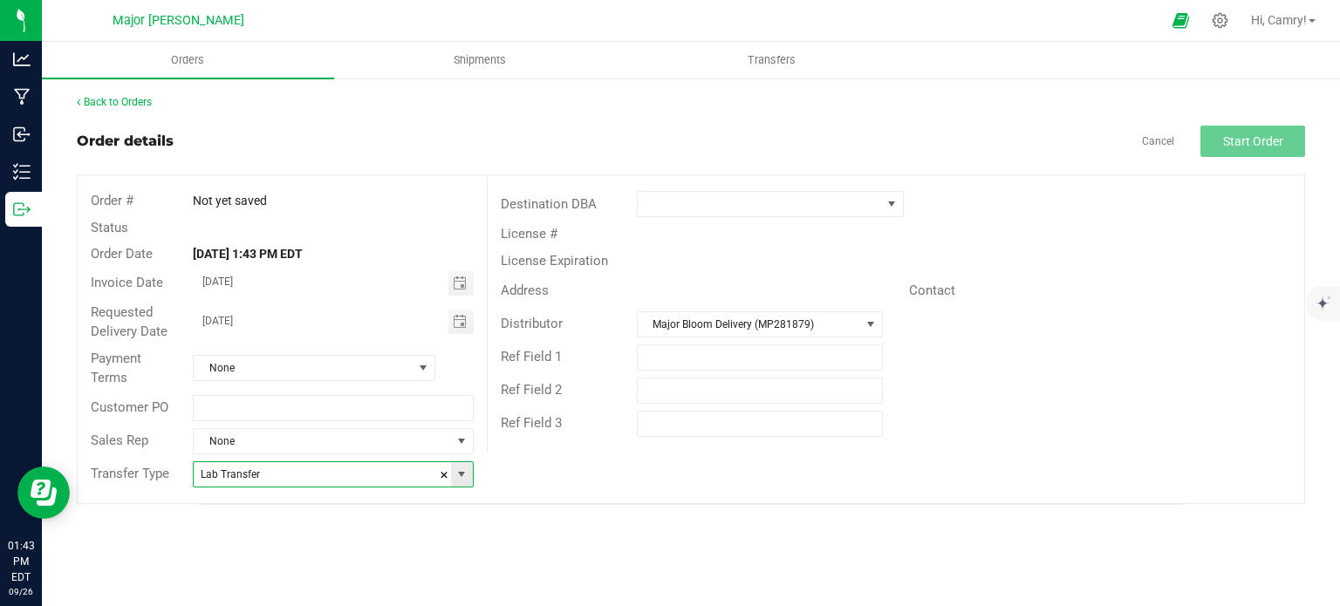
click at [442, 473] on span at bounding box center [444, 475] width 10 height 26
click at [454, 473] on span at bounding box center [462, 474] width 22 height 24
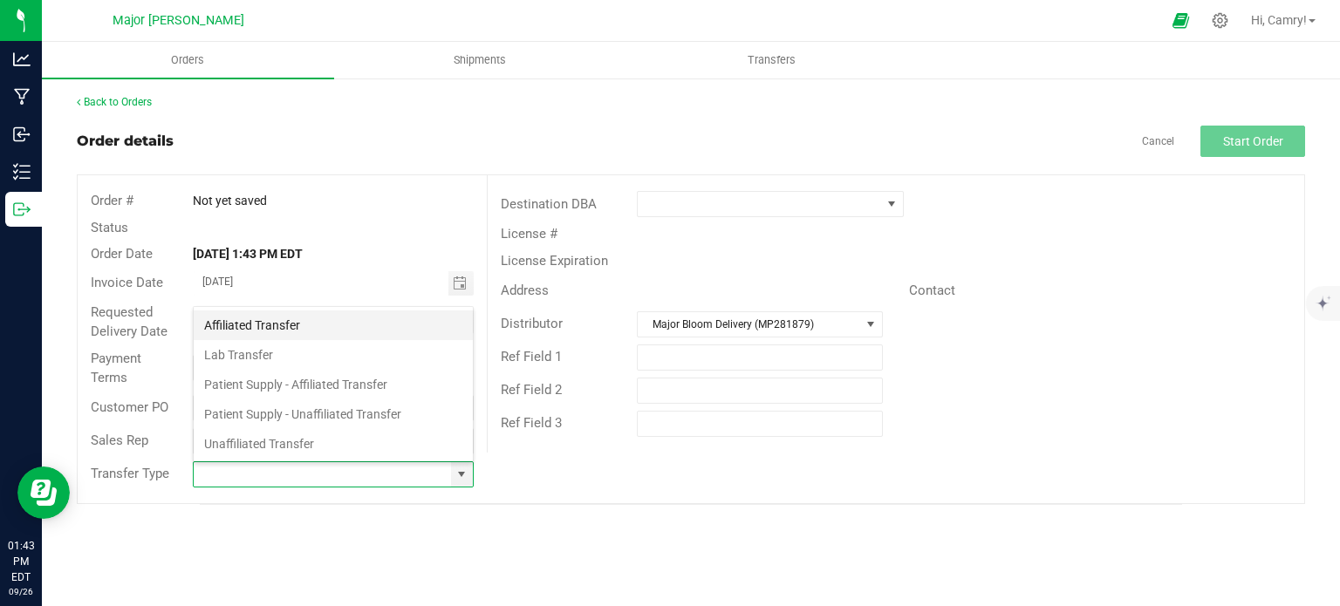
click at [340, 320] on li "Affiliated Transfer" at bounding box center [333, 326] width 279 height 30
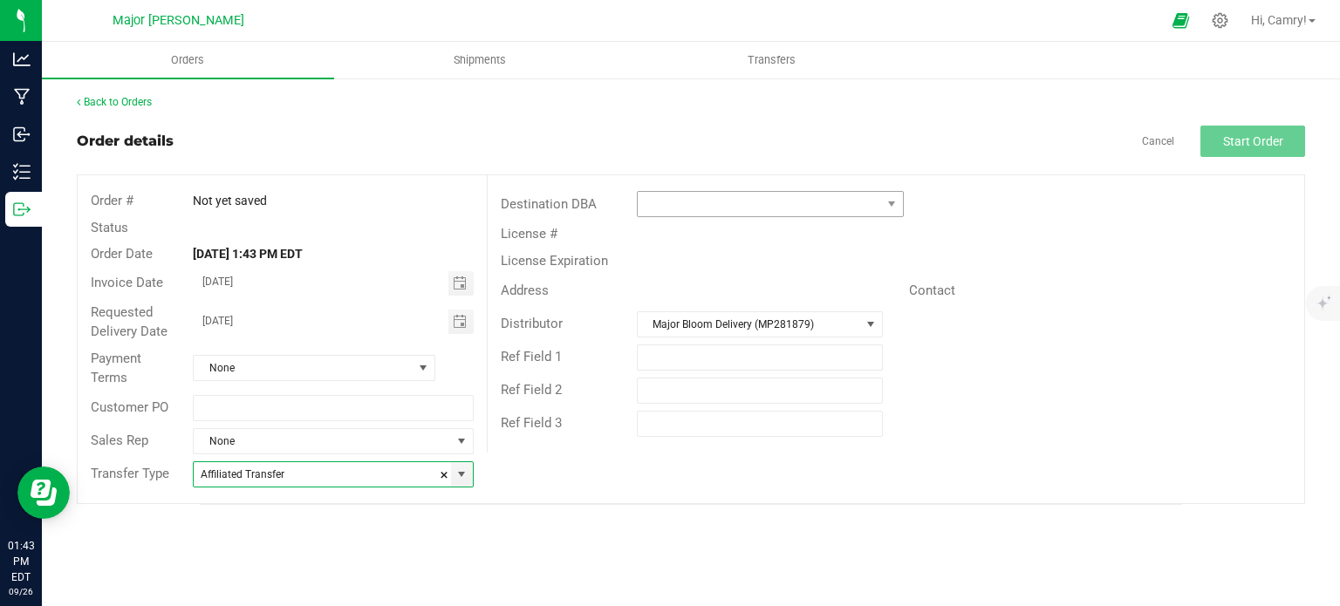
type input "Affiliated Transfer"
click at [881, 197] on span at bounding box center [892, 204] width 22 height 24
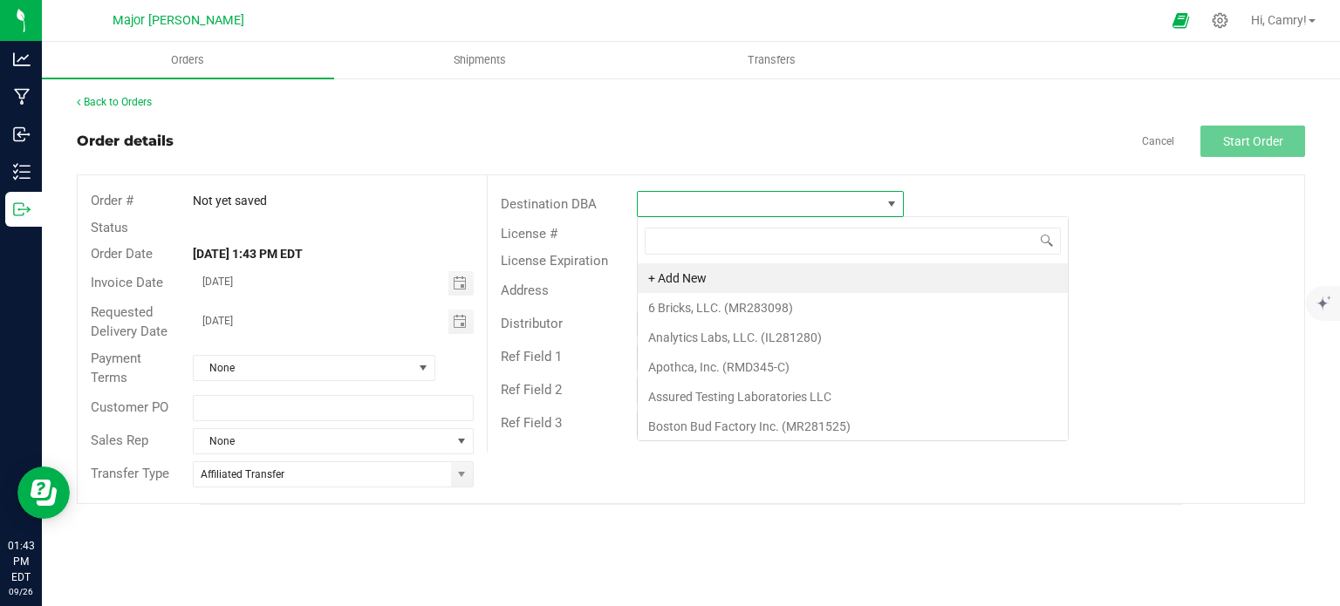
scroll to position [25, 267]
type input "maj"
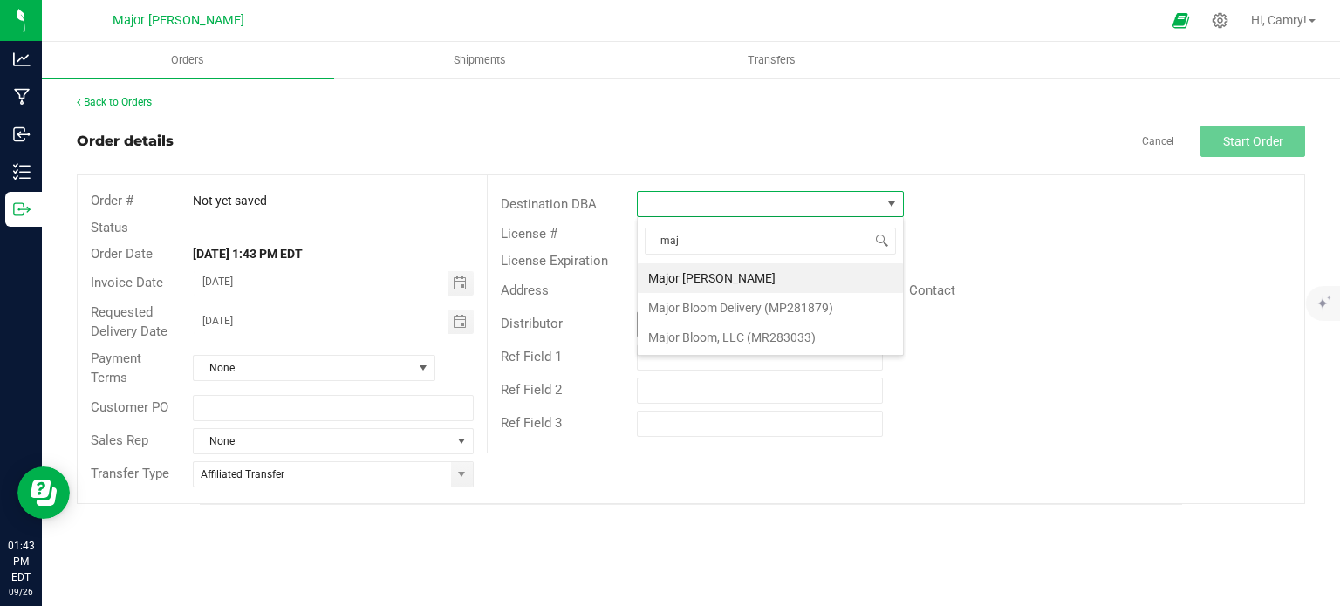
click at [854, 337] on li "Major Bloom, LLC (MR283033)" at bounding box center [770, 338] width 265 height 30
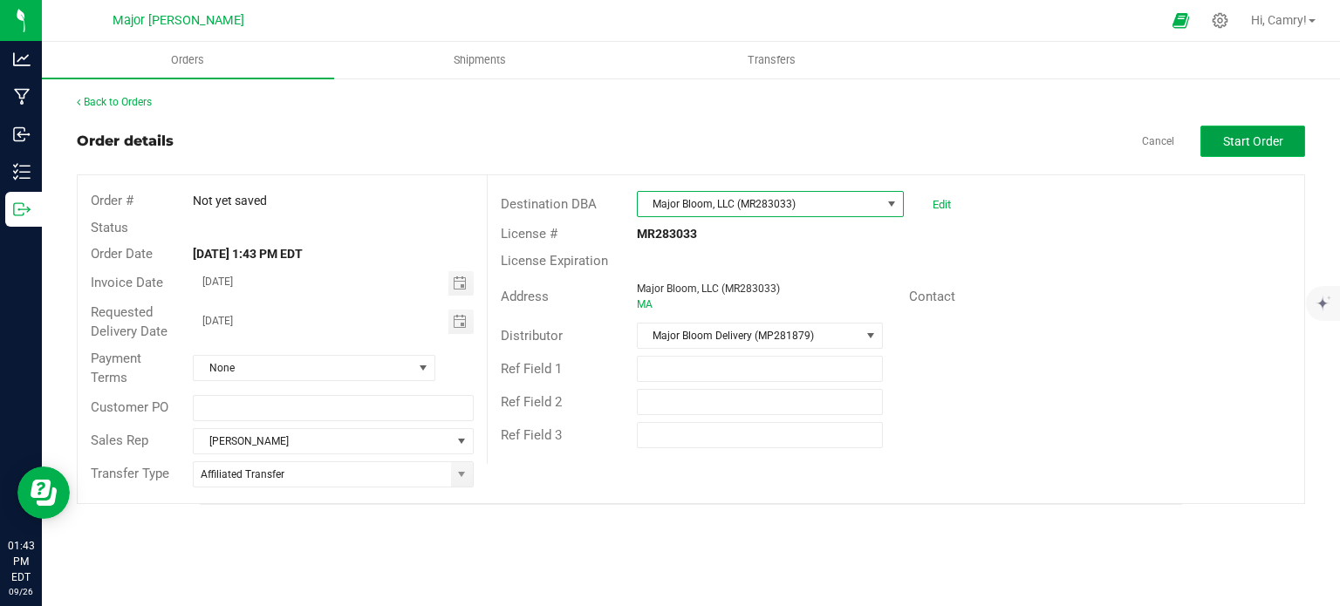
click at [1215, 134] on button "Start Order" at bounding box center [1253, 141] width 105 height 31
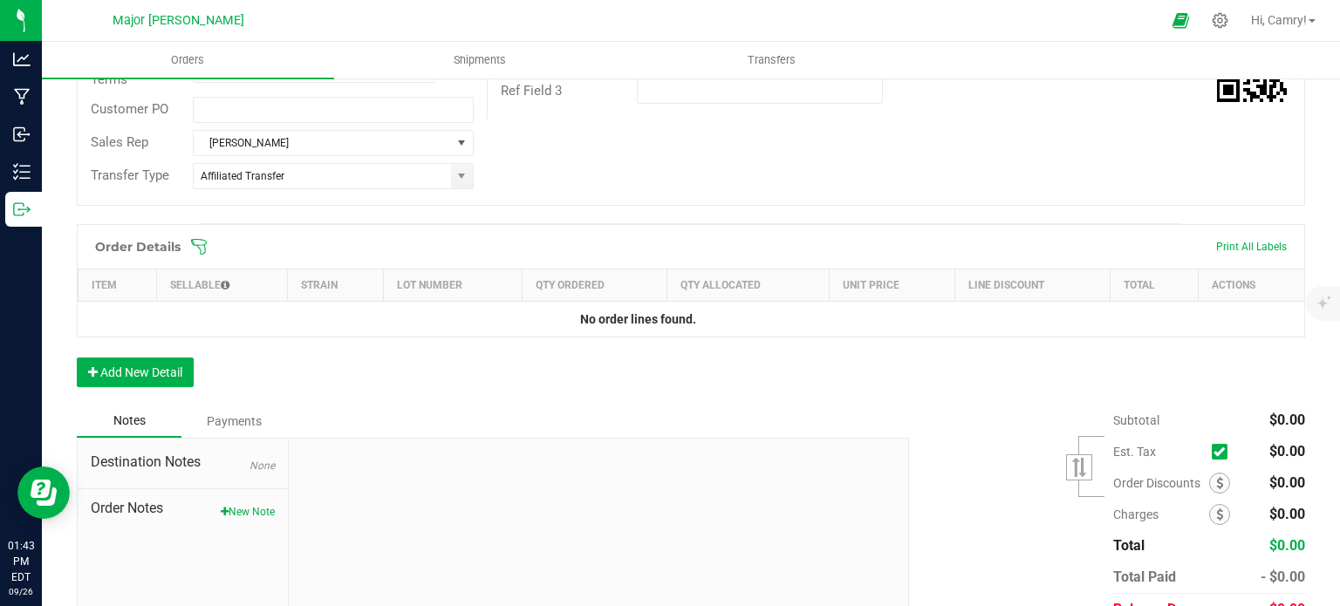
scroll to position [349, 0]
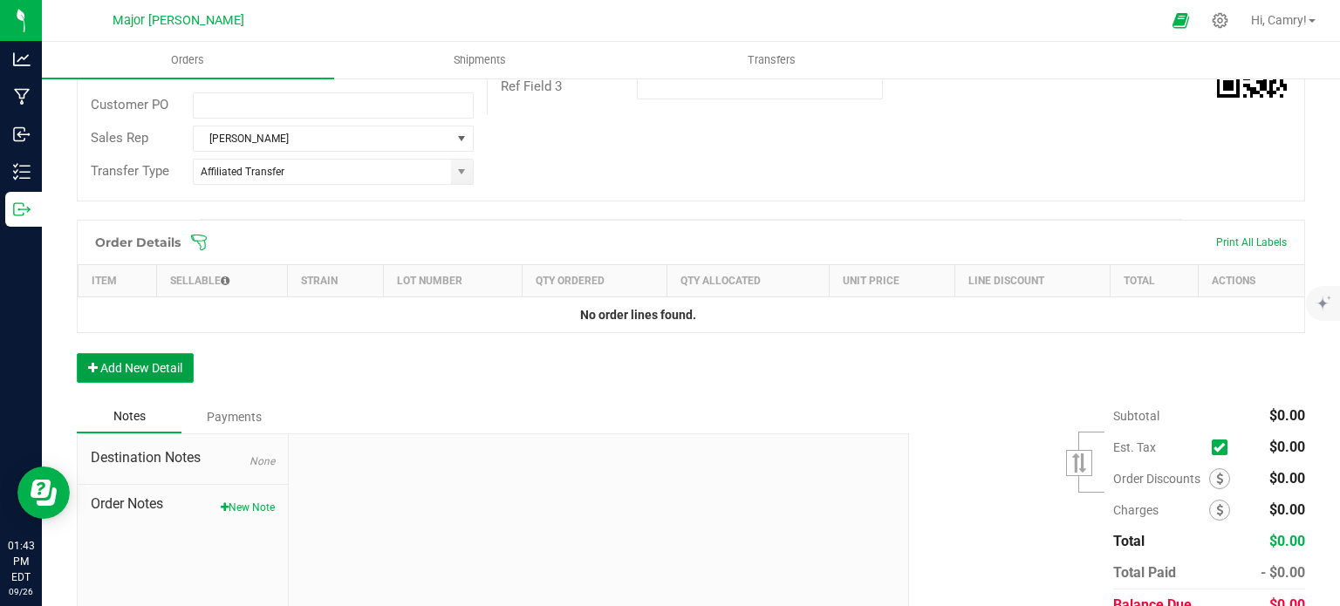
click at [181, 371] on button "Add New Detail" at bounding box center [135, 368] width 117 height 30
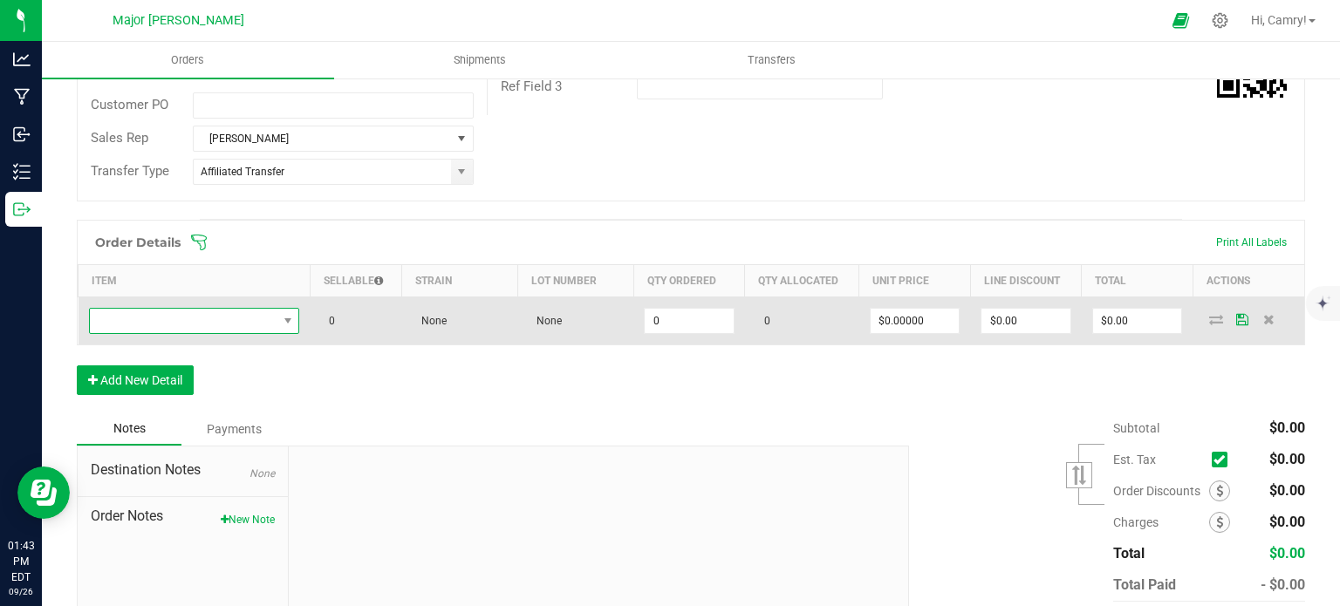
click at [184, 317] on span "NO DATA FOUND" at bounding box center [184, 321] width 188 height 24
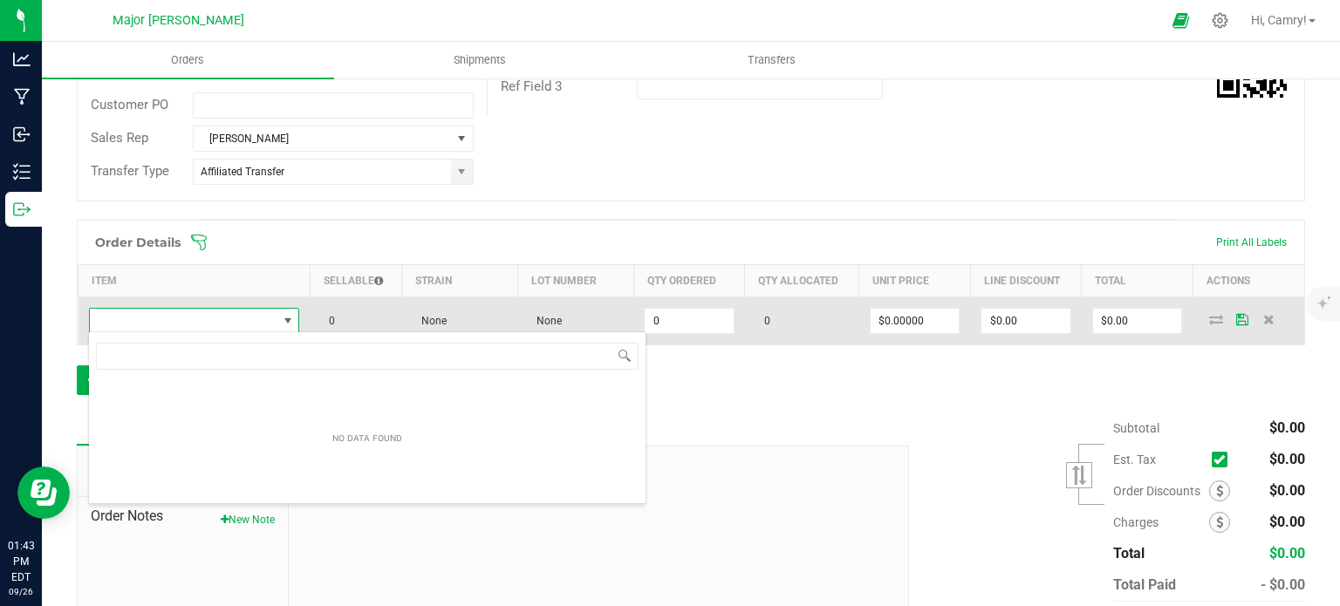
scroll to position [25, 206]
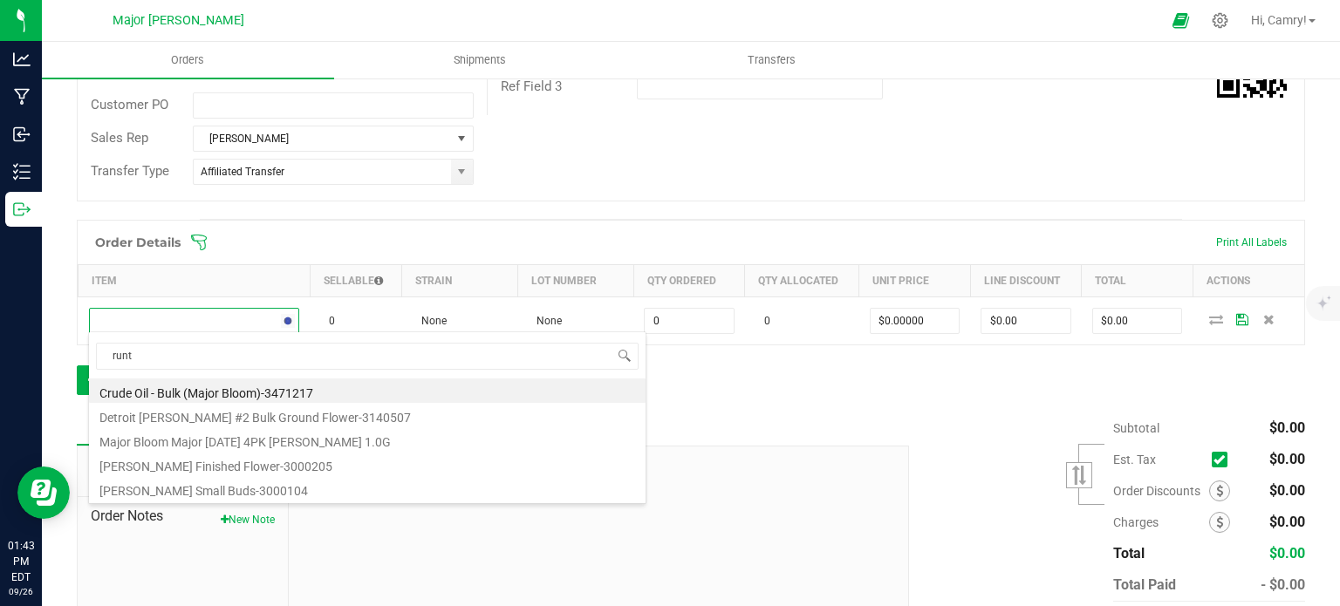
type input "[PERSON_NAME]"
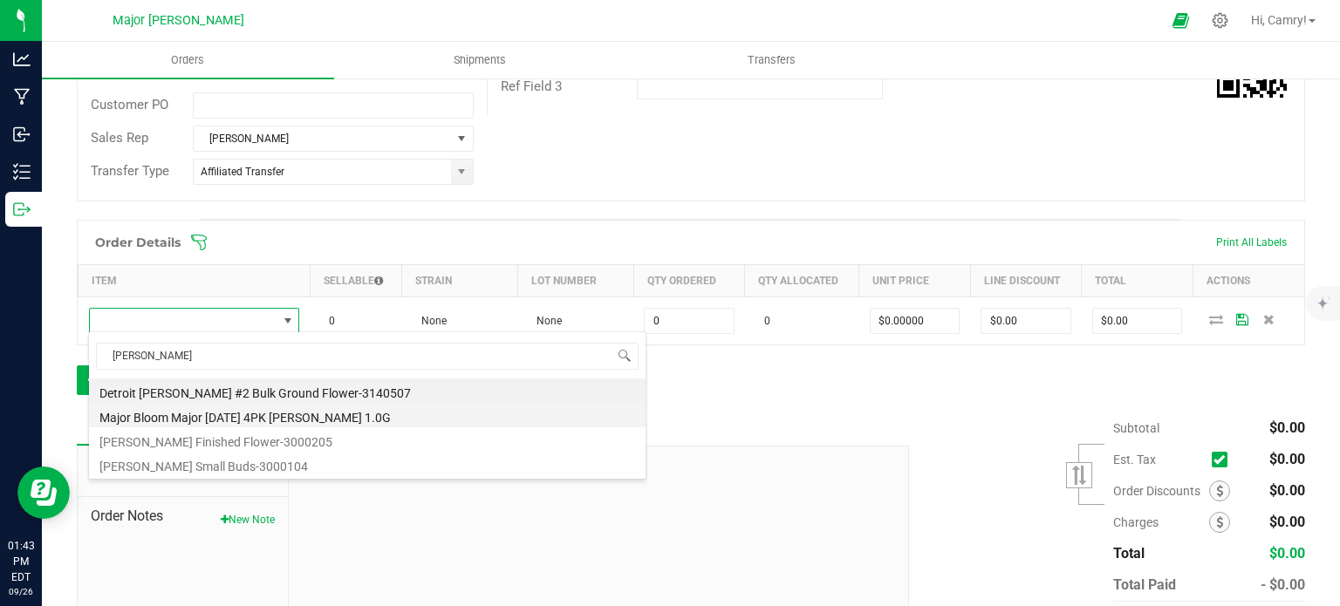
click at [281, 418] on li "Major Bloom Major [DATE] 4PK [PERSON_NAME] 1.0G" at bounding box center [367, 415] width 557 height 24
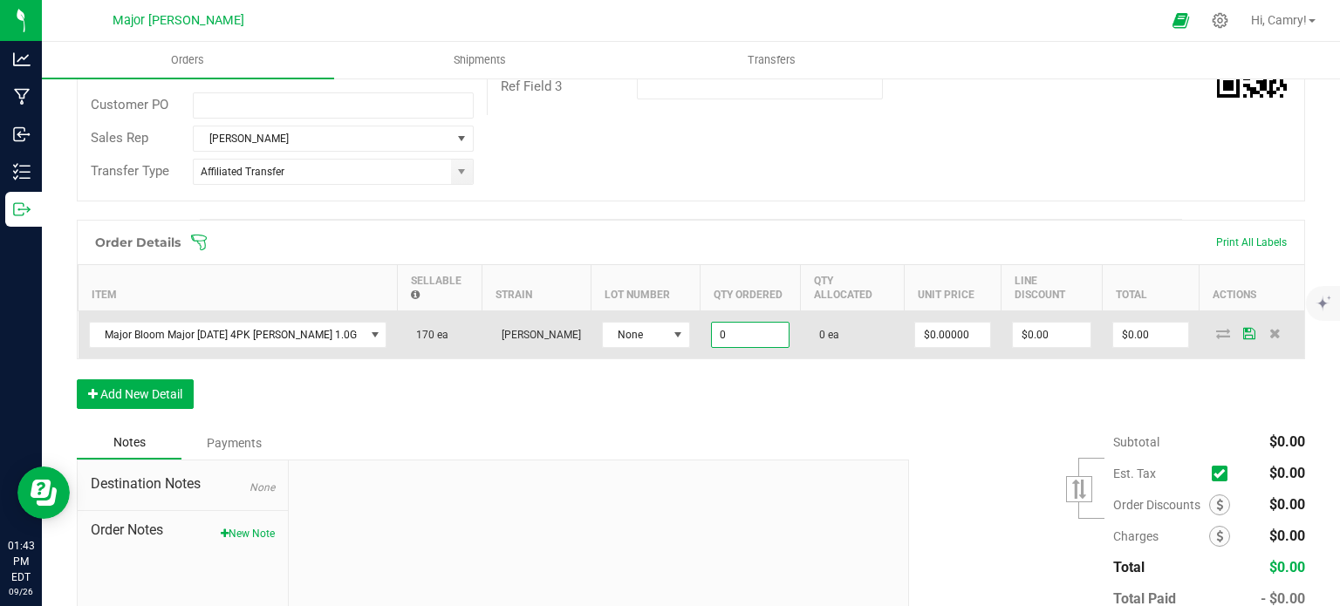
click at [712, 323] on input "0" at bounding box center [751, 335] width 78 height 24
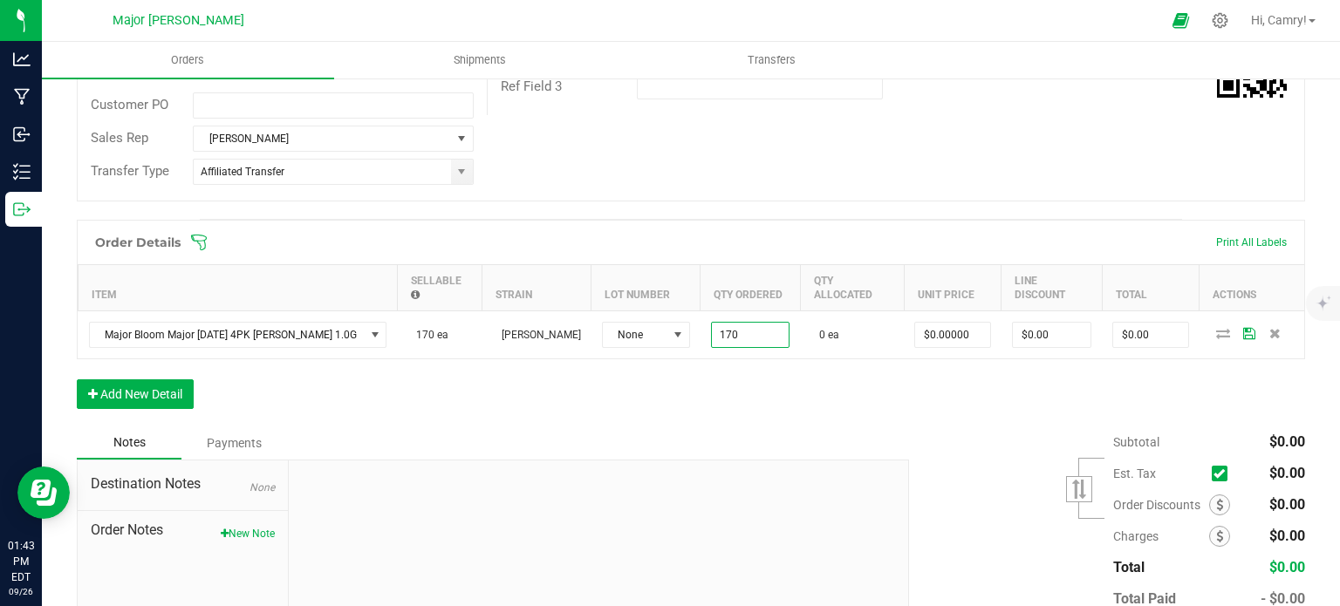
type input "170 ea"
click at [723, 390] on div "Order Details Print All Labels Item Sellable Strain Lot Number Qty Ordered Qty …" at bounding box center [691, 323] width 1229 height 207
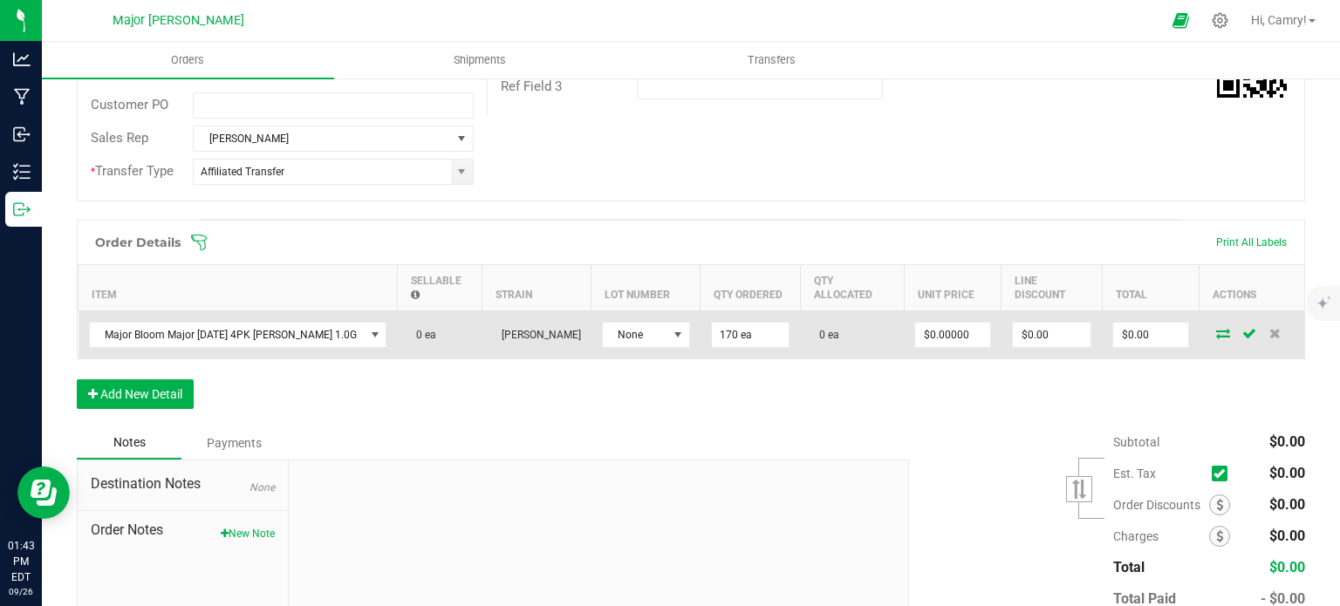
click at [1216, 328] on icon at bounding box center [1223, 333] width 14 height 10
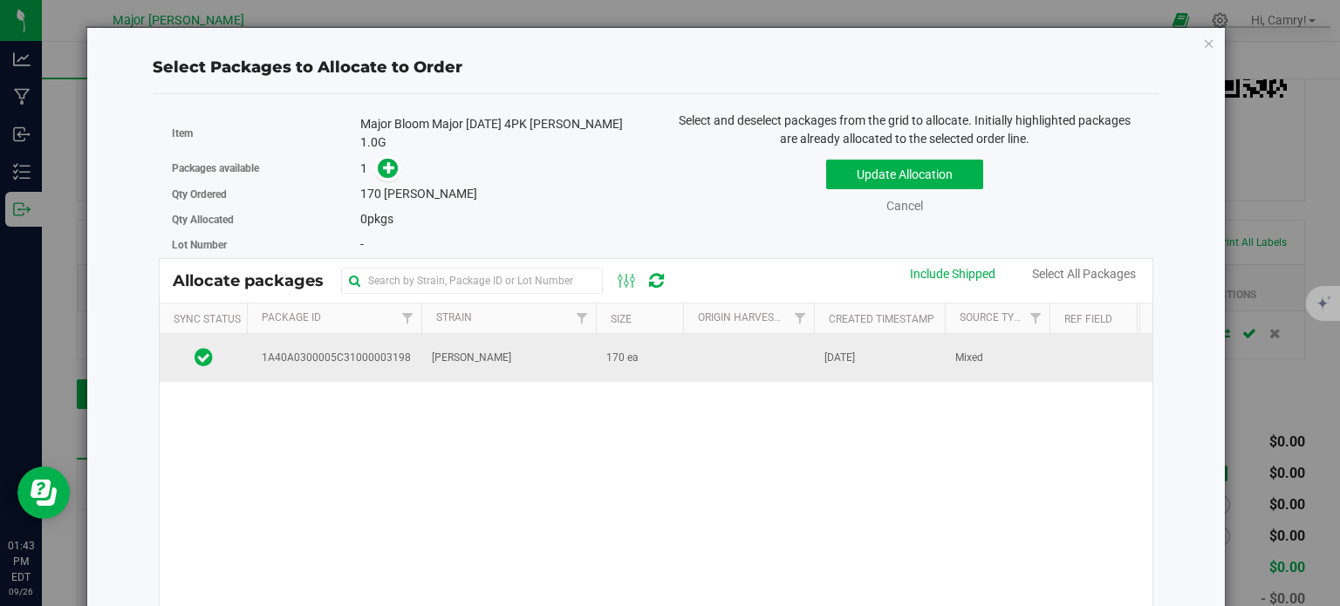
drag, startPoint x: 778, startPoint y: 362, endPoint x: 774, endPoint y: 347, distance: 15.2
click at [777, 362] on td at bounding box center [748, 357] width 131 height 47
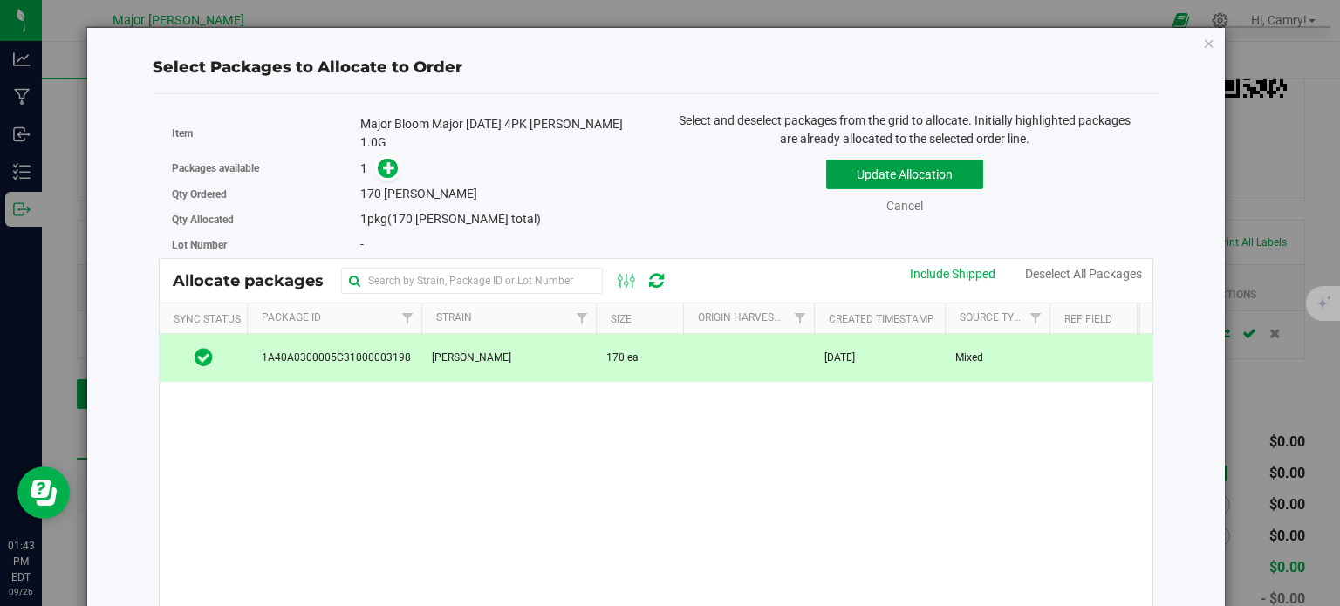
click at [884, 170] on button "Update Allocation" at bounding box center [904, 175] width 157 height 30
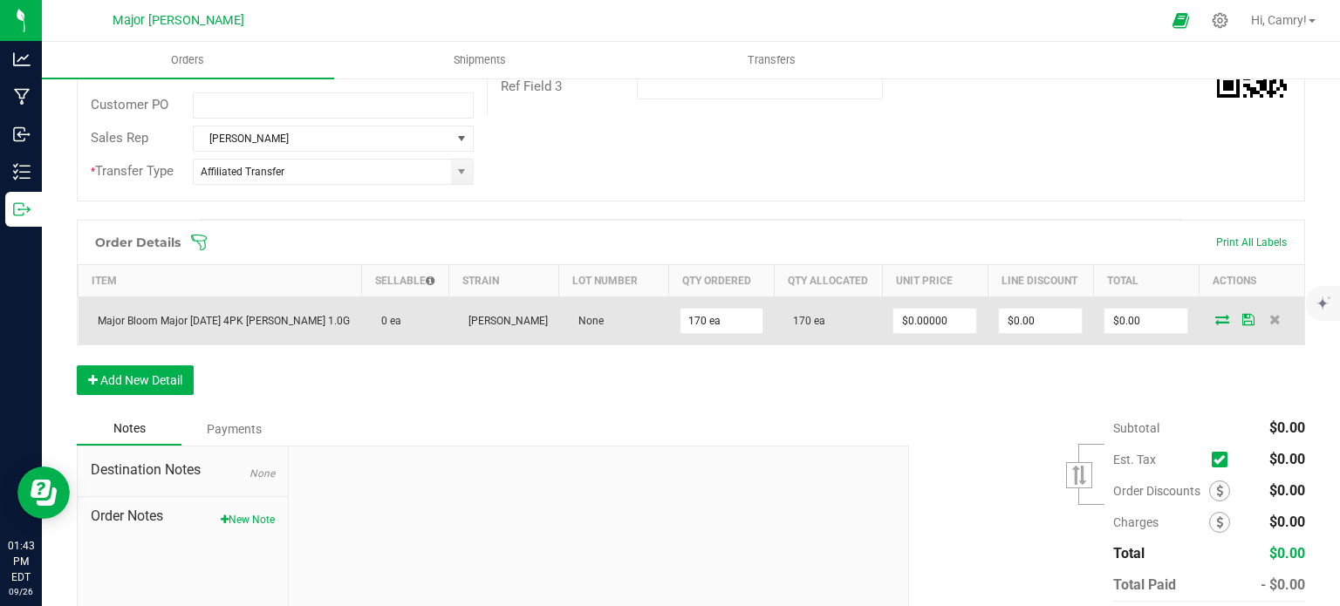
click at [1216, 314] on icon at bounding box center [1223, 319] width 14 height 10
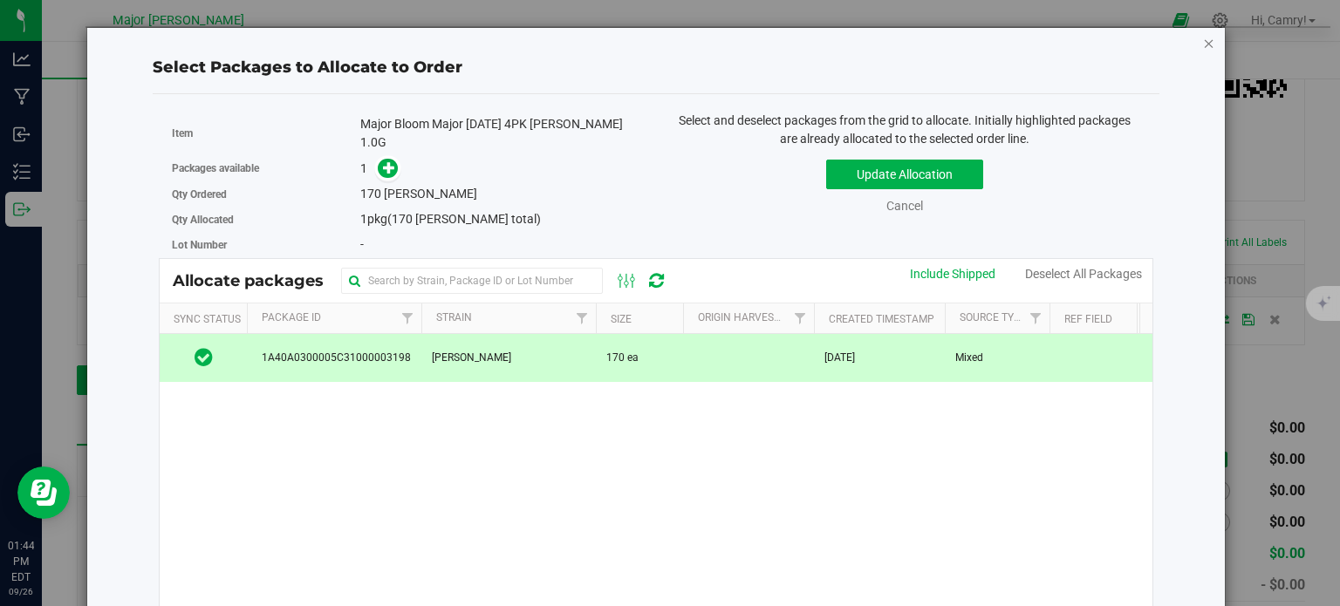
click at [1203, 48] on icon "button" at bounding box center [1209, 42] width 12 height 21
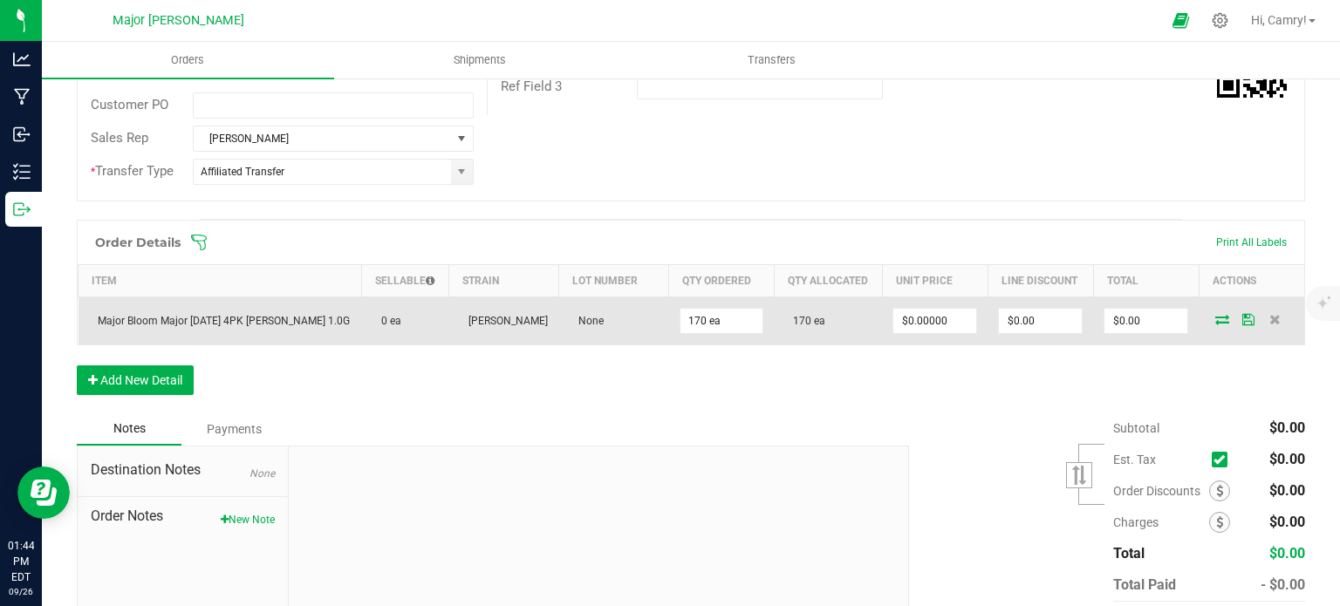
scroll to position [0, 0]
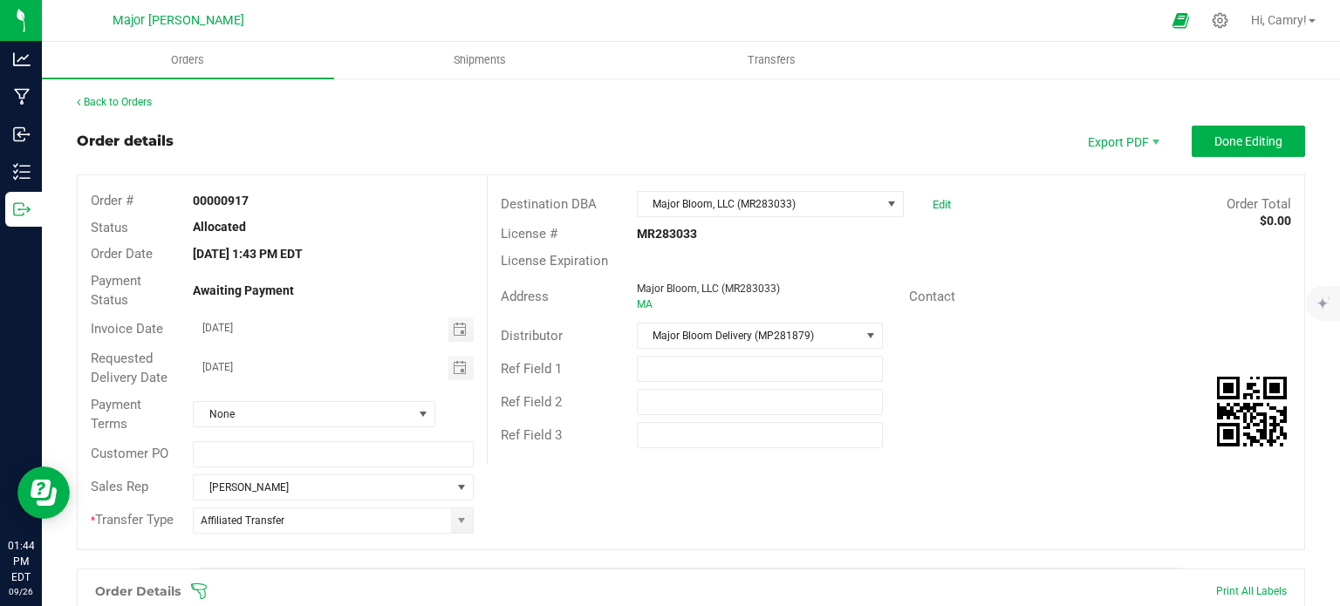
click at [1216, 121] on div "Back to Orders Order details Export PDF Done Editing Order # 00000917 Status Al…" at bounding box center [691, 562] width 1229 height 936
click at [1218, 139] on span "Done Editing" at bounding box center [1249, 141] width 68 height 14
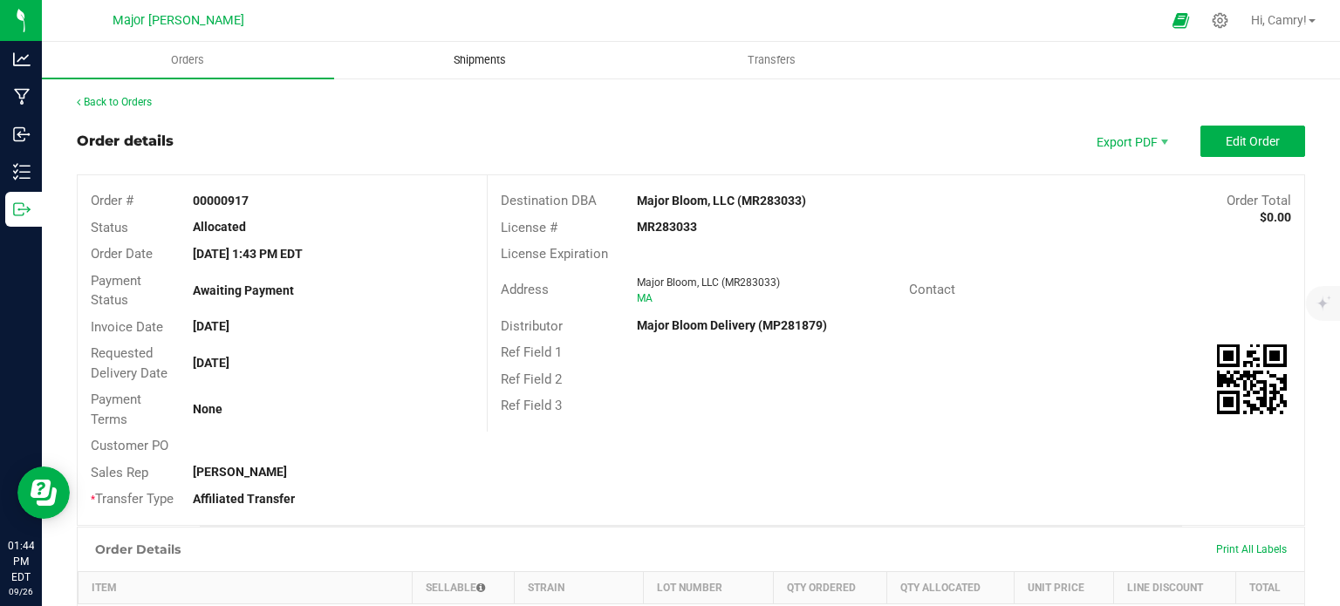
click at [497, 58] on span "Shipments" at bounding box center [479, 60] width 99 height 16
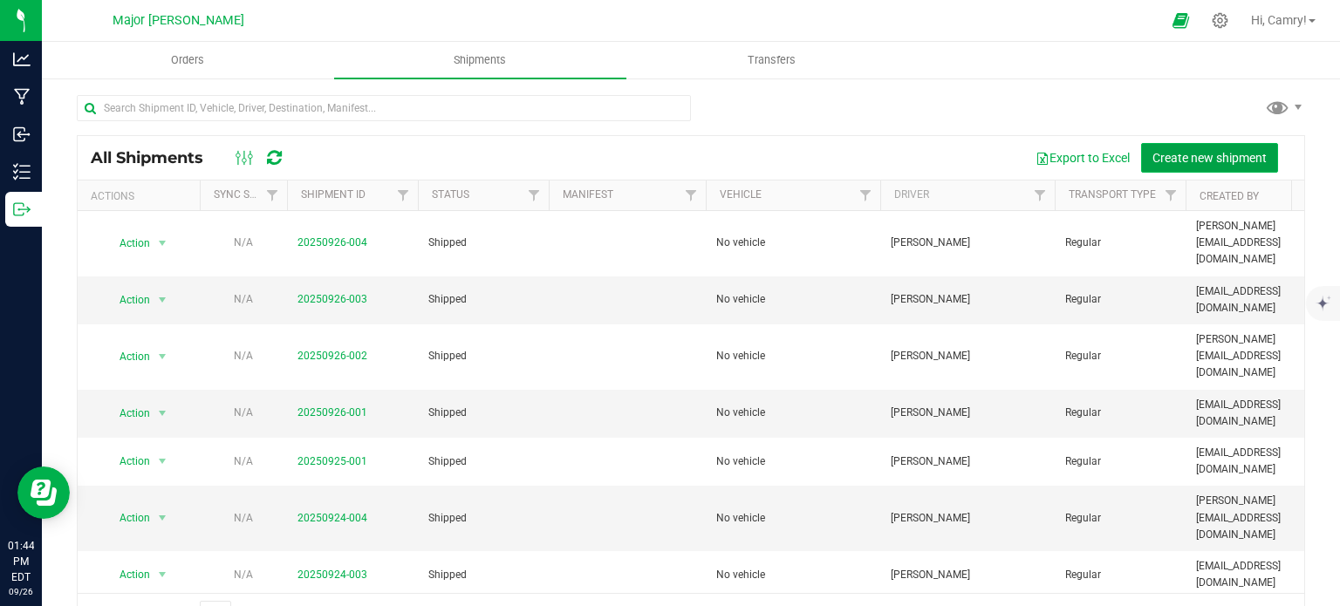
click at [1202, 154] on span "Create new shipment" at bounding box center [1210, 158] width 114 height 14
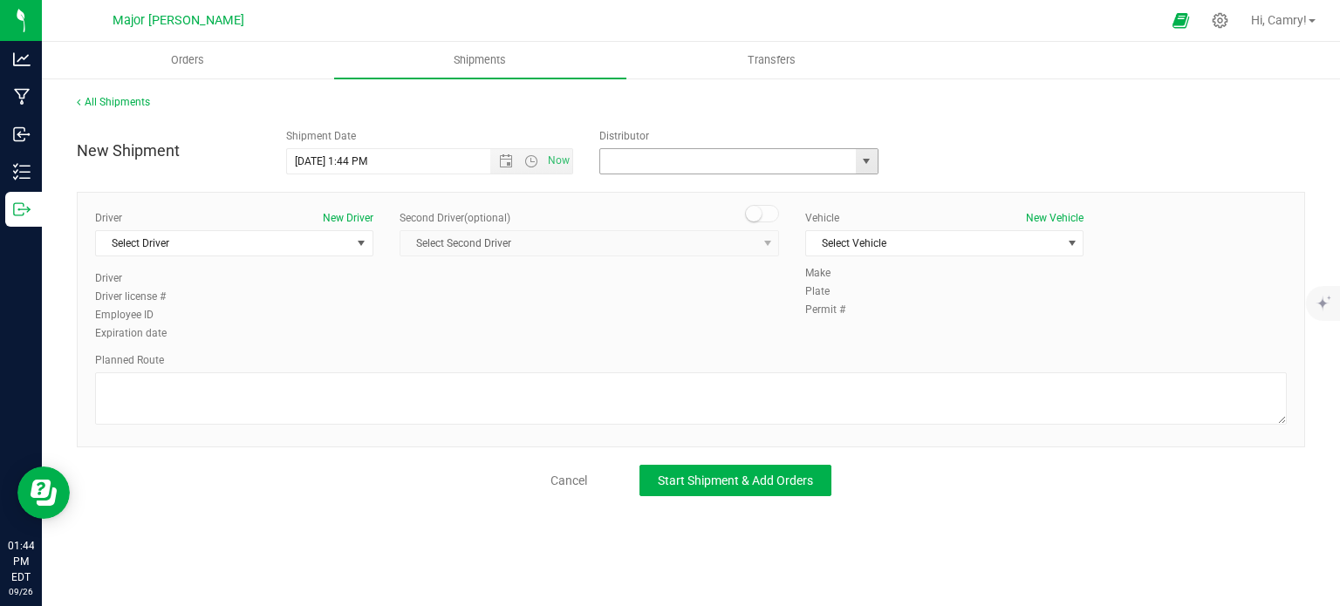
click at [724, 160] on input "text" at bounding box center [724, 161] width 248 height 24
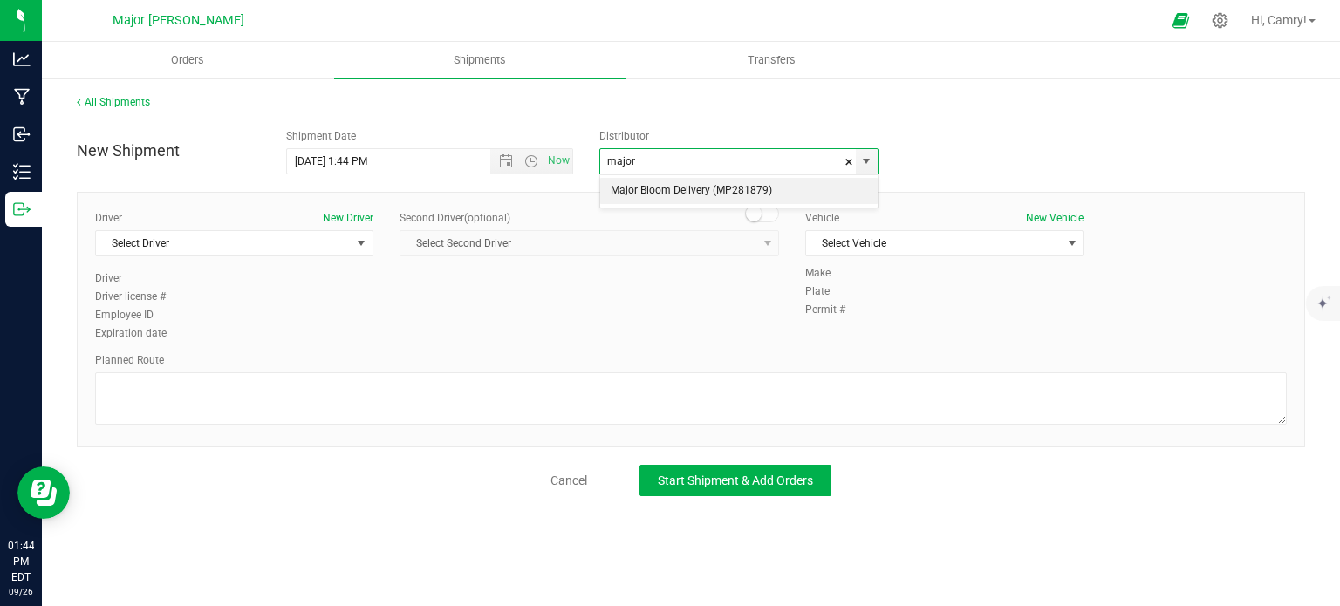
click at [750, 195] on li "Major Bloom Delivery (MP281879)" at bounding box center [738, 191] width 277 height 26
type input "Major Bloom Delivery (MP281879)"
click at [186, 239] on span "Select Driver" at bounding box center [223, 243] width 255 height 24
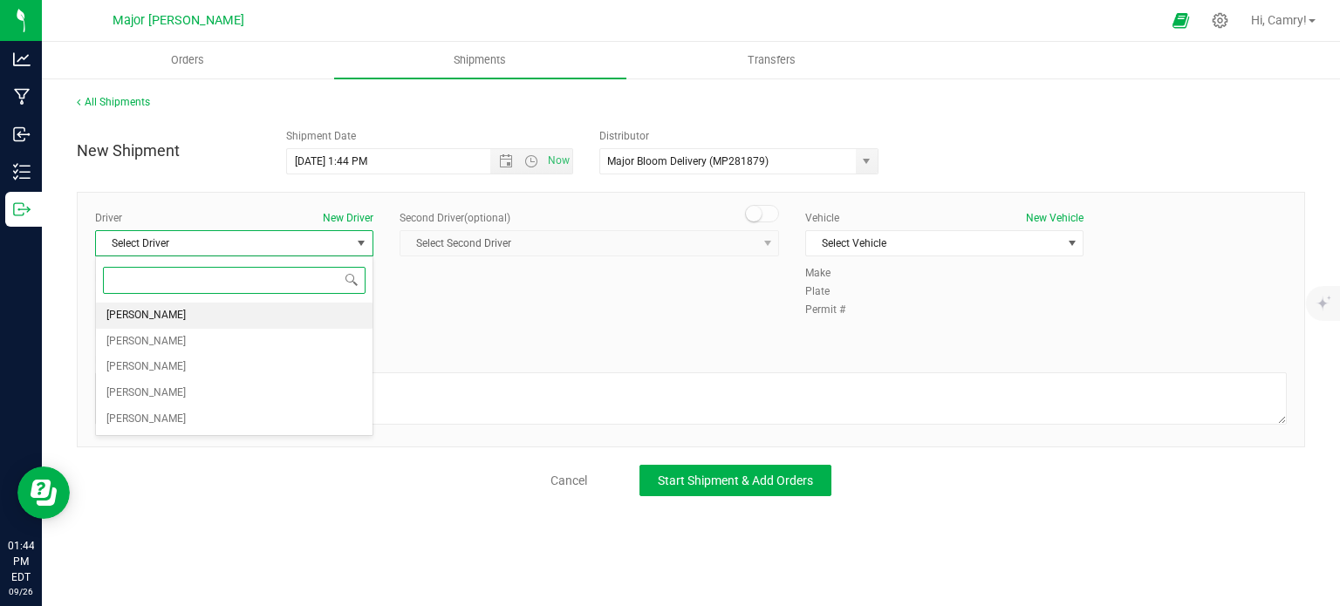
click at [192, 312] on li "[PERSON_NAME]" at bounding box center [234, 316] width 277 height 26
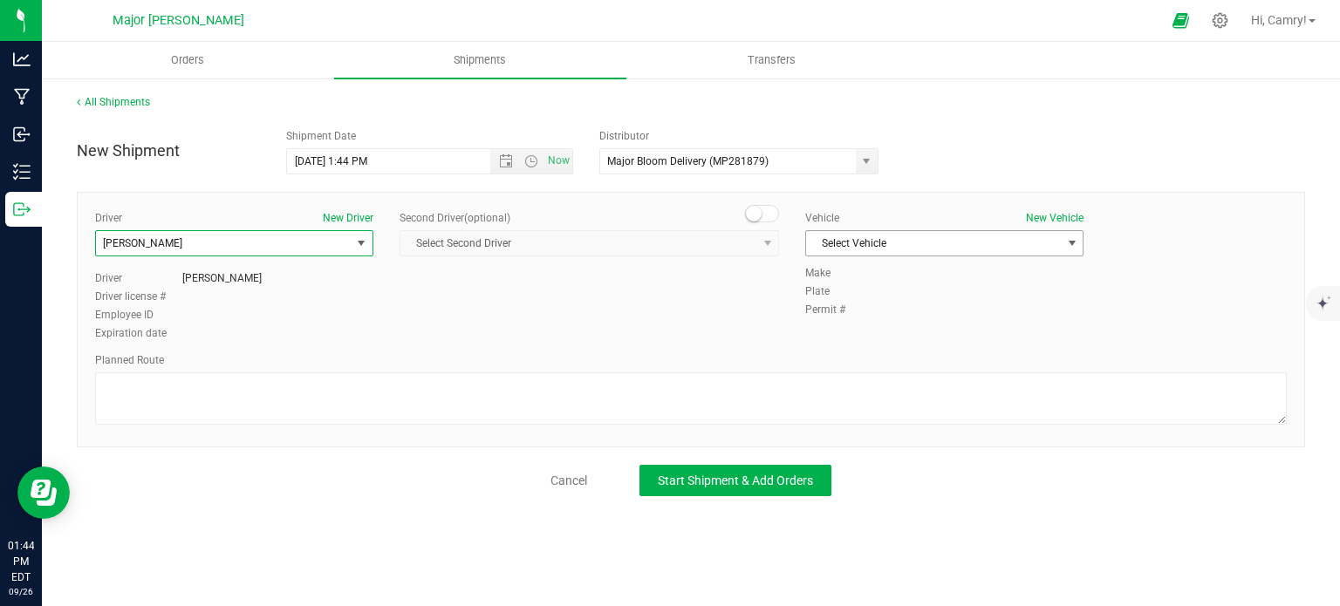
click at [887, 247] on span "Select Vehicle" at bounding box center [933, 243] width 255 height 24
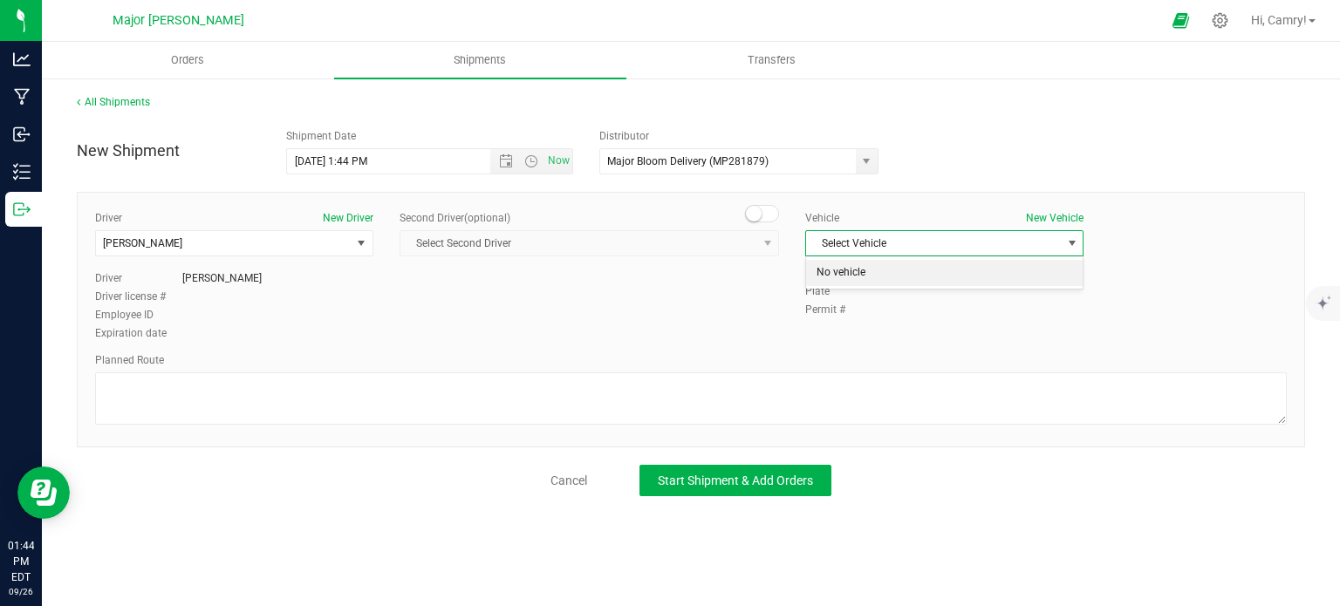
click at [887, 273] on li "No vehicle" at bounding box center [944, 273] width 277 height 26
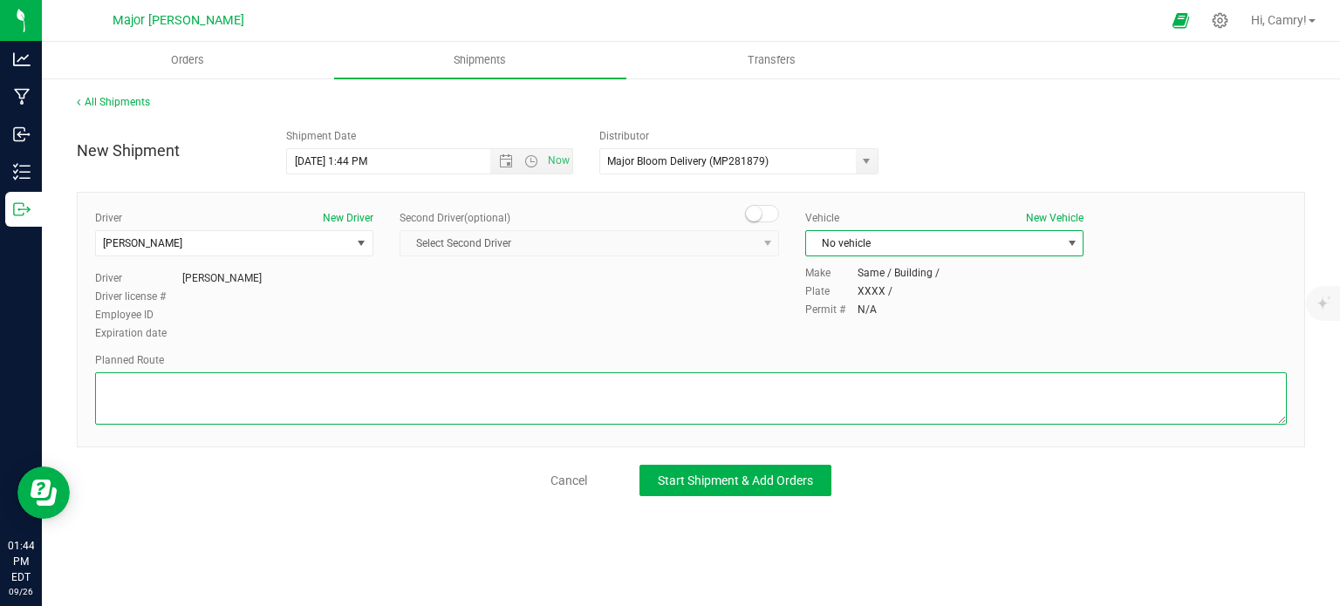
click at [504, 383] on textarea at bounding box center [691, 399] width 1192 height 52
type textarea "walking"
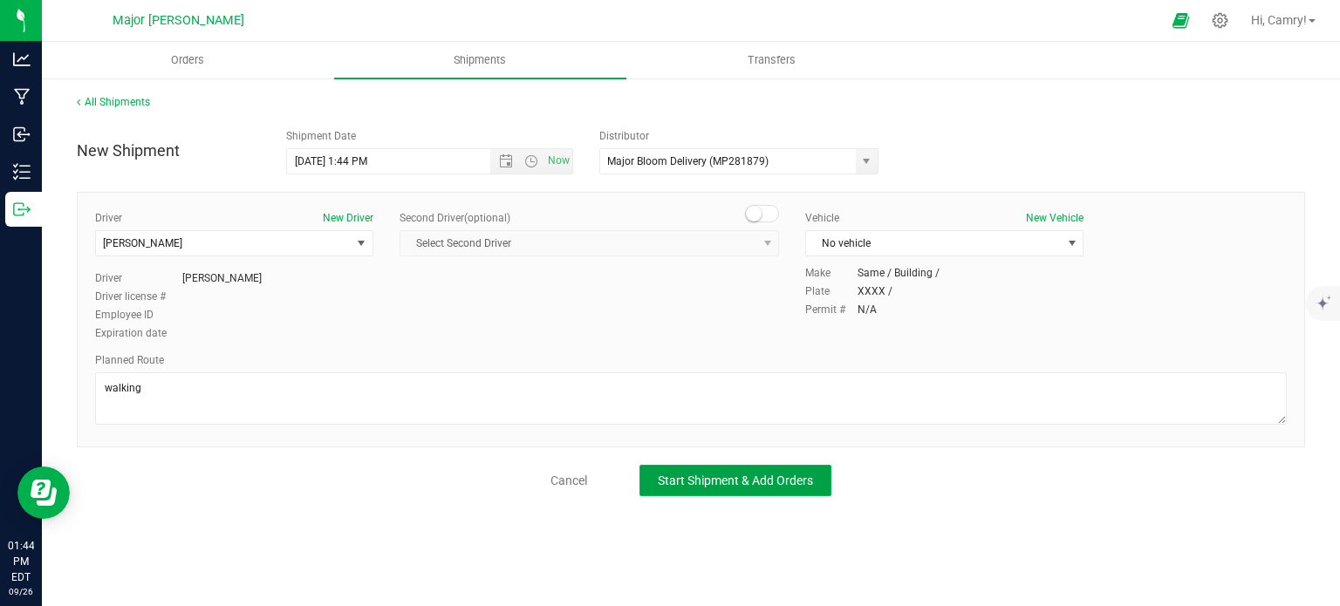
click at [793, 477] on span "Start Shipment & Add Orders" at bounding box center [735, 481] width 155 height 14
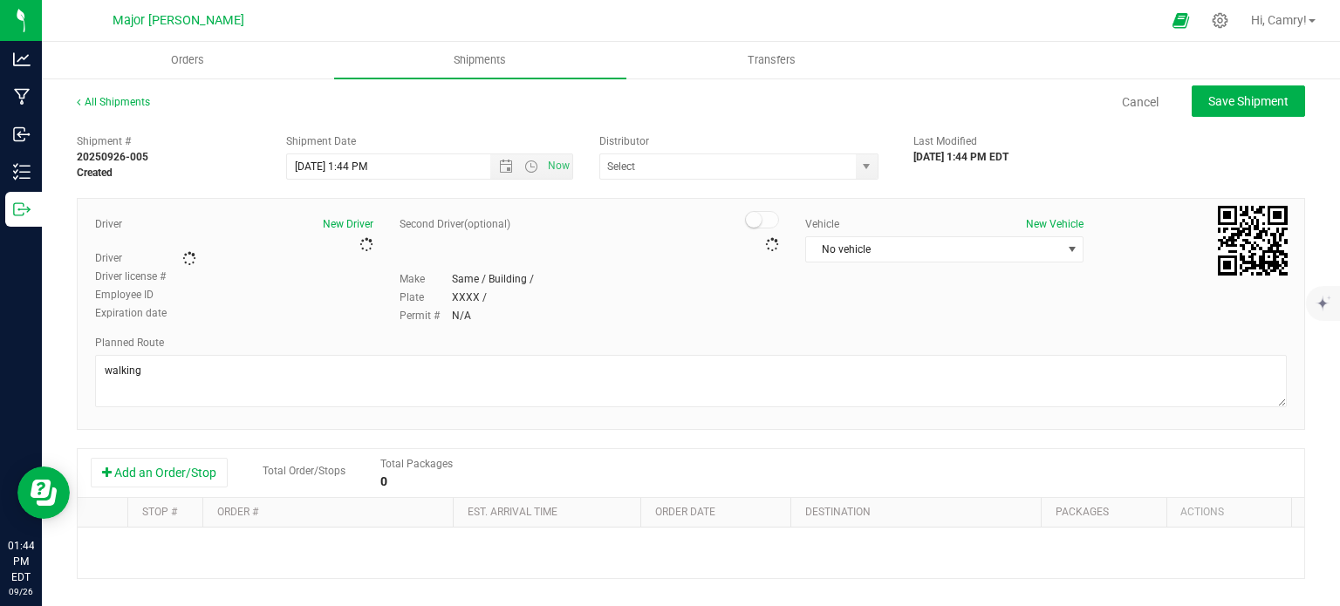
type input "Major Bloom Delivery (MP281879)"
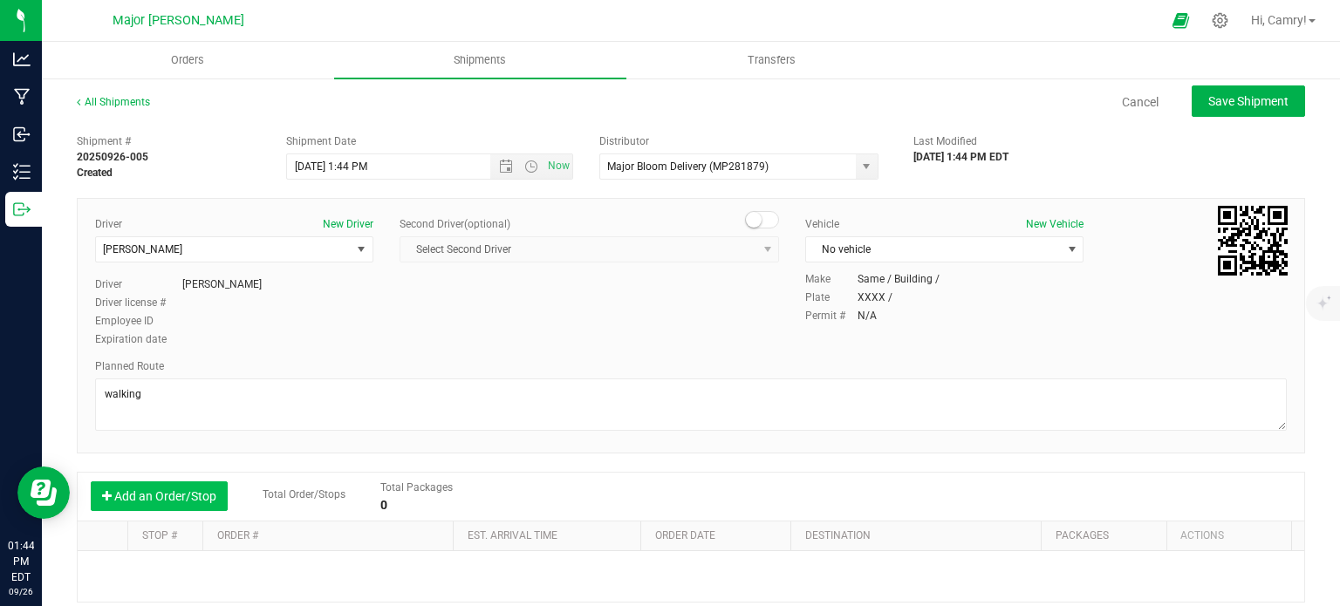
click at [185, 502] on button "Add an Order/Stop" at bounding box center [159, 497] width 137 height 30
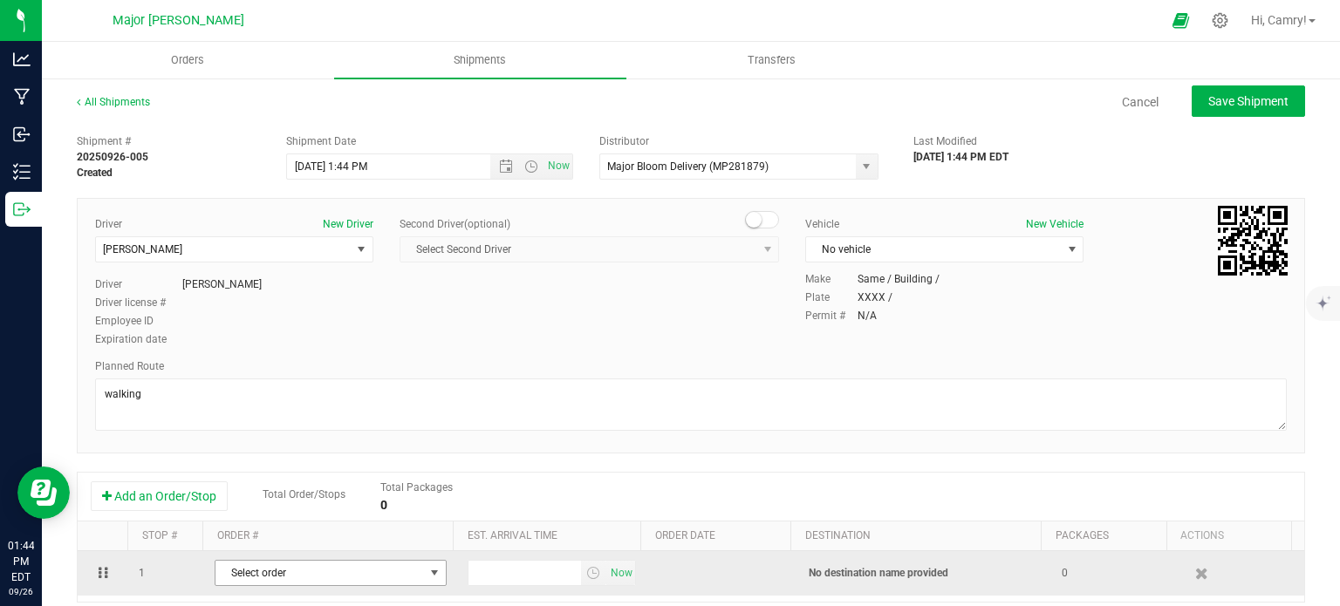
click at [265, 572] on span "Select order" at bounding box center [320, 573] width 209 height 24
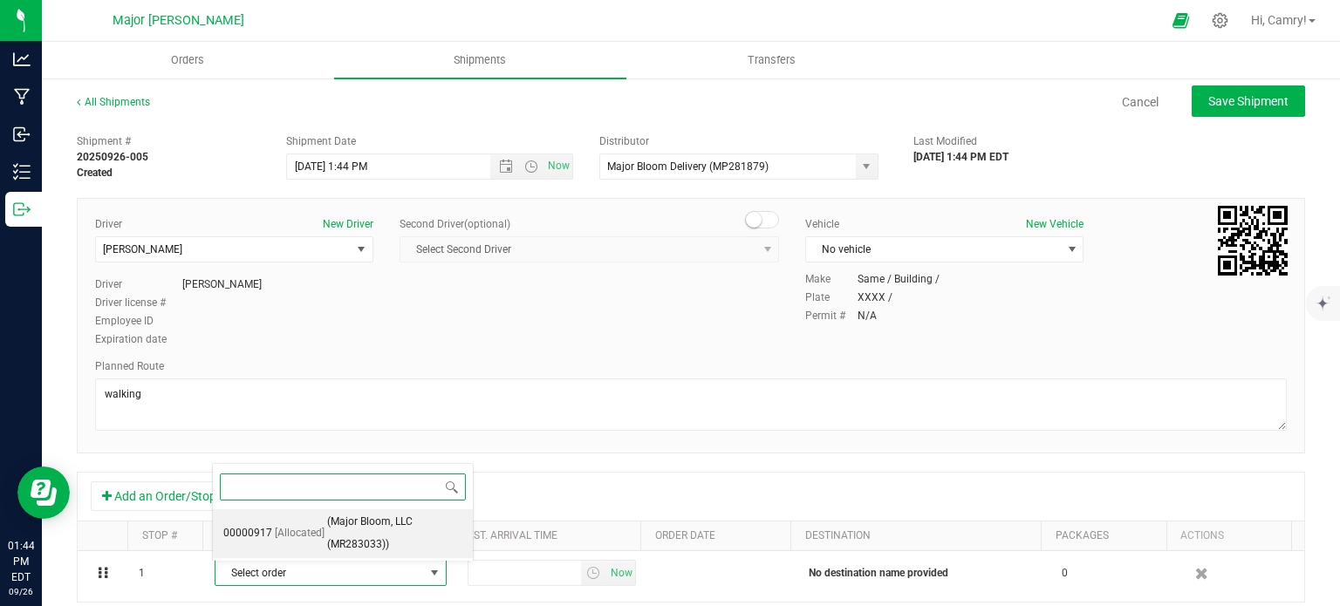
click at [332, 532] on span "(Major Bloom, LLC (MR283033))" at bounding box center [394, 533] width 135 height 45
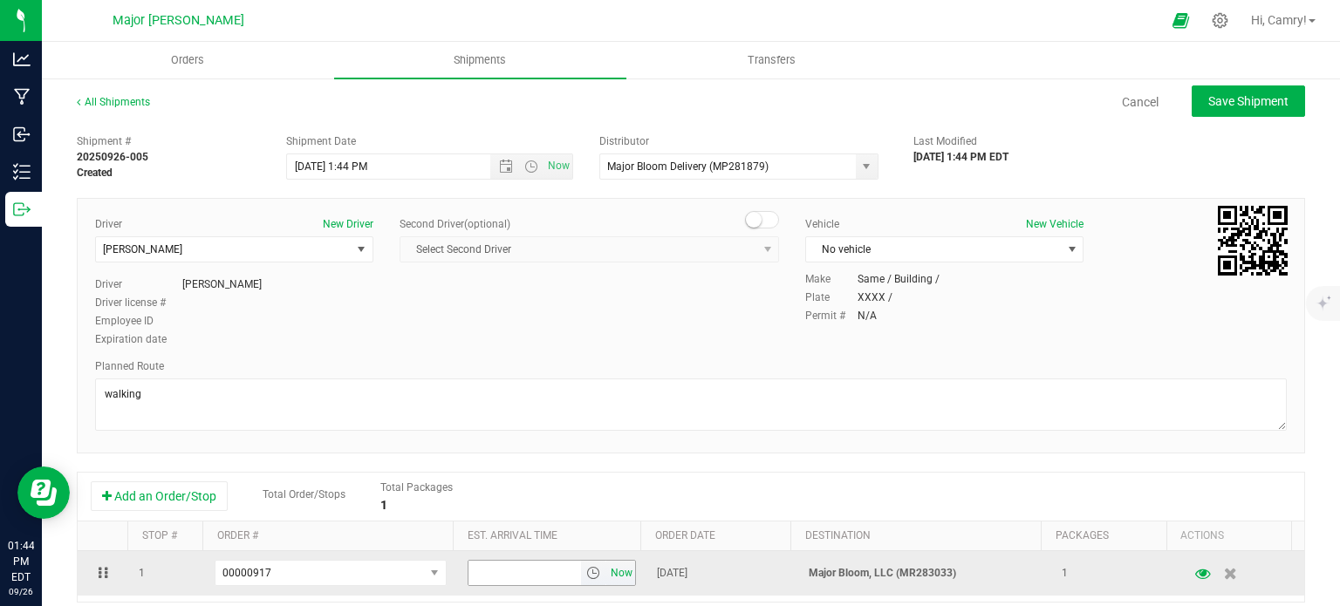
click at [620, 576] on span "Now" at bounding box center [622, 573] width 30 height 25
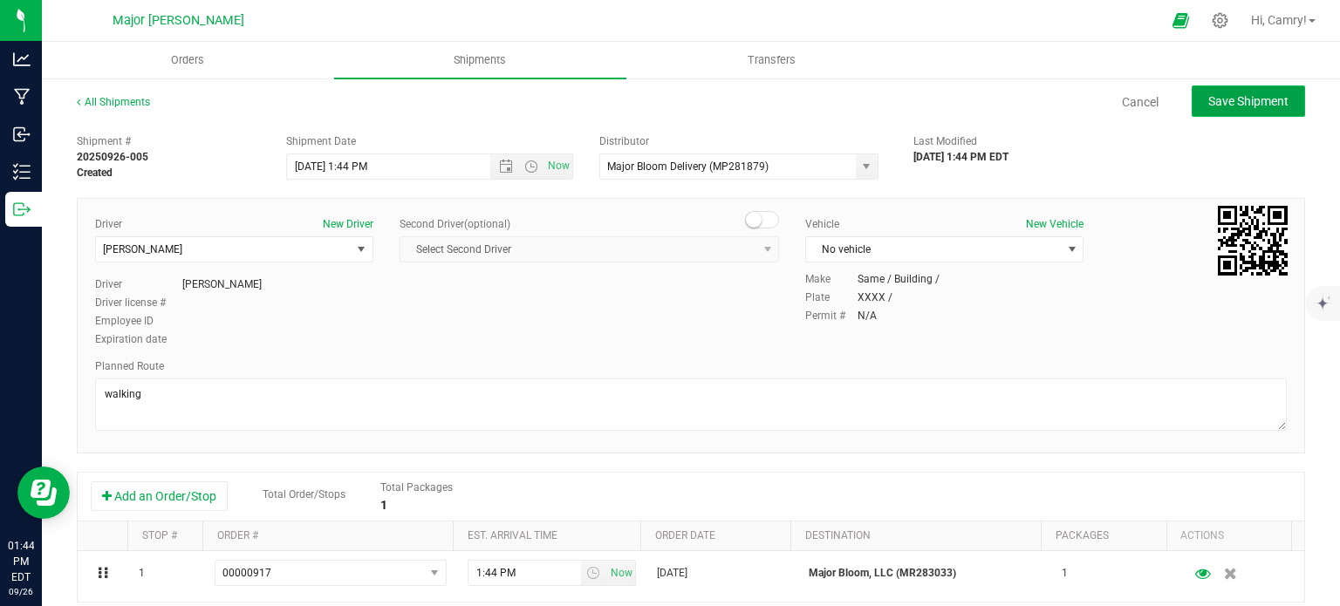
click at [1269, 101] on span "Save Shipment" at bounding box center [1249, 101] width 80 height 14
type input "[DATE] 5:44 PM"
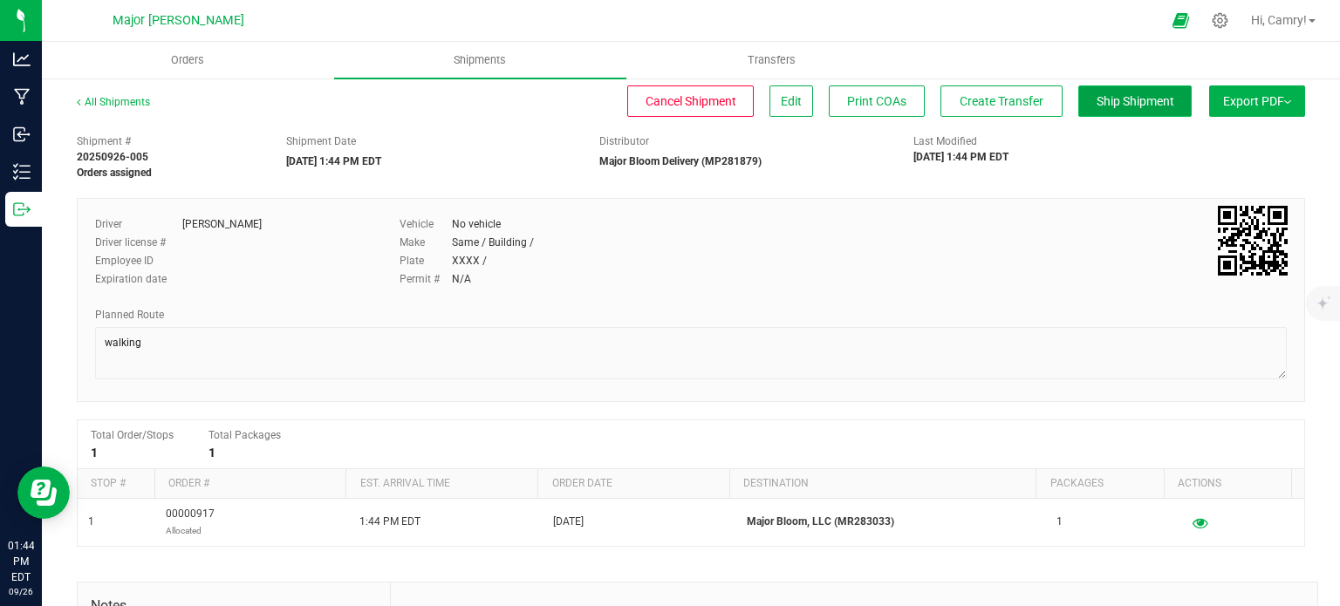
click at [1125, 96] on span "Ship Shipment" at bounding box center [1136, 101] width 78 height 14
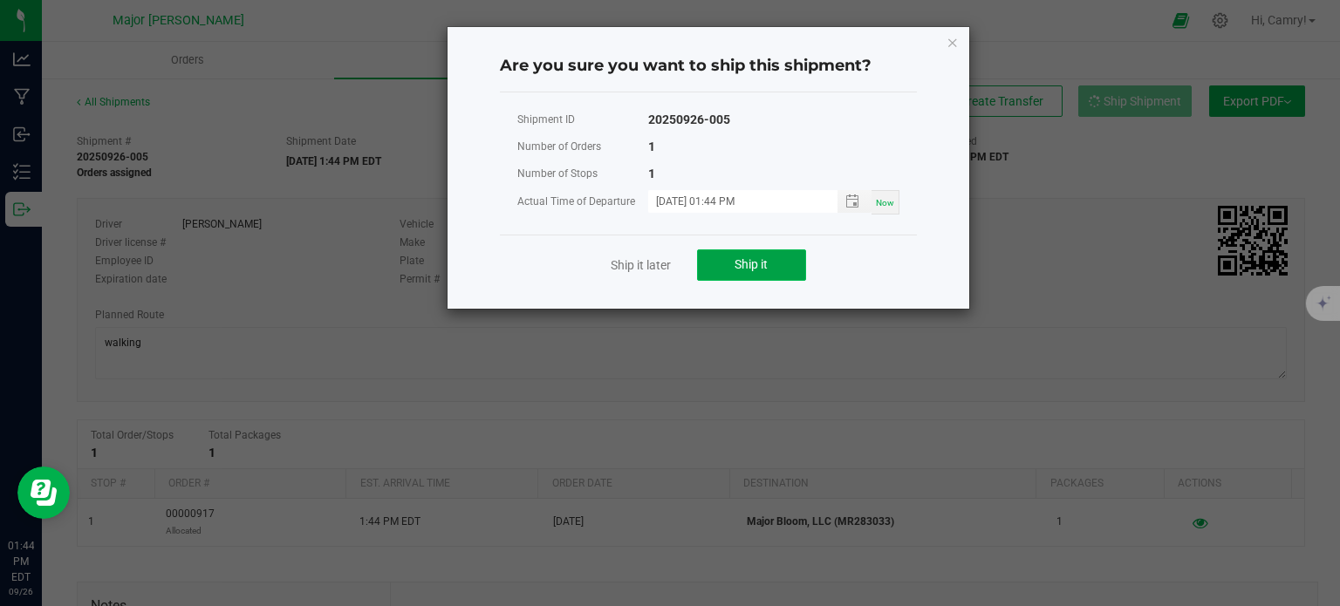
click at [709, 252] on button "Ship it" at bounding box center [751, 265] width 109 height 31
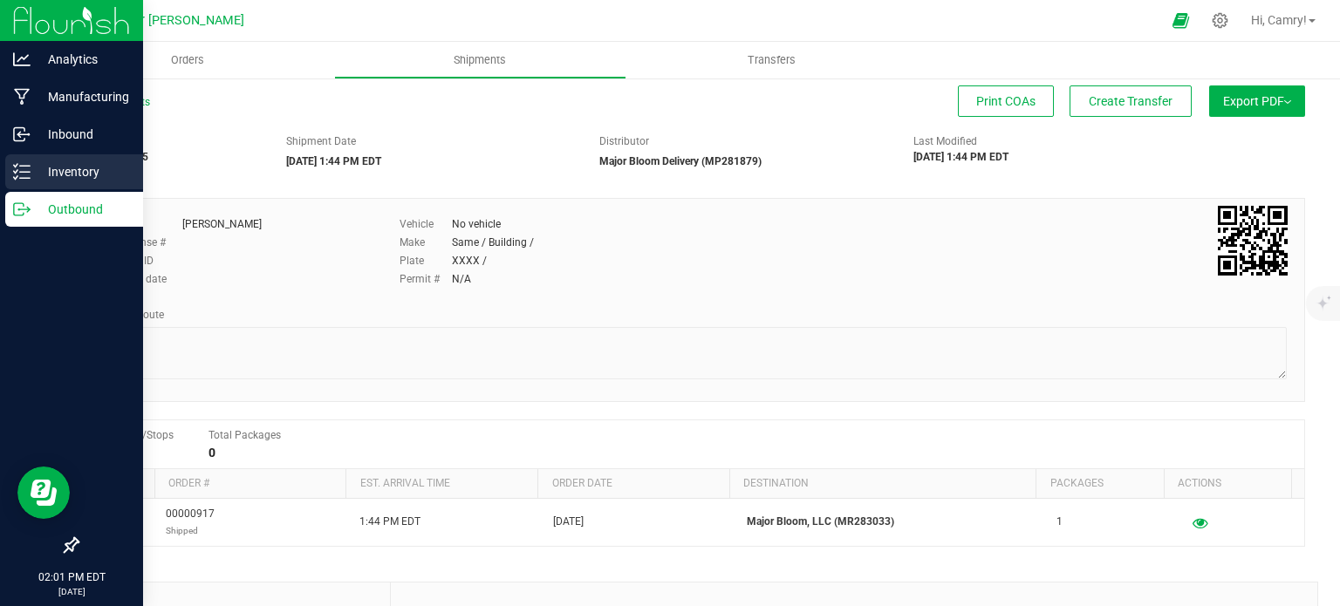
click at [71, 164] on p "Inventory" at bounding box center [83, 171] width 105 height 21
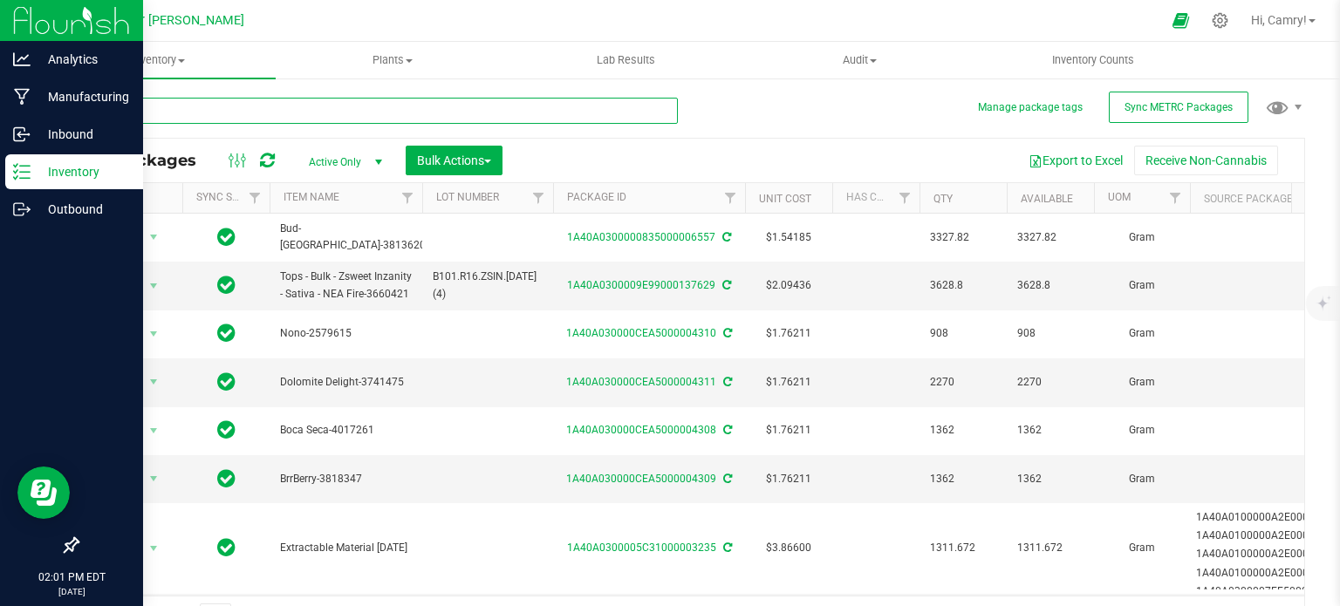
click at [235, 108] on input "text" at bounding box center [377, 111] width 601 height 26
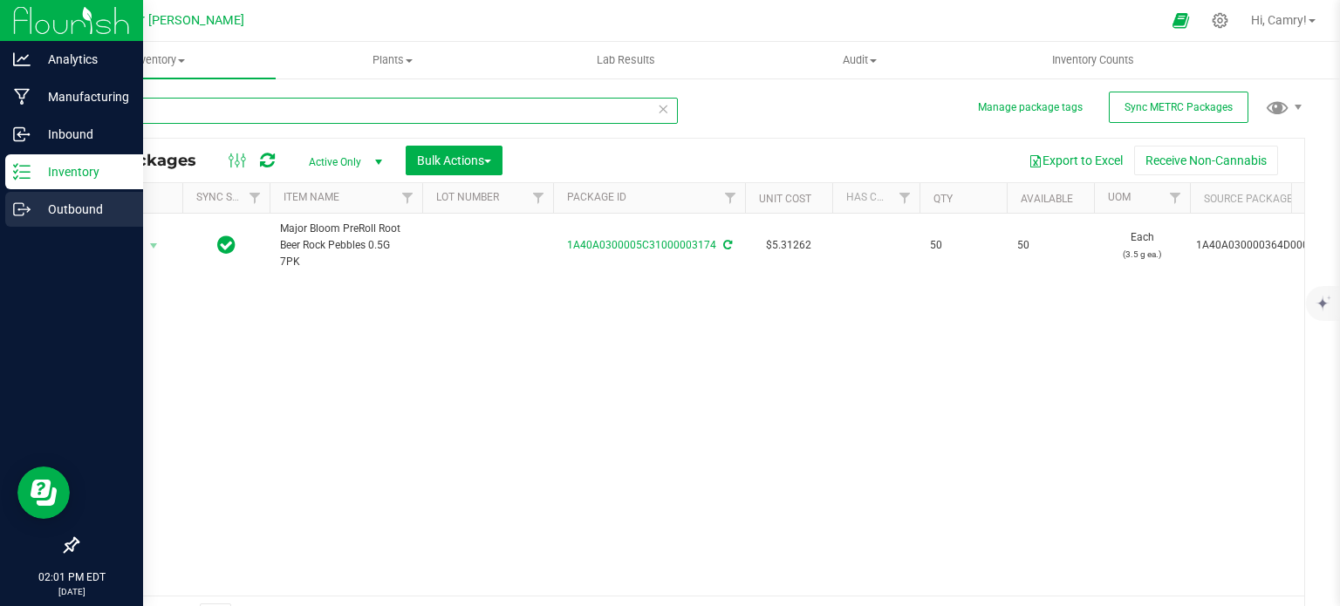
type input "3174"
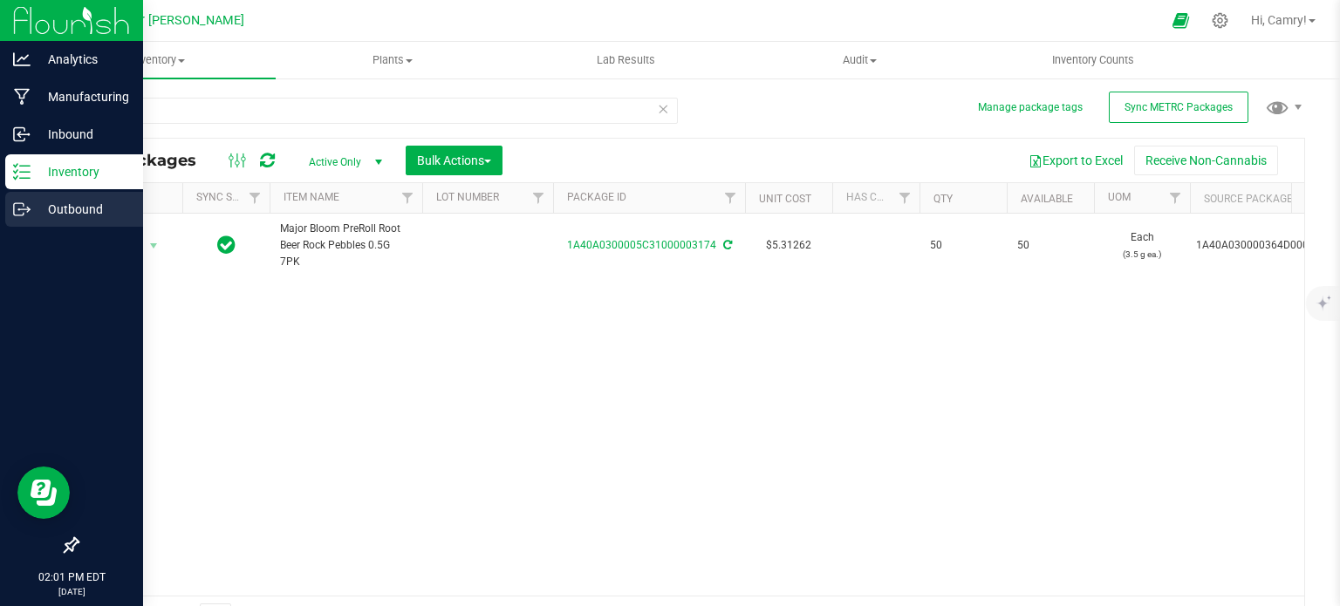
click at [24, 200] on div "Outbound" at bounding box center [74, 209] width 138 height 35
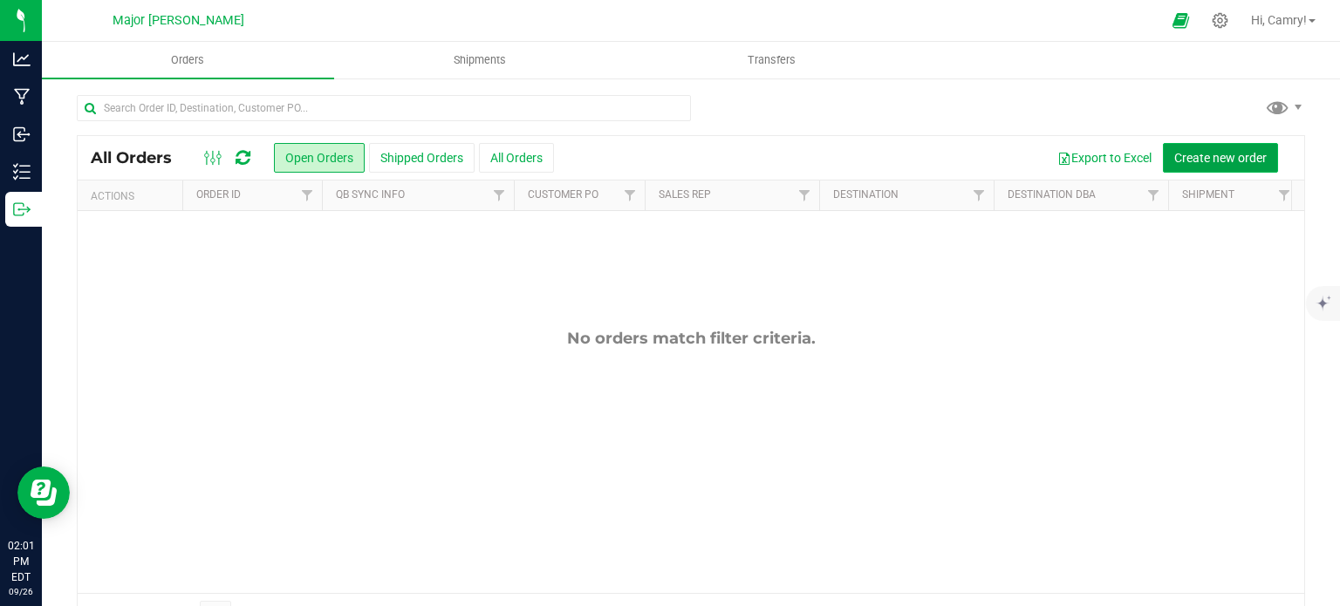
click at [1213, 148] on button "Create new order" at bounding box center [1220, 158] width 115 height 30
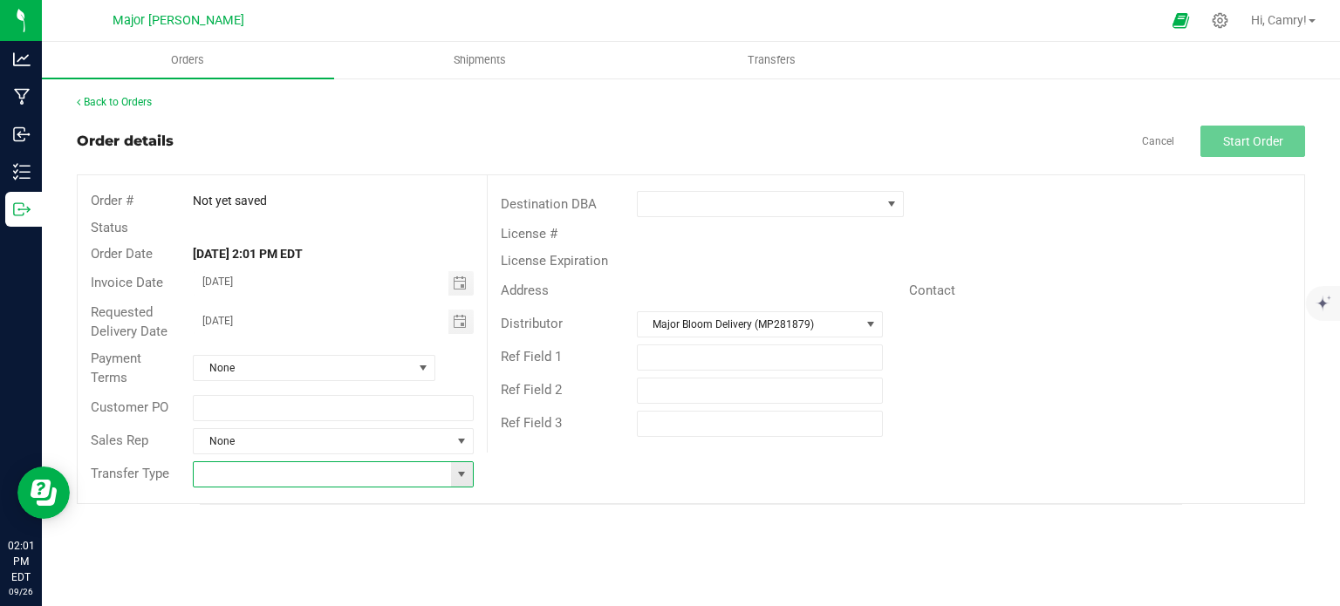
click at [376, 479] on input at bounding box center [322, 474] width 257 height 24
click at [469, 469] on span at bounding box center [462, 474] width 22 height 24
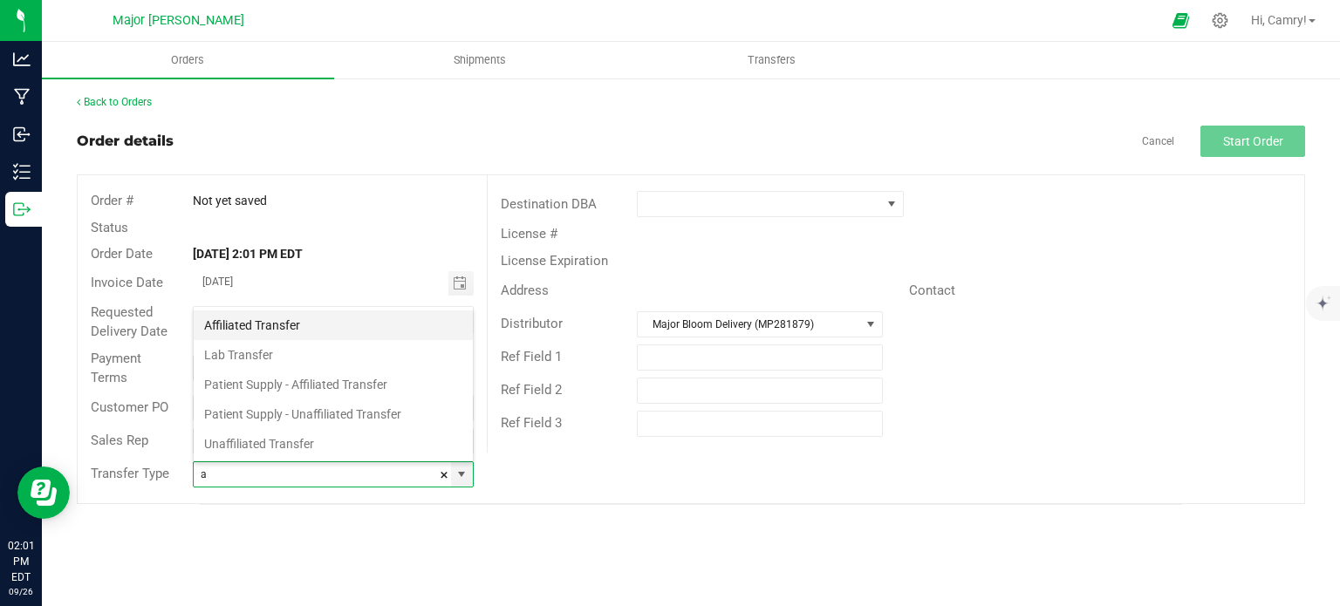
click at [353, 326] on li "Affiliated Transfer" at bounding box center [333, 326] width 279 height 30
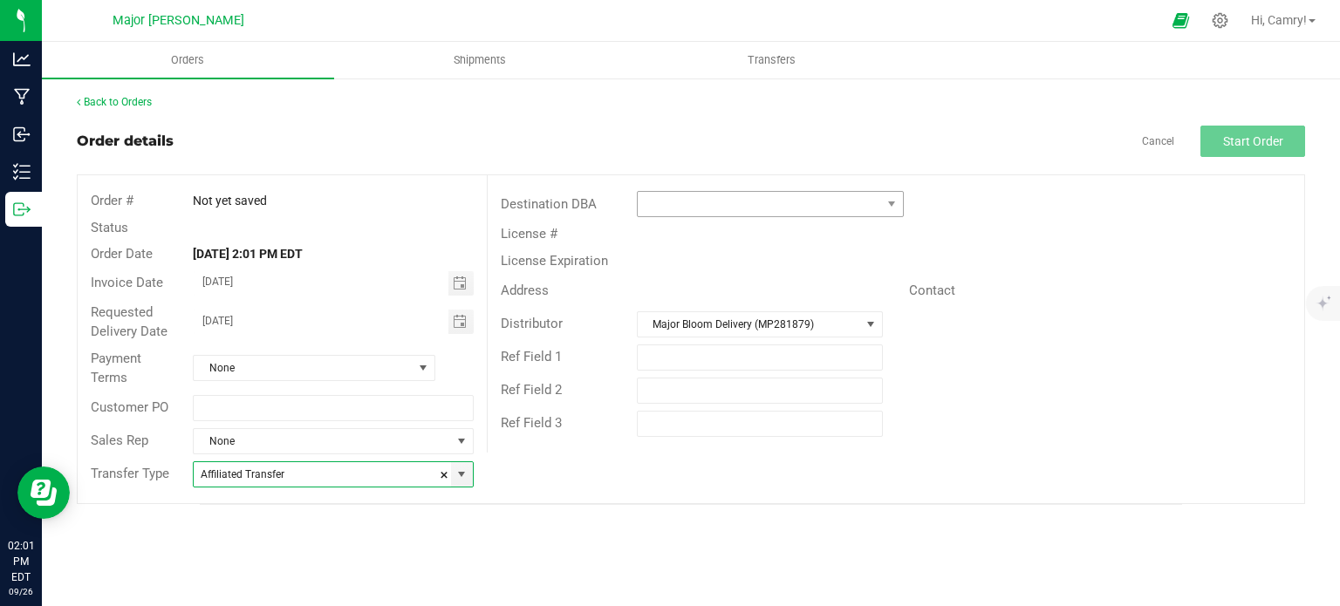
type input "Affiliated Transfer"
click at [738, 206] on span at bounding box center [759, 204] width 243 height 24
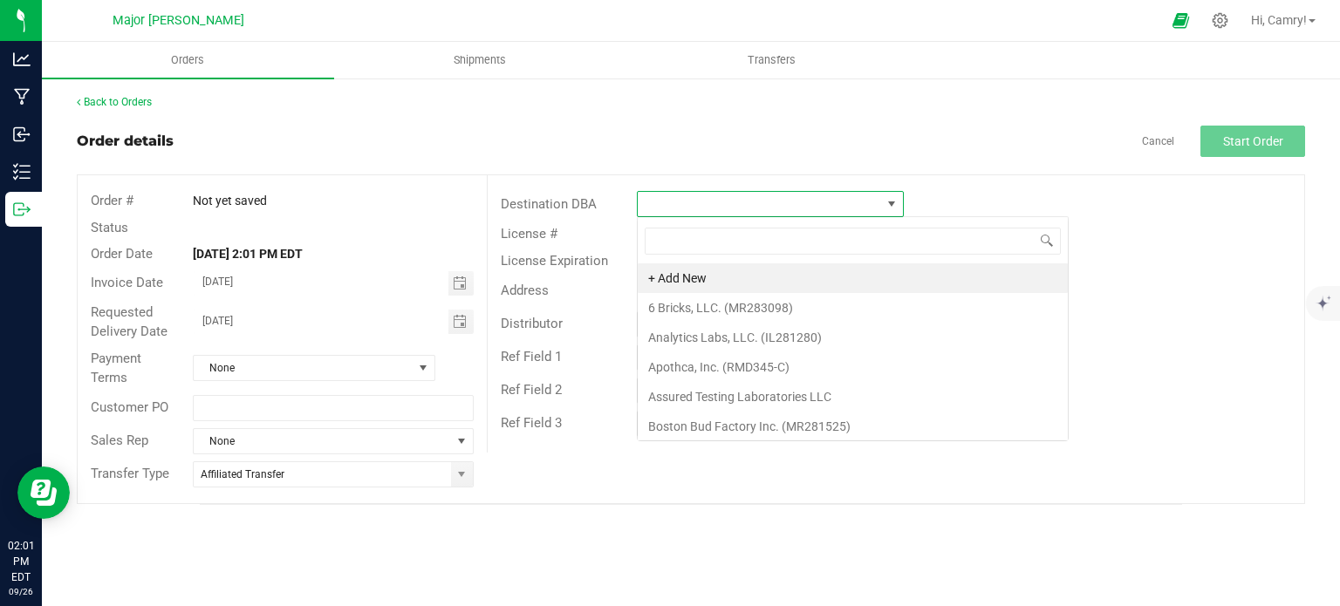
scroll to position [25, 267]
type input "majo"
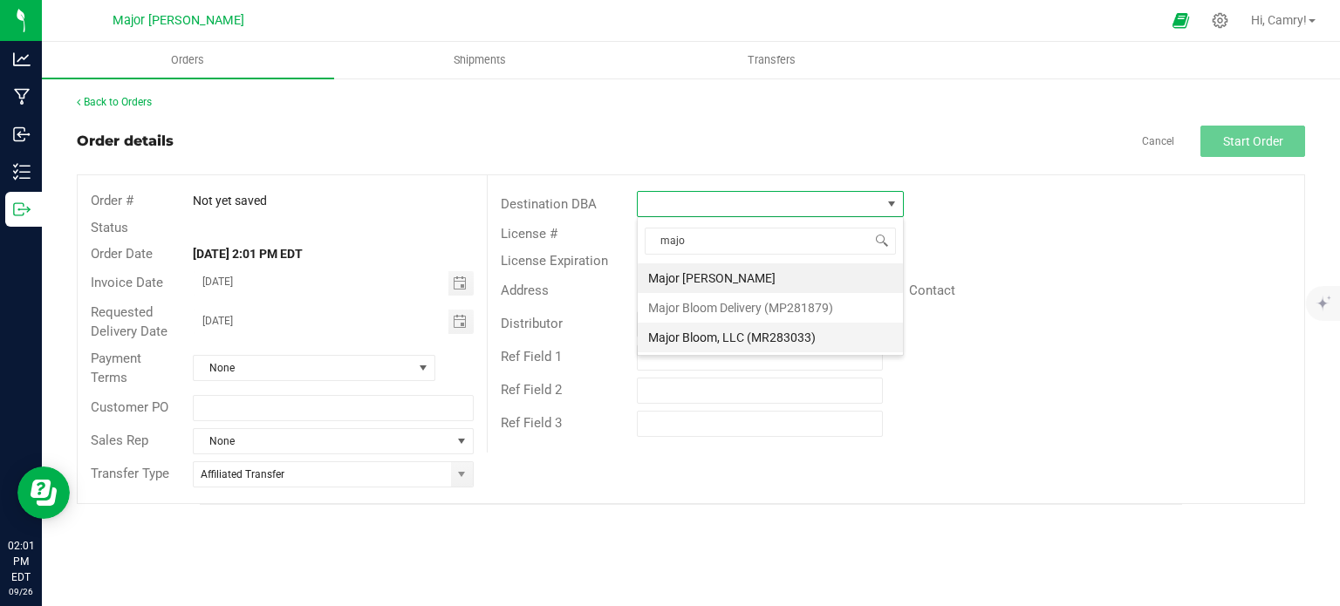
click at [737, 332] on li "Major Bloom, LLC (MR283033)" at bounding box center [770, 338] width 265 height 30
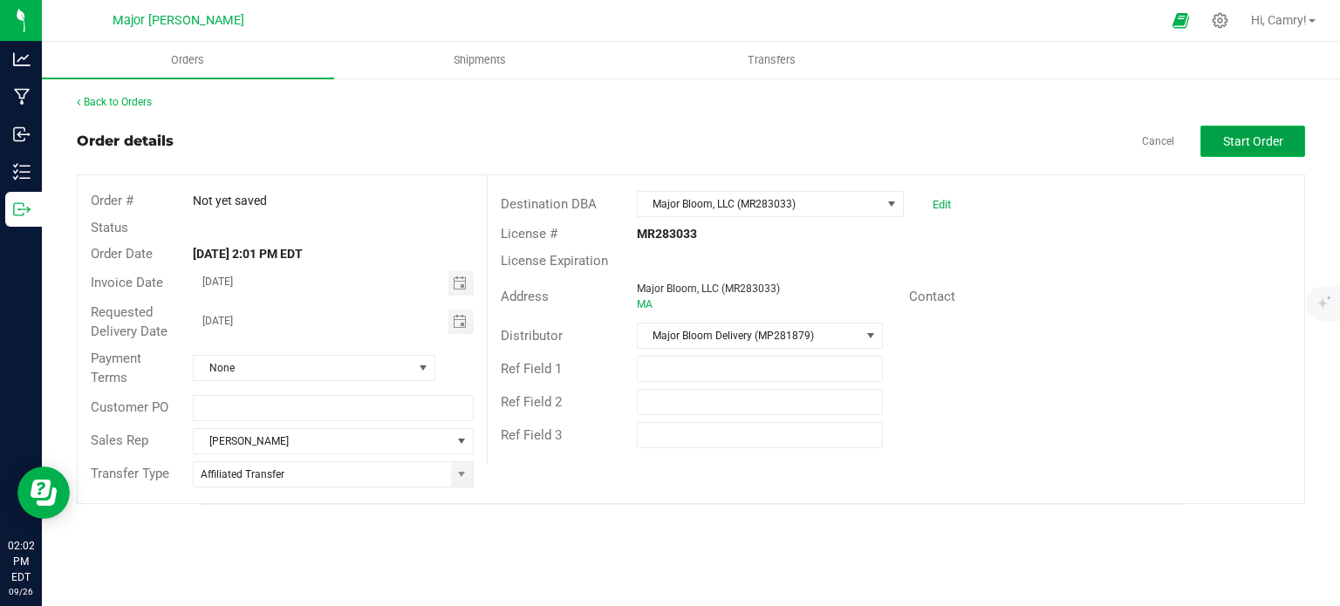
click at [1237, 142] on span "Start Order" at bounding box center [1253, 141] width 60 height 14
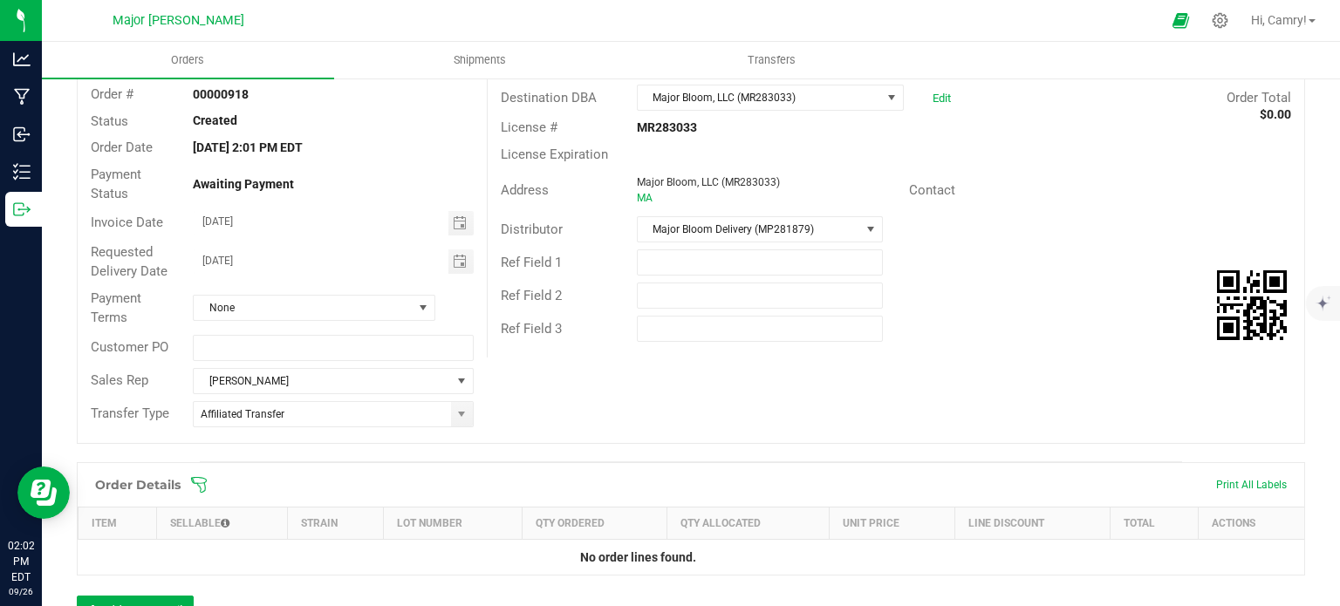
scroll to position [262, 0]
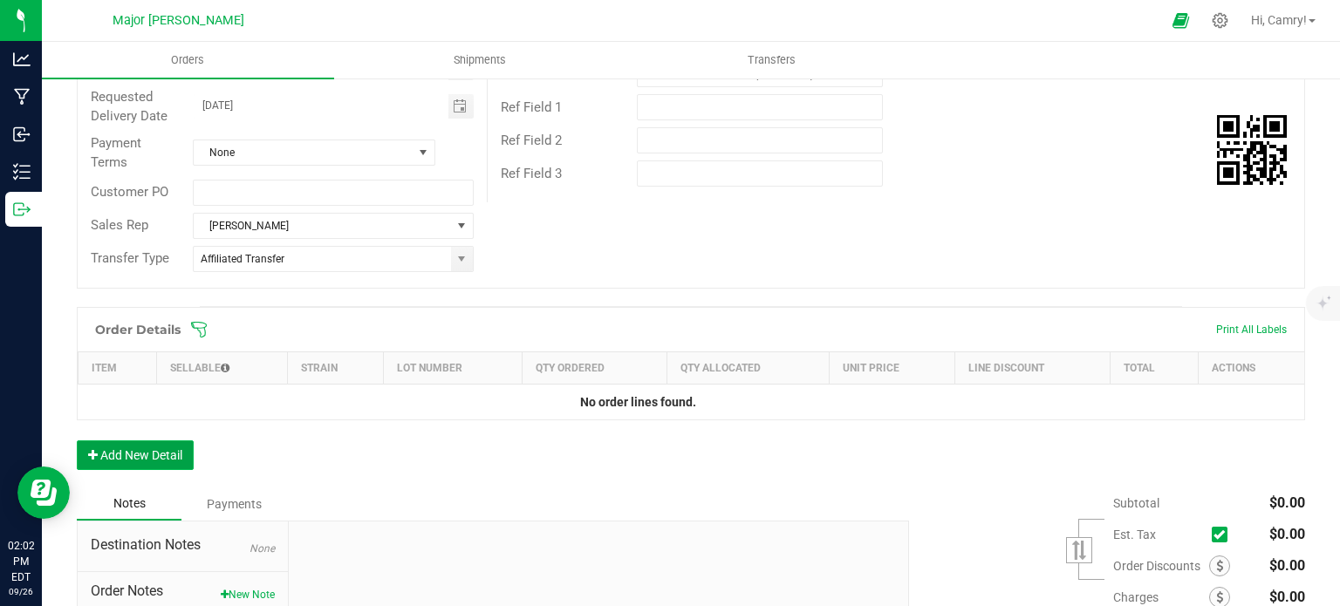
click at [176, 452] on button "Add New Detail" at bounding box center [135, 456] width 117 height 30
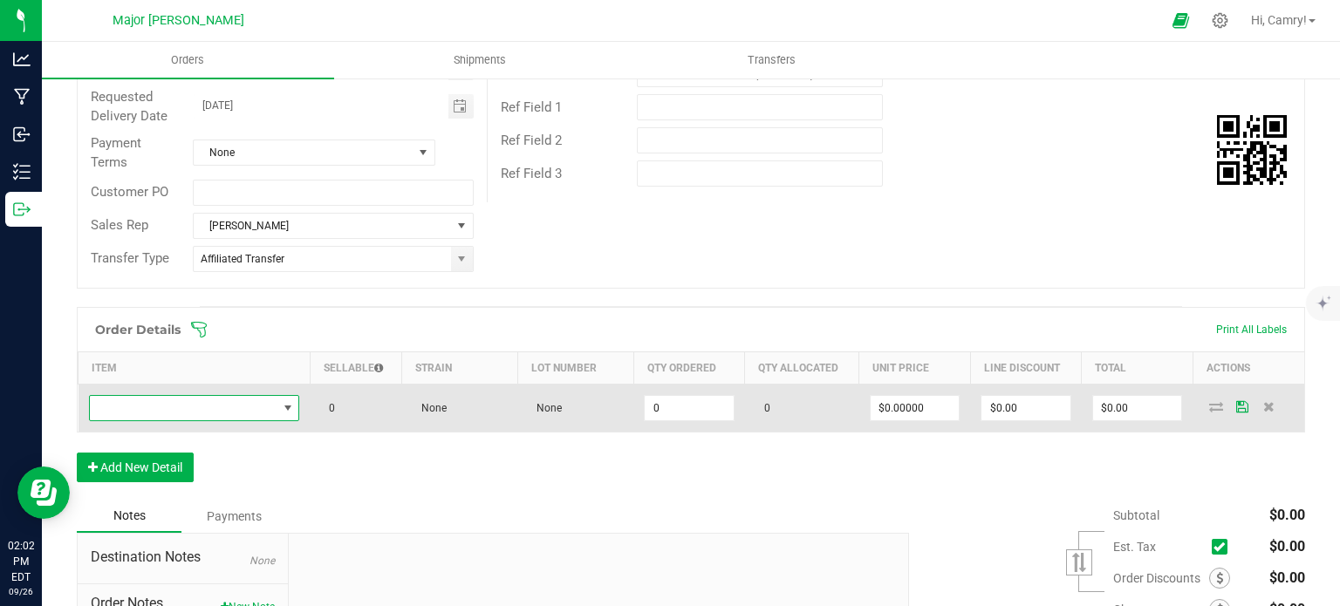
click at [192, 401] on span "NO DATA FOUND" at bounding box center [184, 408] width 188 height 24
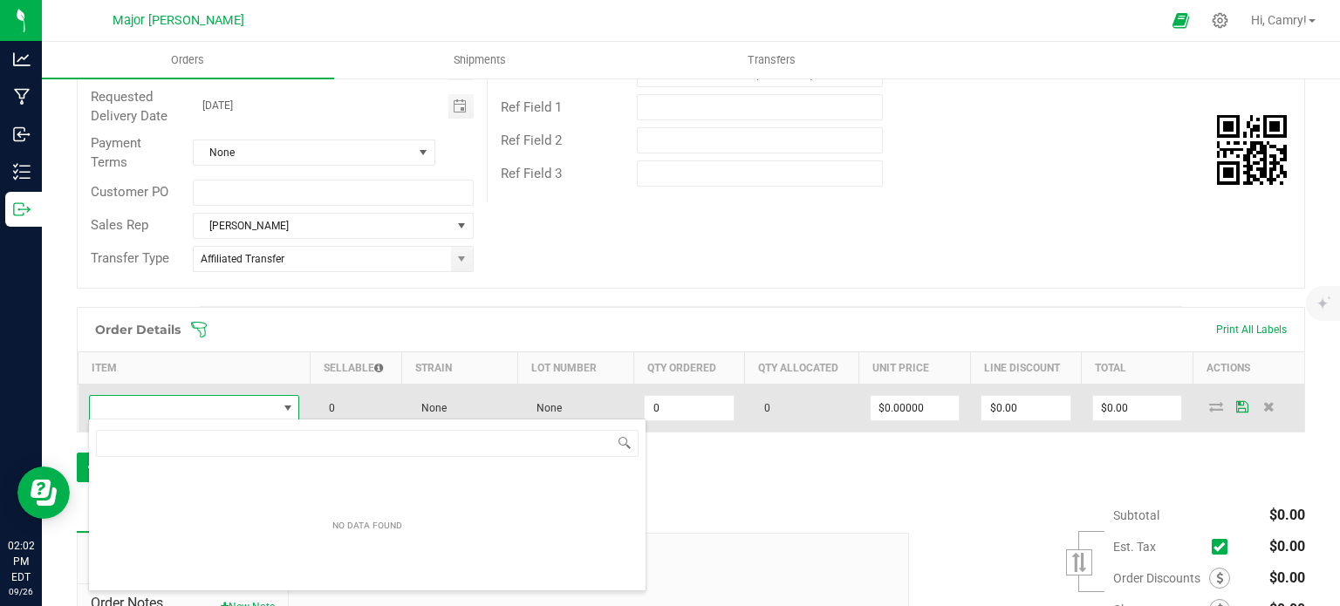
scroll to position [25, 206]
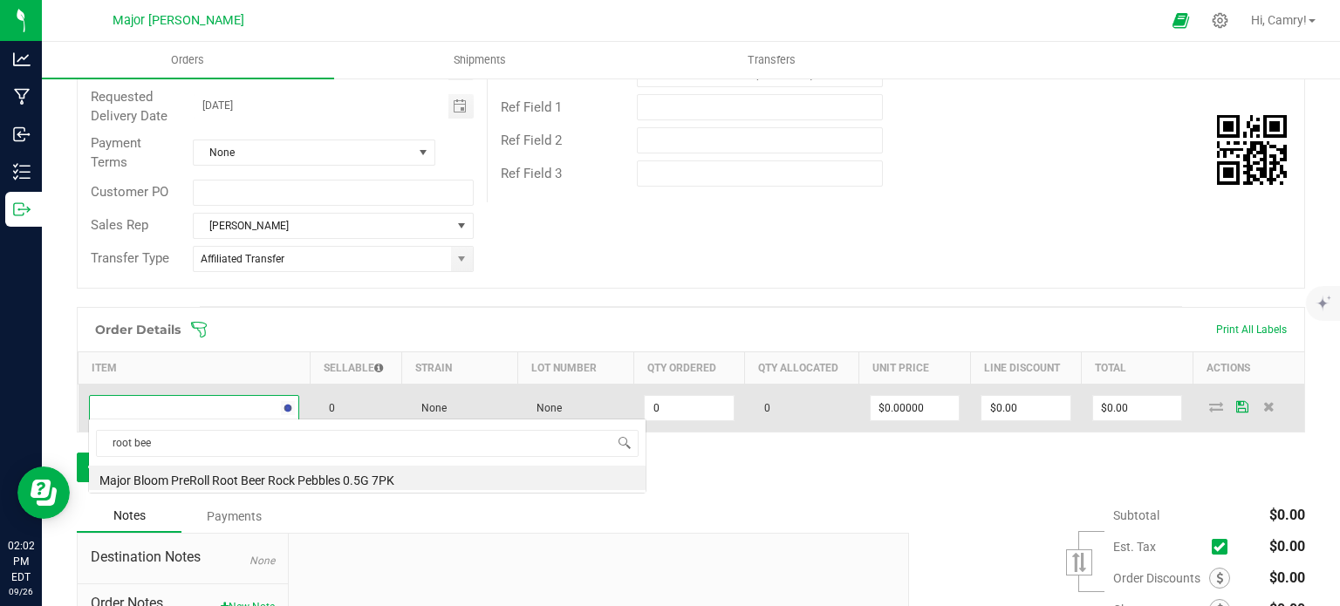
type input "root beer"
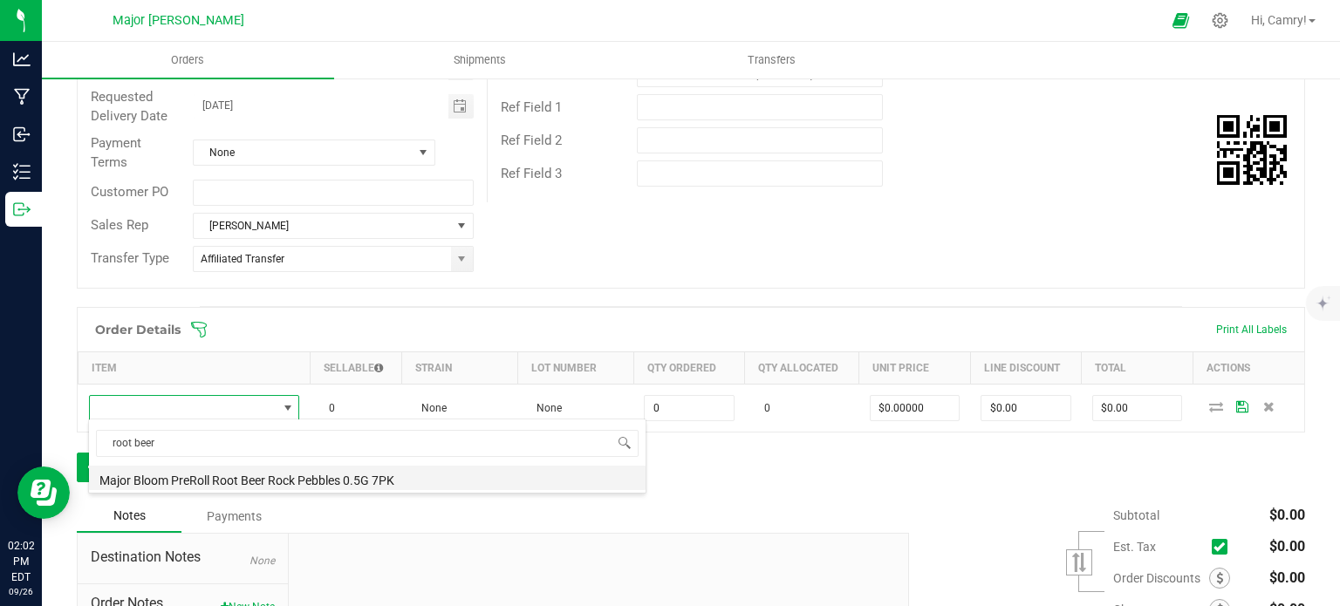
click at [218, 486] on li "Major Bloom PreRoll Root Beer Rock Pebbles 0.5G 7PK" at bounding box center [367, 478] width 557 height 24
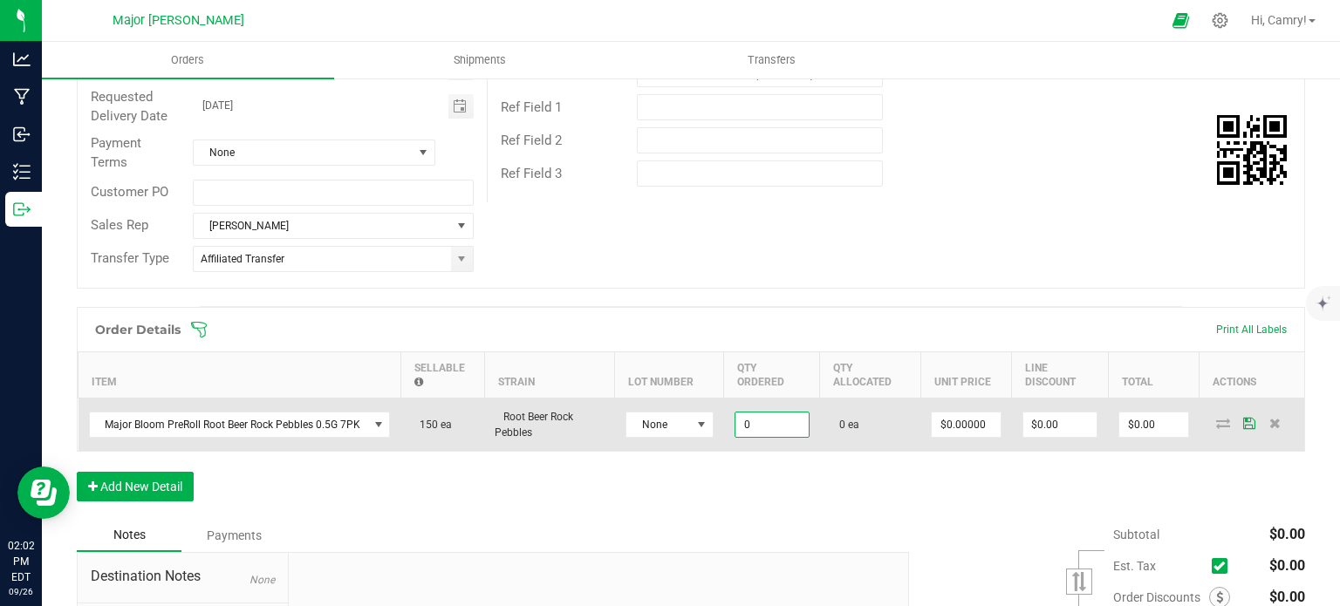
click at [748, 422] on input "0" at bounding box center [772, 425] width 73 height 24
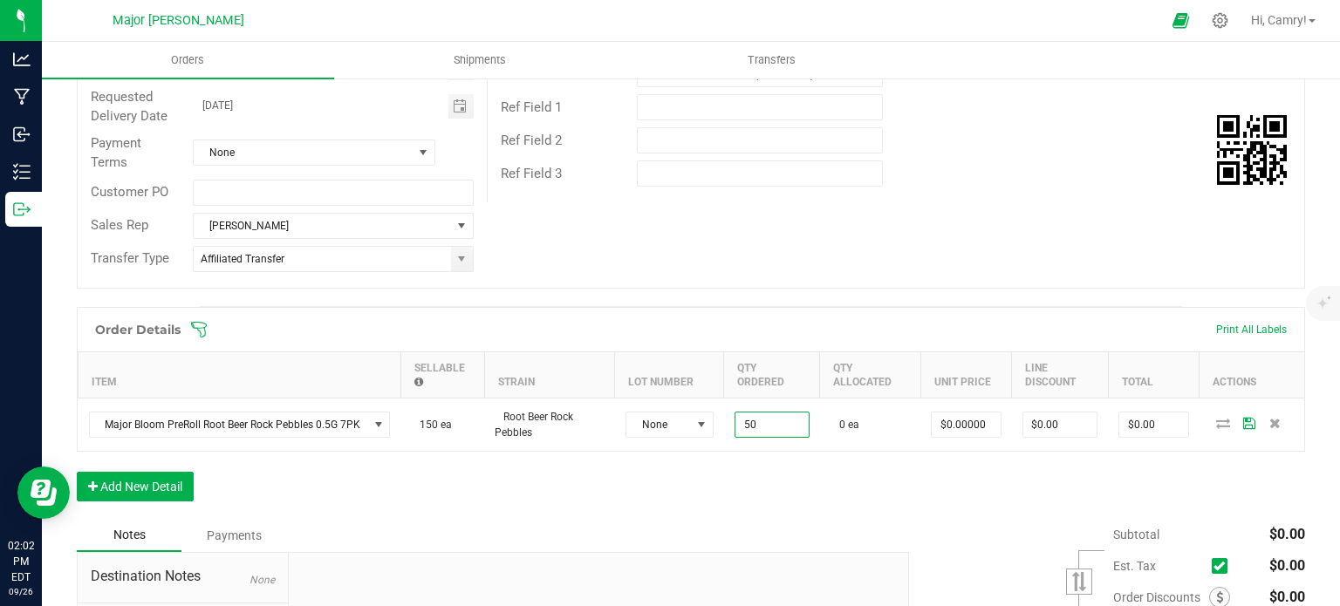
type input "50 ea"
click at [785, 495] on div "Order Details Print All Labels Item Sellable Strain Lot Number Qty Ordered Qty …" at bounding box center [691, 413] width 1229 height 212
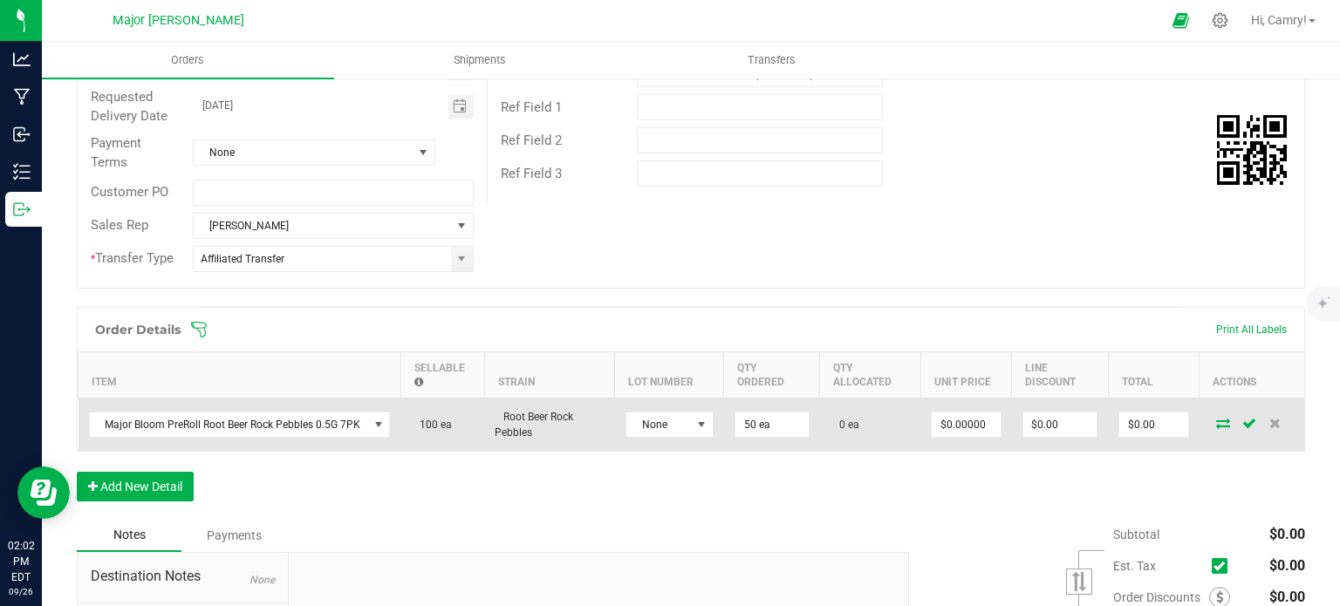
click at [1216, 420] on icon at bounding box center [1223, 423] width 14 height 10
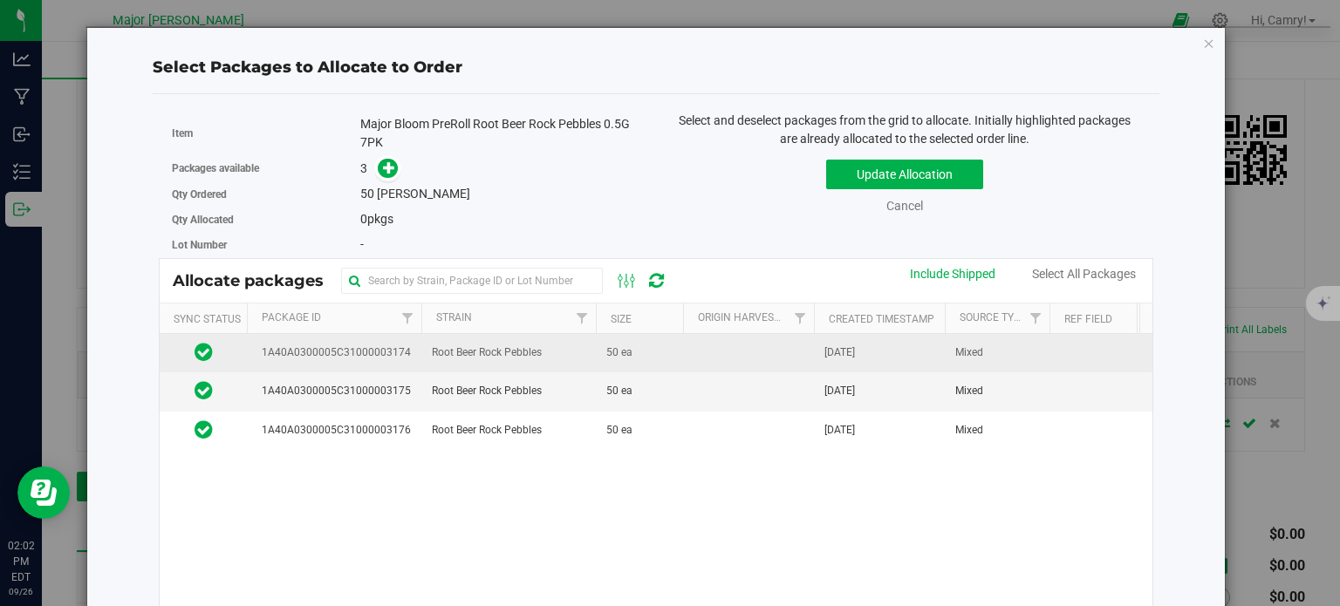
click at [434, 357] on span "Root Beer Rock Pebbles" at bounding box center [487, 353] width 110 height 17
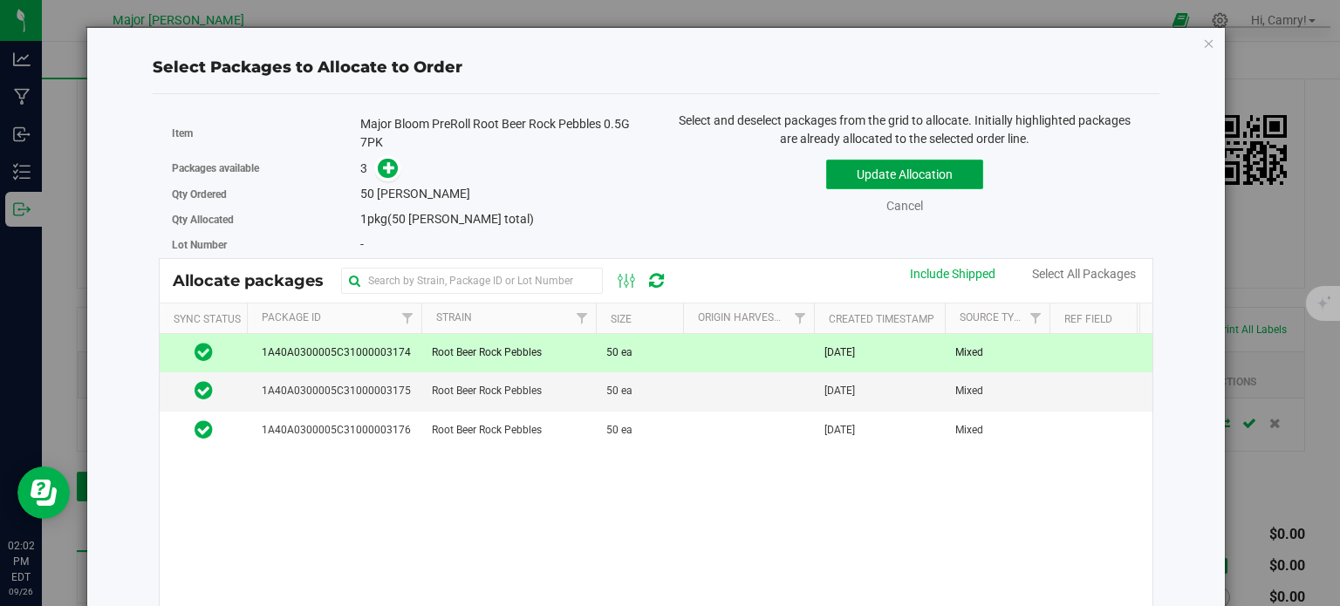
click at [938, 175] on button "Update Allocation" at bounding box center [904, 175] width 157 height 30
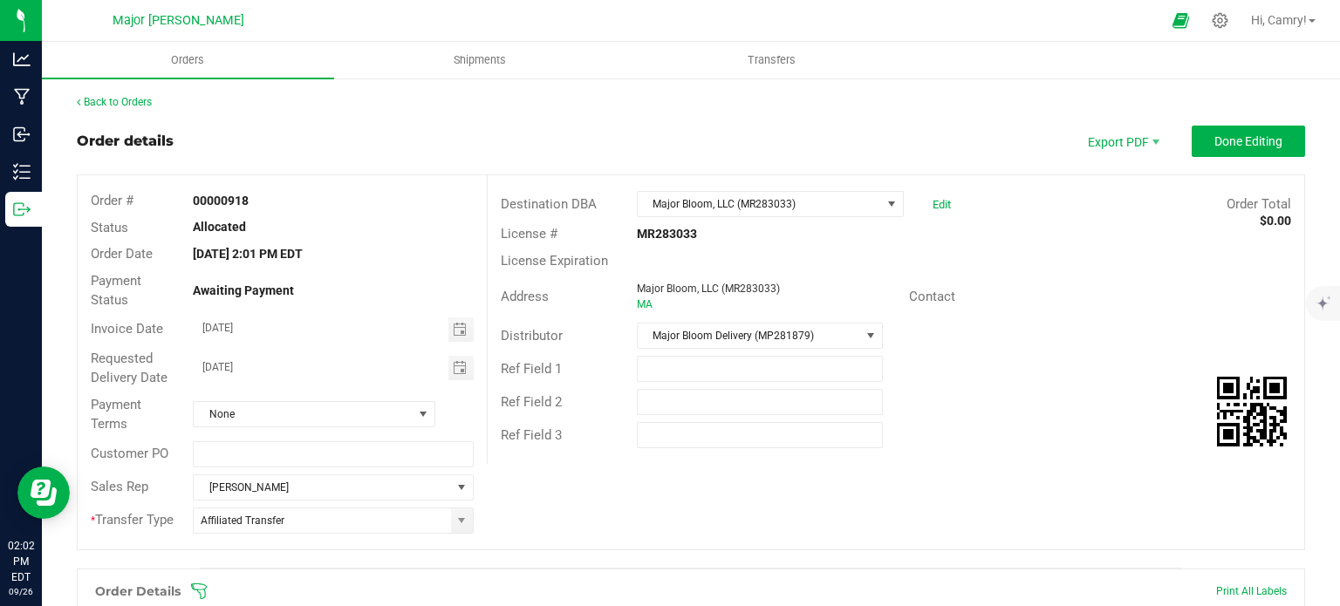
scroll to position [0, 0]
click at [1208, 132] on button "Done Editing" at bounding box center [1248, 141] width 113 height 31
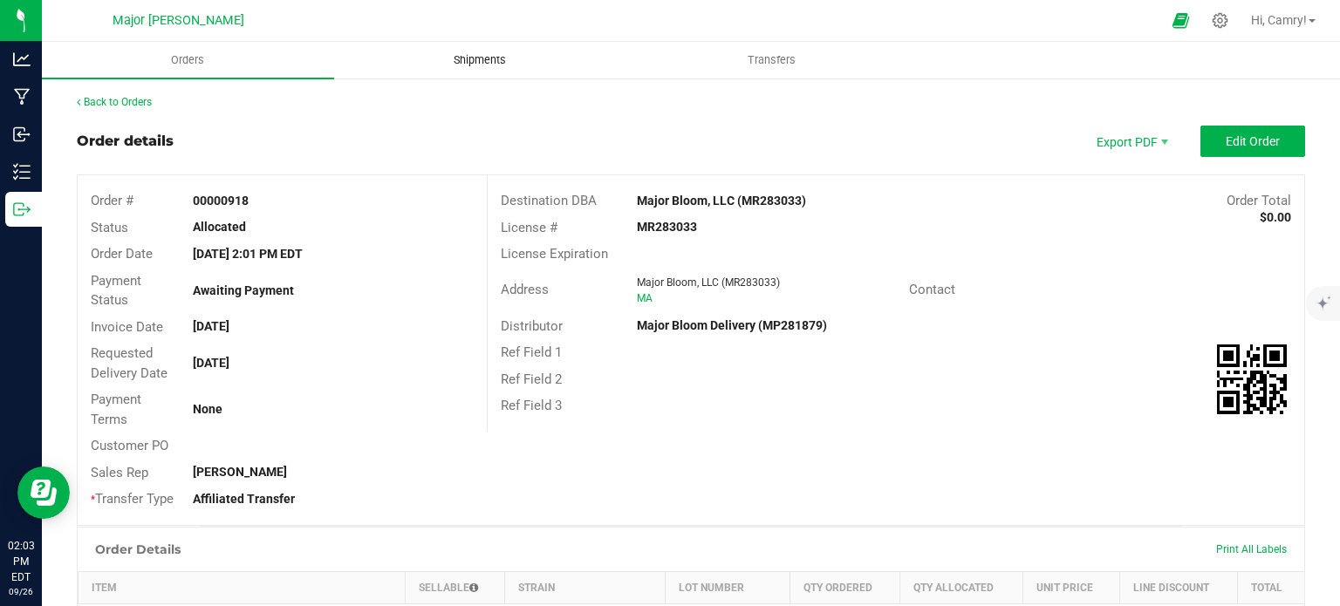
click at [489, 66] on span "Shipments" at bounding box center [479, 60] width 99 height 16
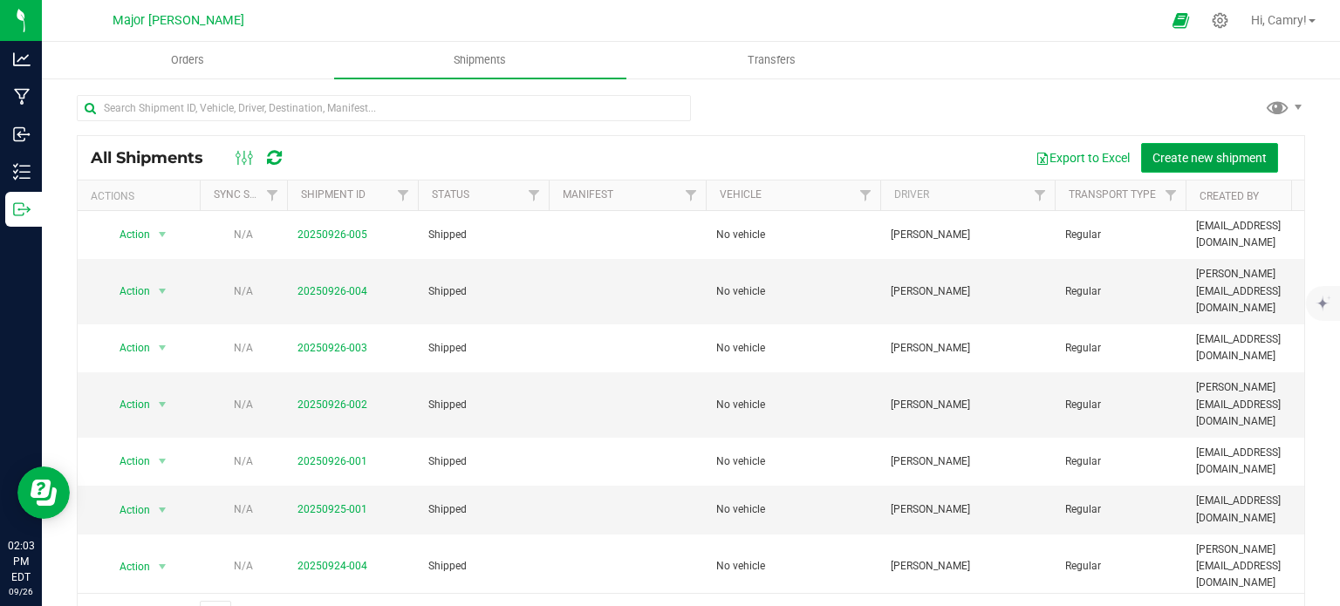
click at [1142, 145] on button "Create new shipment" at bounding box center [1209, 158] width 137 height 30
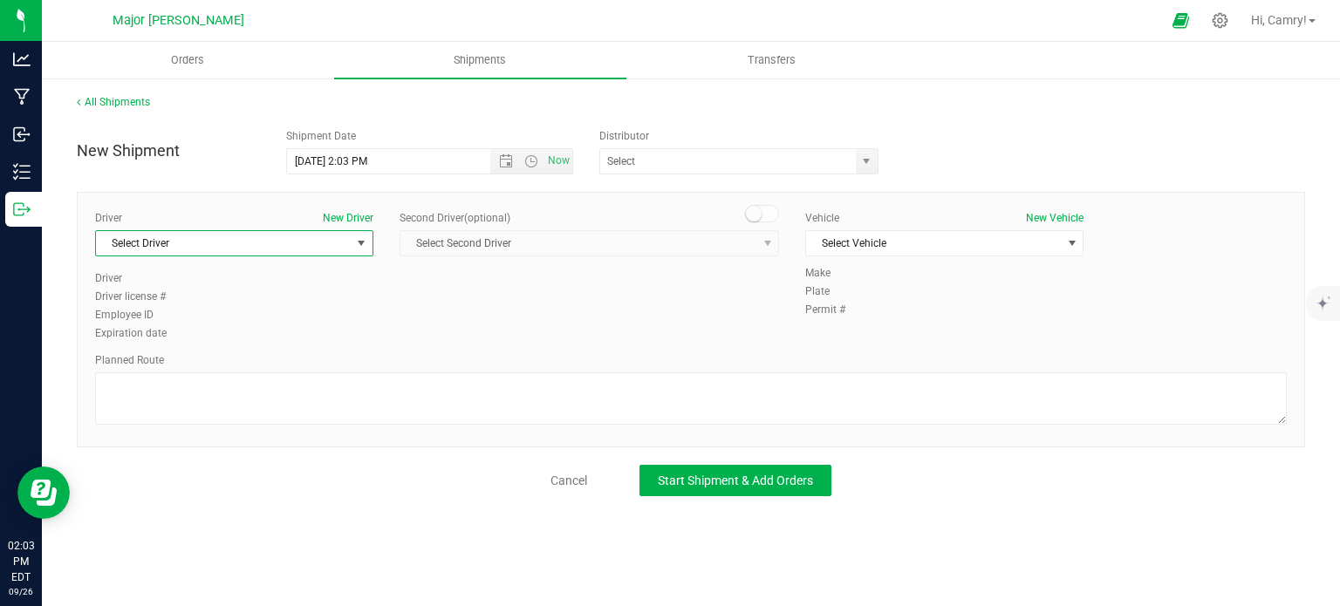
click at [312, 235] on span "Select Driver" at bounding box center [223, 243] width 255 height 24
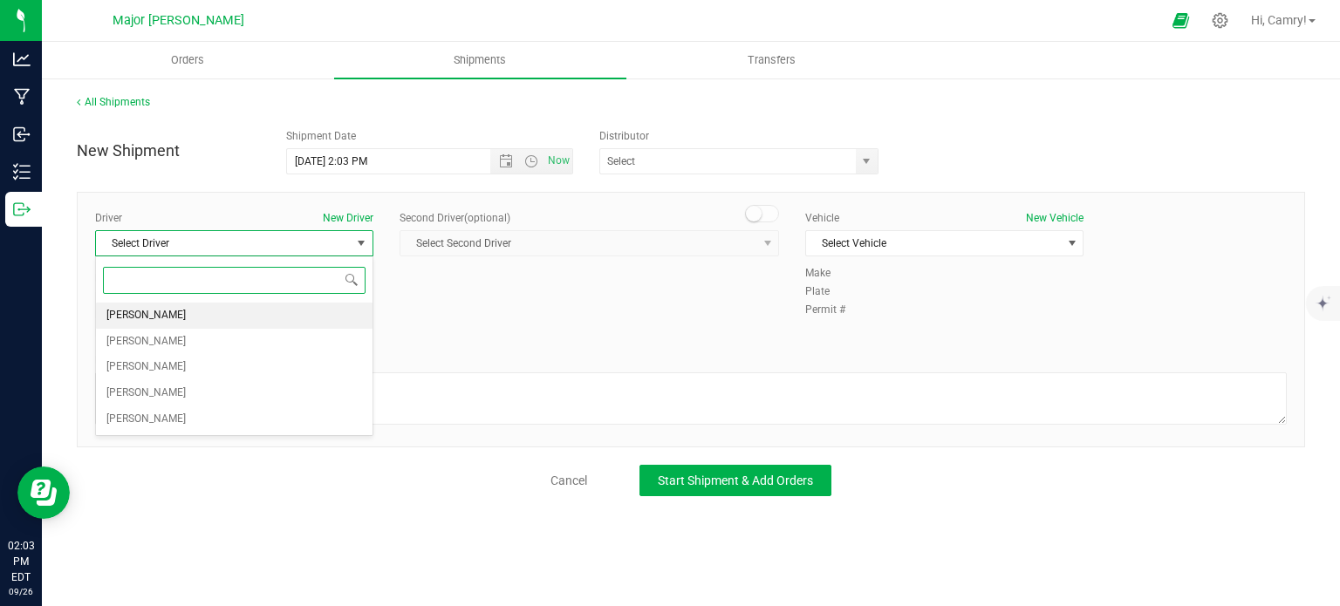
click at [291, 317] on li "[PERSON_NAME]" at bounding box center [234, 316] width 277 height 26
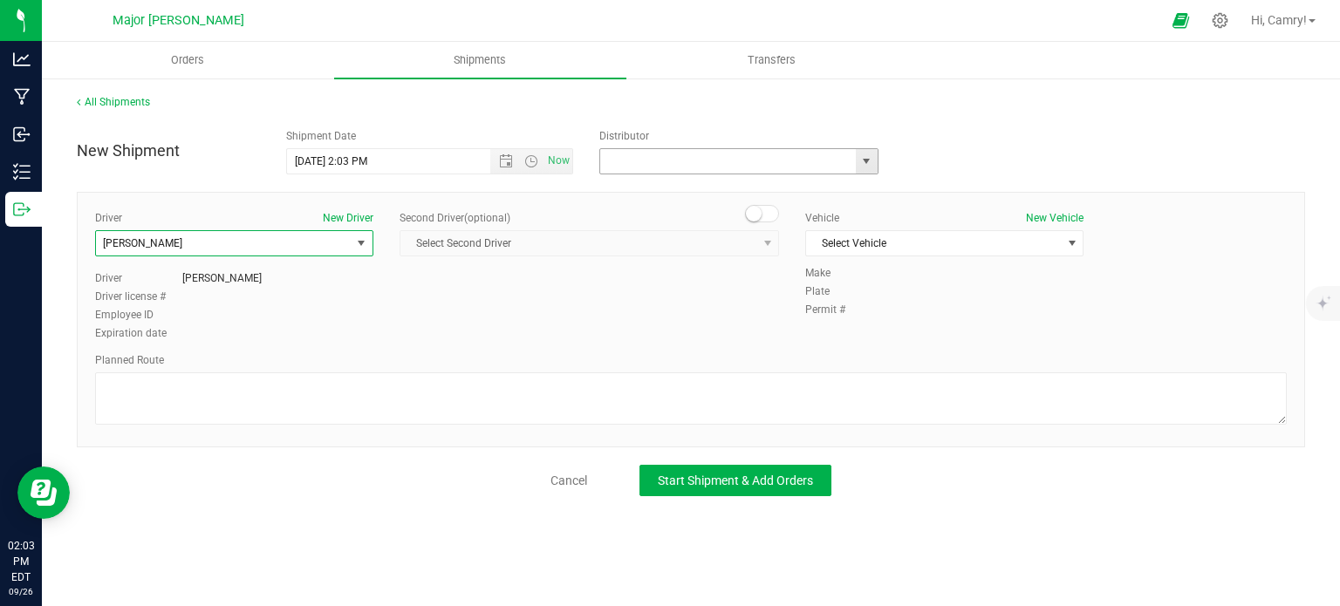
click at [745, 160] on input "text" at bounding box center [724, 161] width 248 height 24
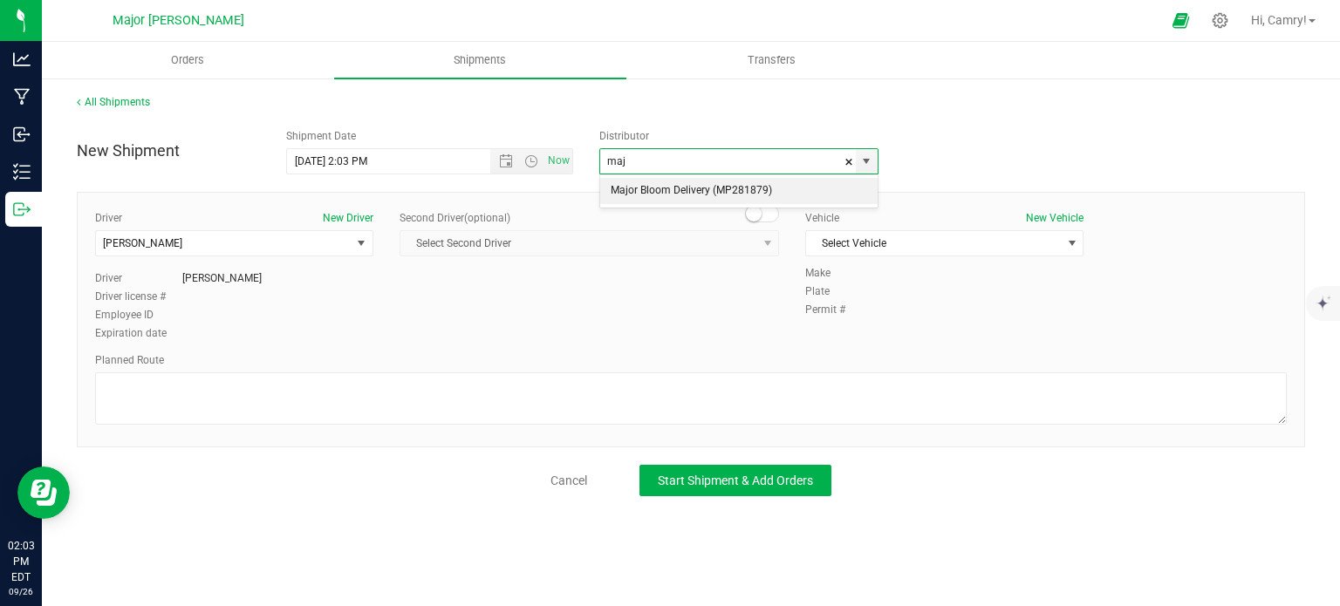
click at [749, 193] on li "Major Bloom Delivery (MP281879)" at bounding box center [738, 191] width 277 height 26
type input "Major Bloom Delivery (MP281879)"
click at [884, 240] on span "Select Vehicle" at bounding box center [933, 243] width 255 height 24
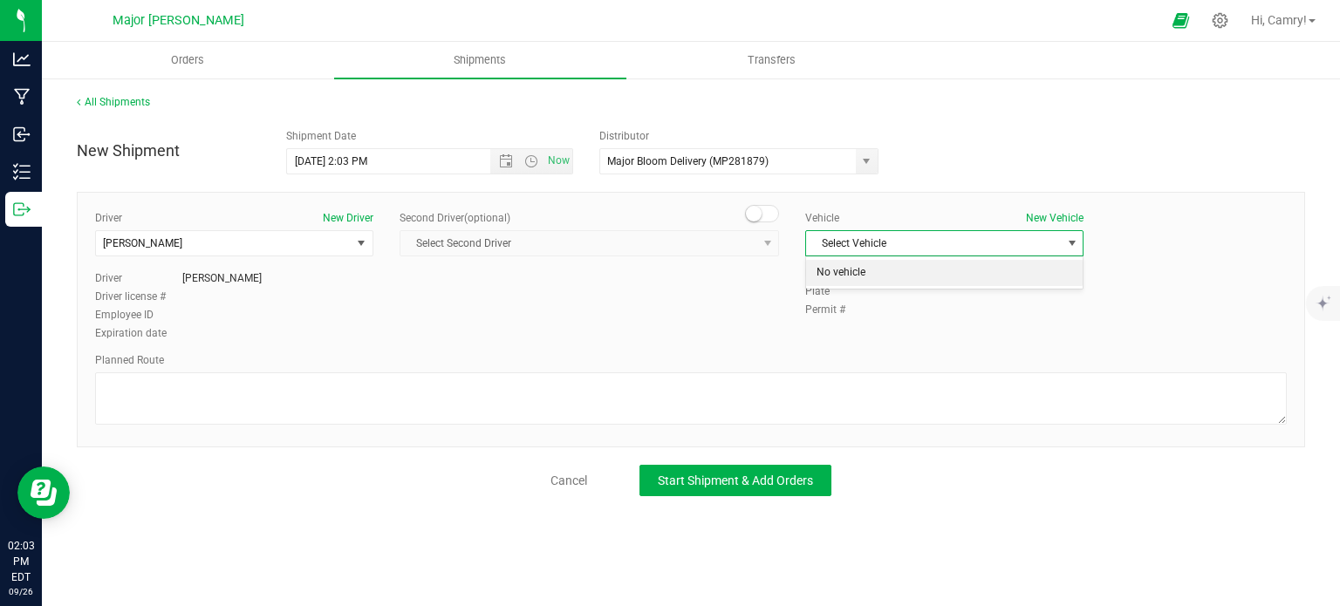
click at [864, 273] on li "No vehicle" at bounding box center [944, 273] width 277 height 26
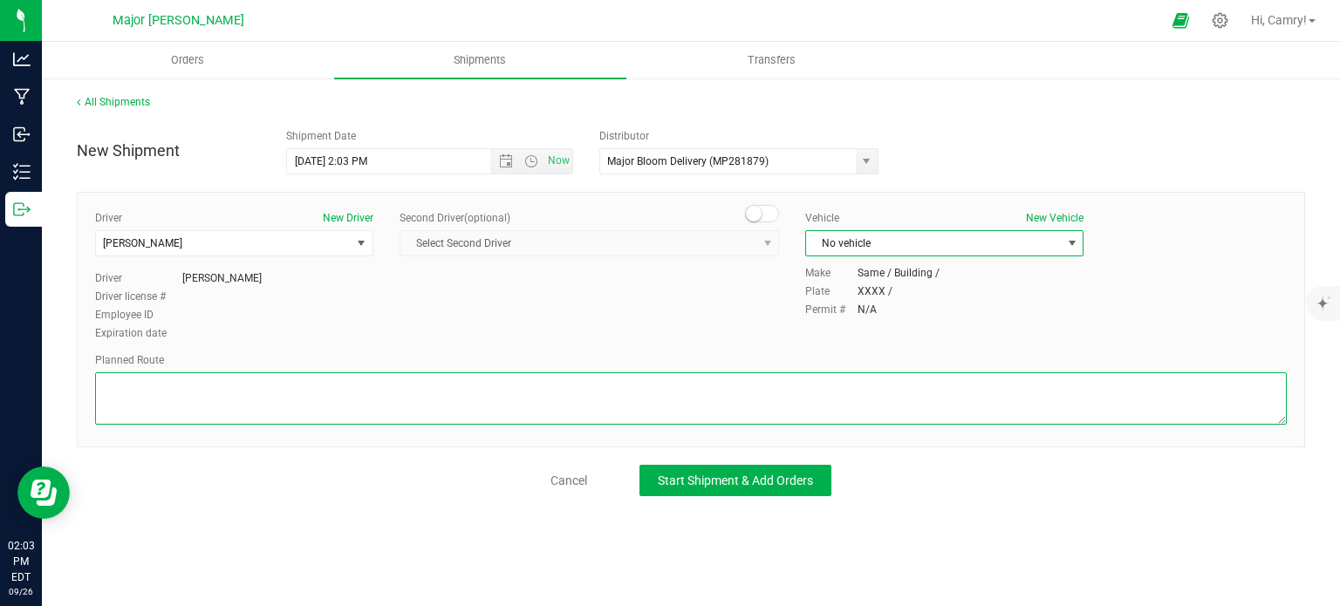
click at [541, 375] on textarea at bounding box center [691, 399] width 1192 height 52
type textarea "walking"
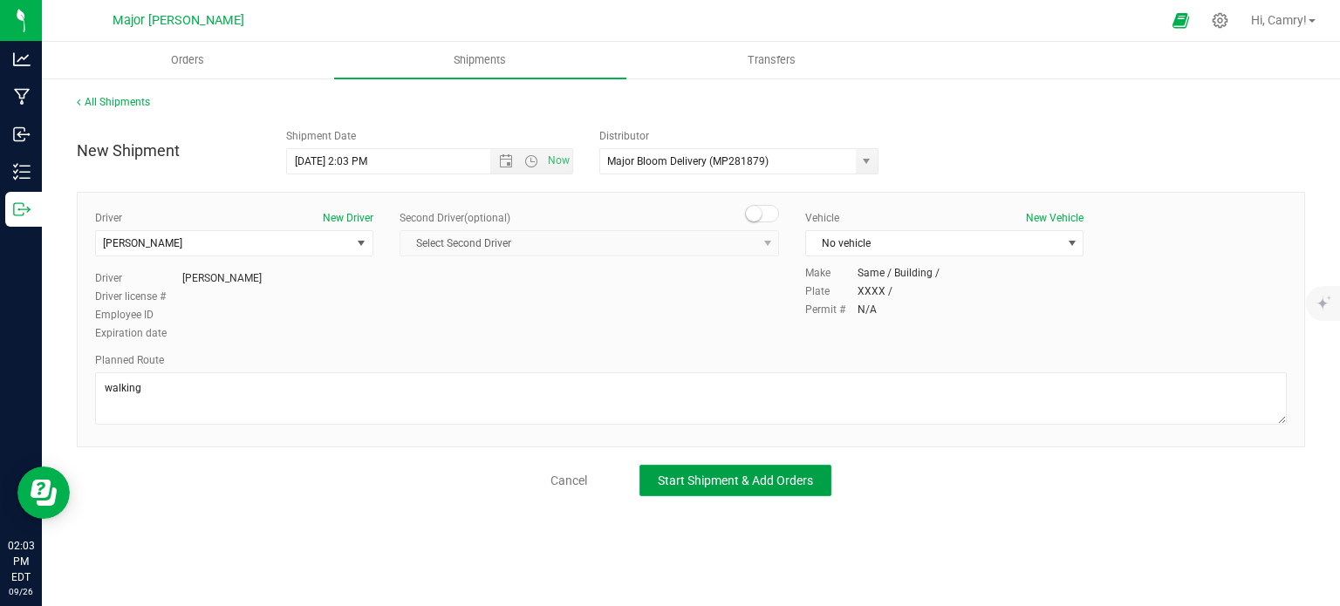
click at [670, 474] on span "Start Shipment & Add Orders" at bounding box center [735, 481] width 155 height 14
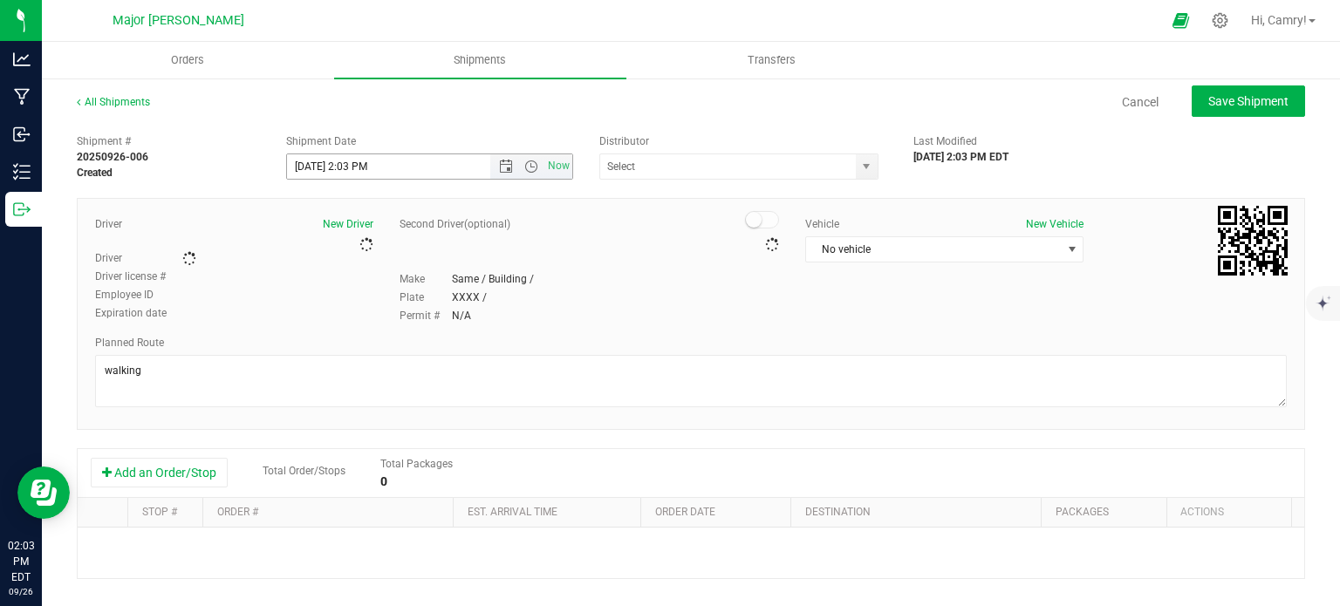
type input "Major Bloom Delivery (MP281879)"
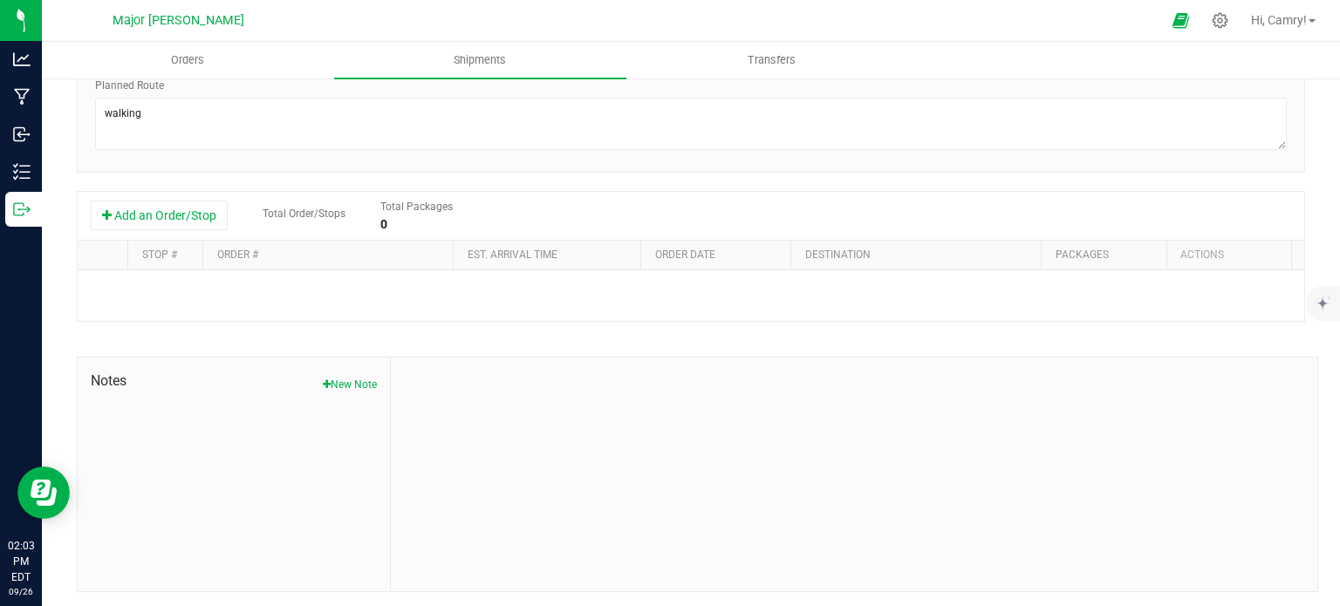
scroll to position [284, 0]
click at [175, 216] on button "Add an Order/Stop" at bounding box center [159, 213] width 137 height 30
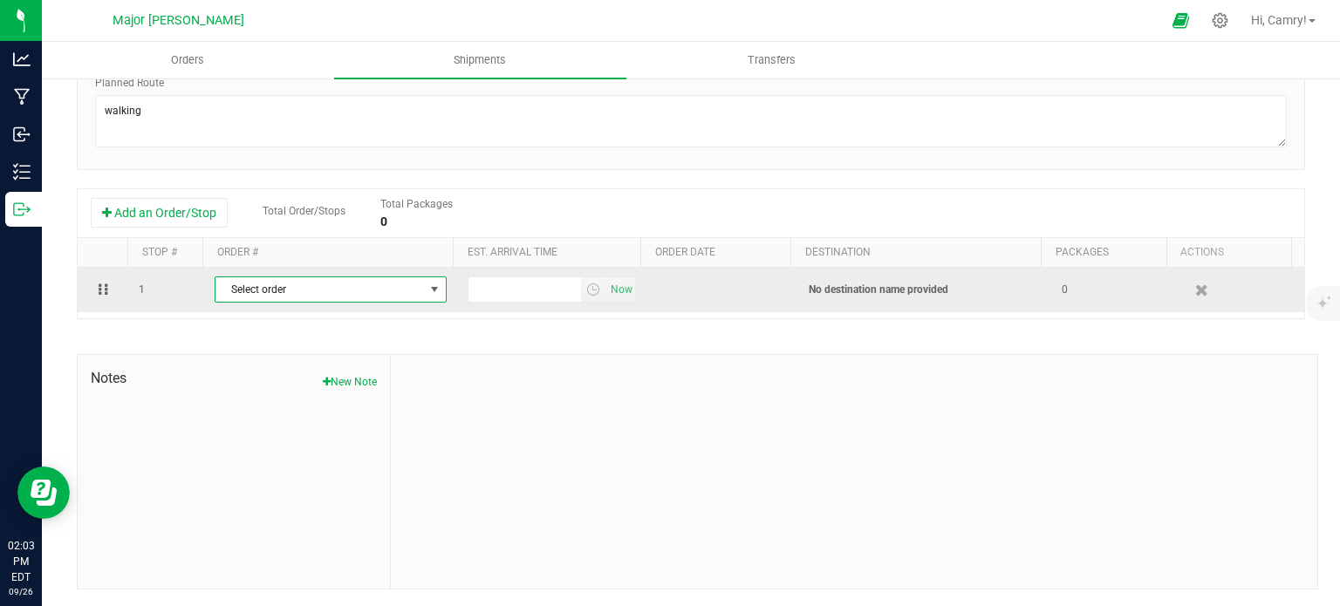
click at [284, 277] on span "Select order" at bounding box center [320, 289] width 209 height 24
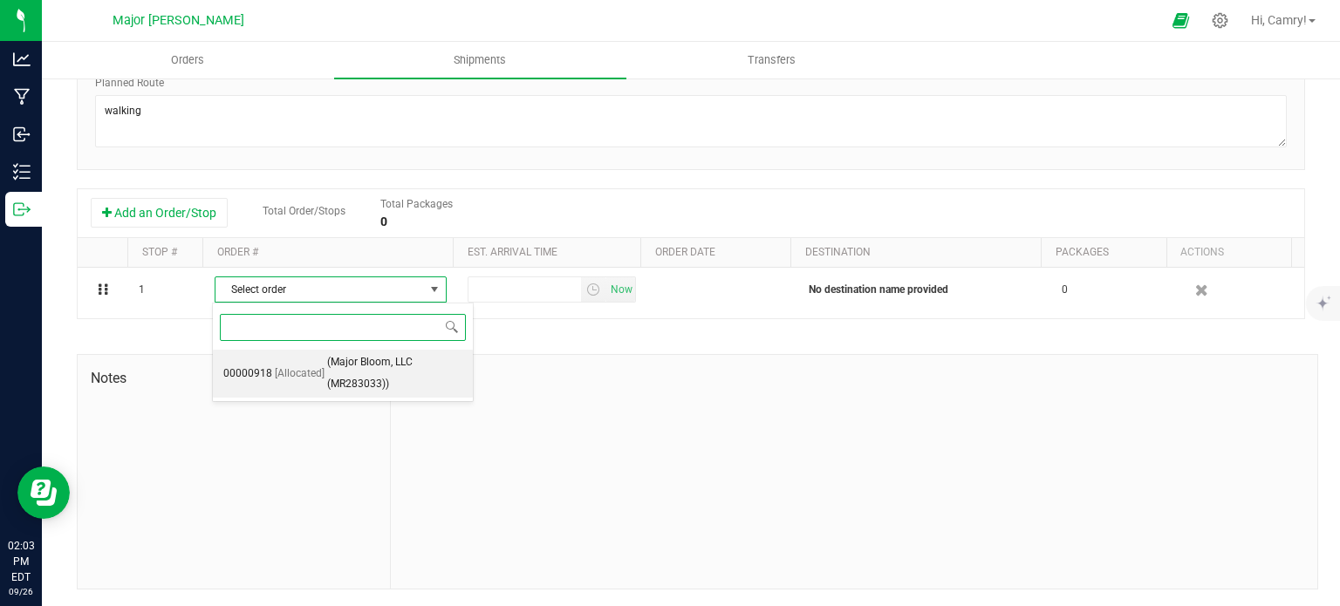
click at [320, 368] on span "[Allocated]" at bounding box center [300, 374] width 50 height 23
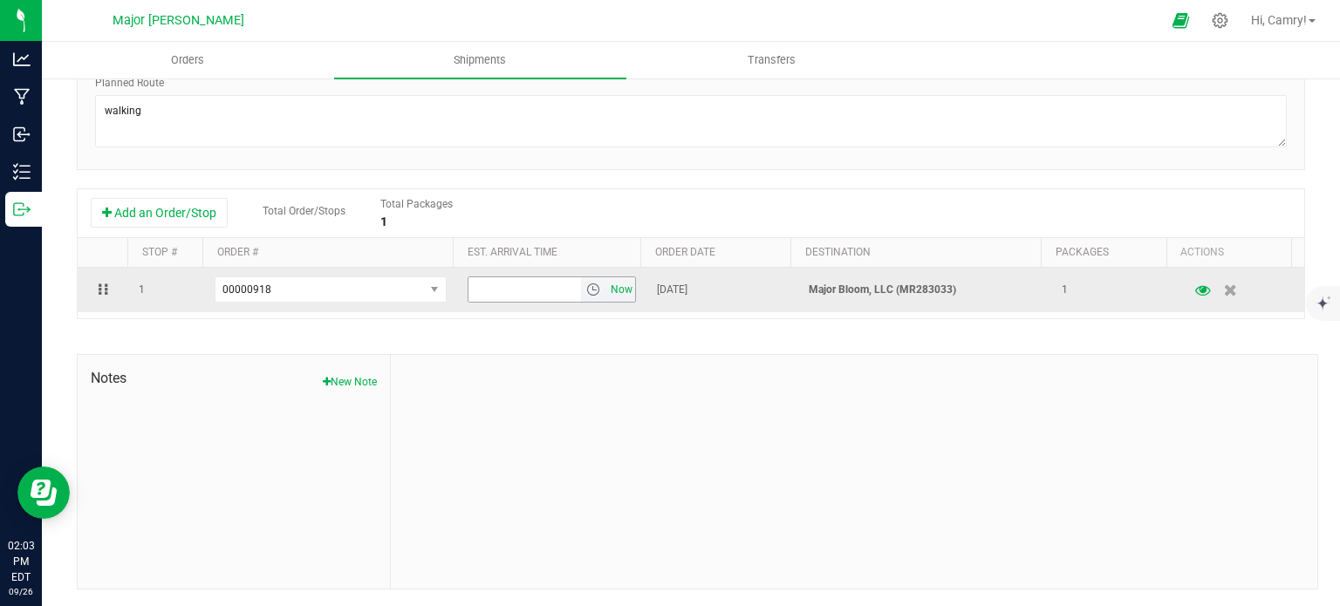
click at [613, 288] on span "Now" at bounding box center [622, 289] width 30 height 25
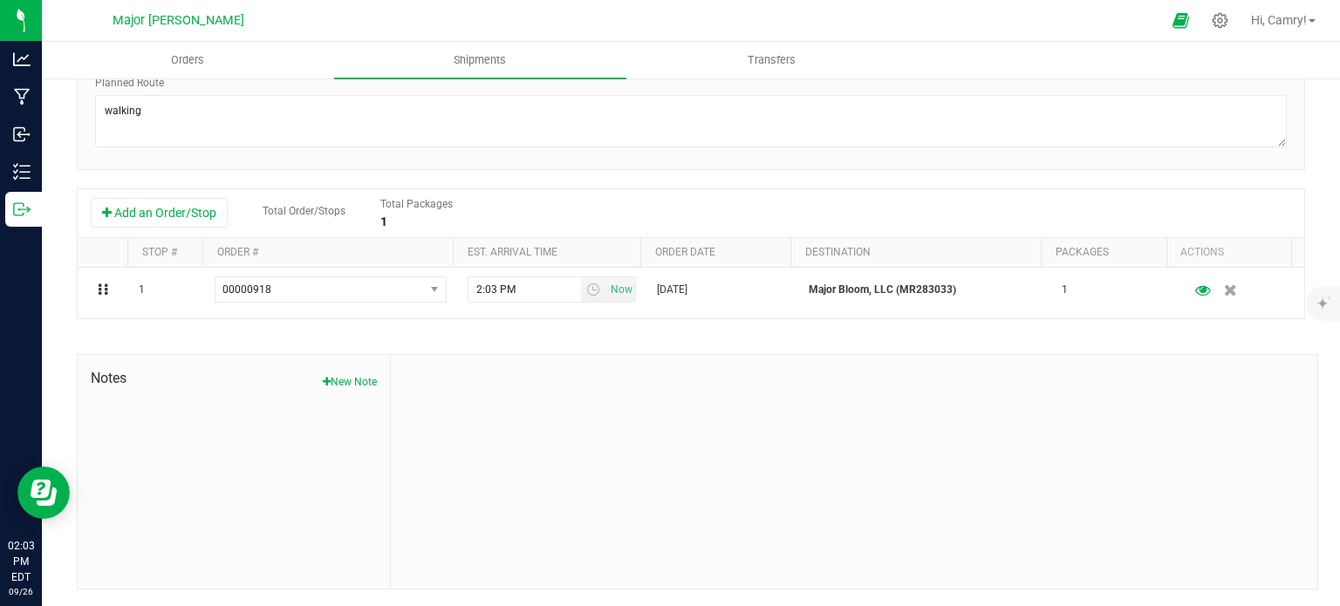
scroll to position [0, 0]
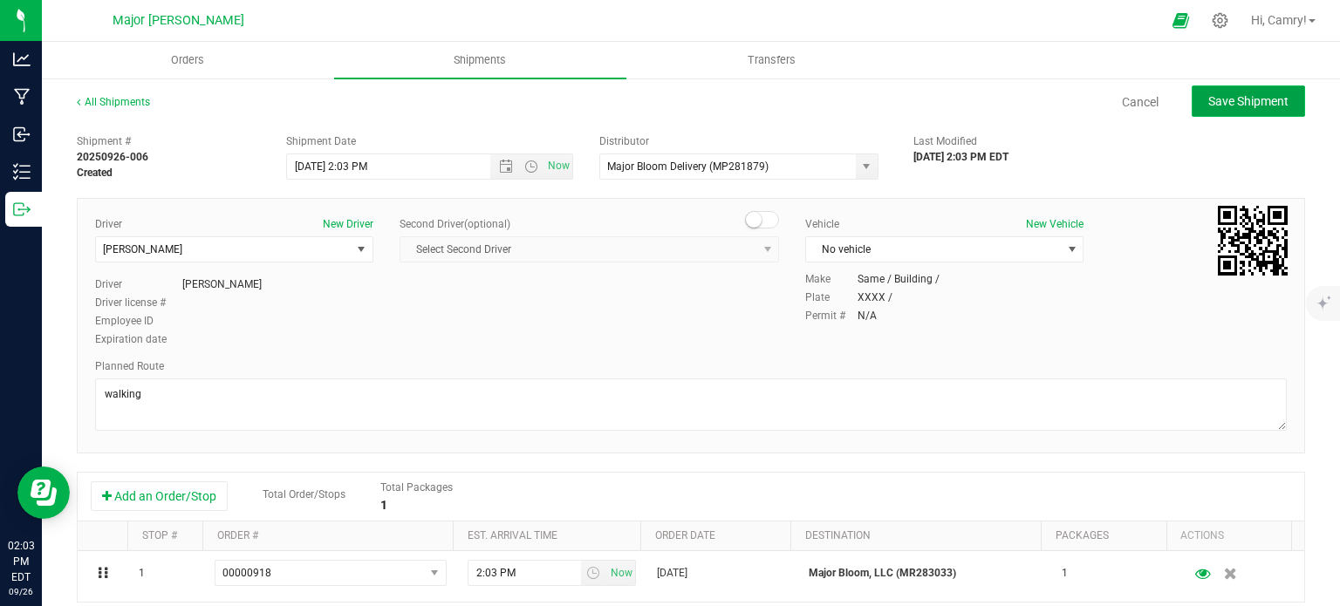
click at [1253, 105] on span "Save Shipment" at bounding box center [1249, 101] width 80 height 14
type input "[DATE] 6:03 PM"
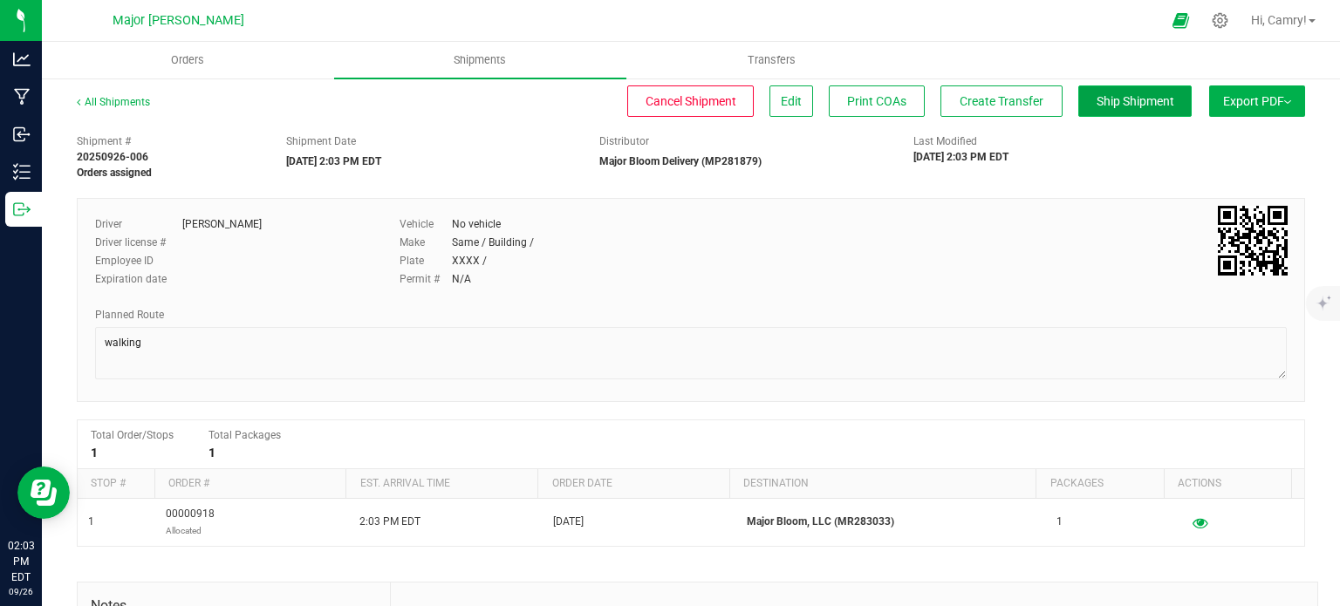
click at [1130, 97] on span "Ship Shipment" at bounding box center [1136, 101] width 78 height 14
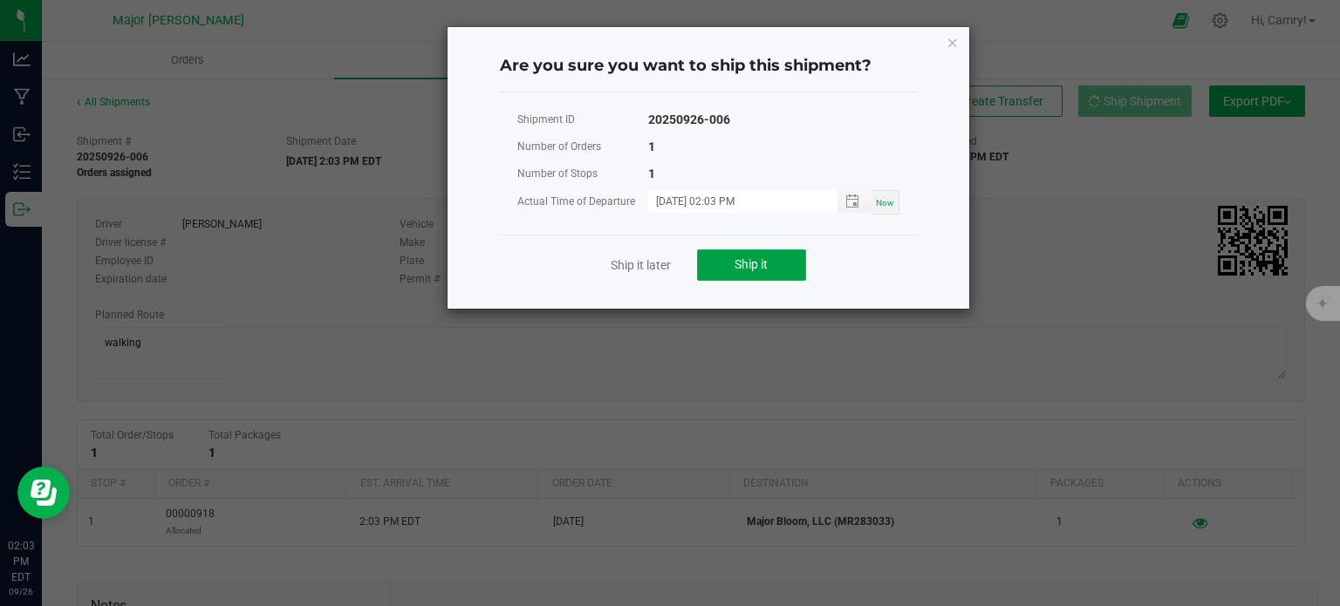
click at [722, 263] on button "Ship it" at bounding box center [751, 265] width 109 height 31
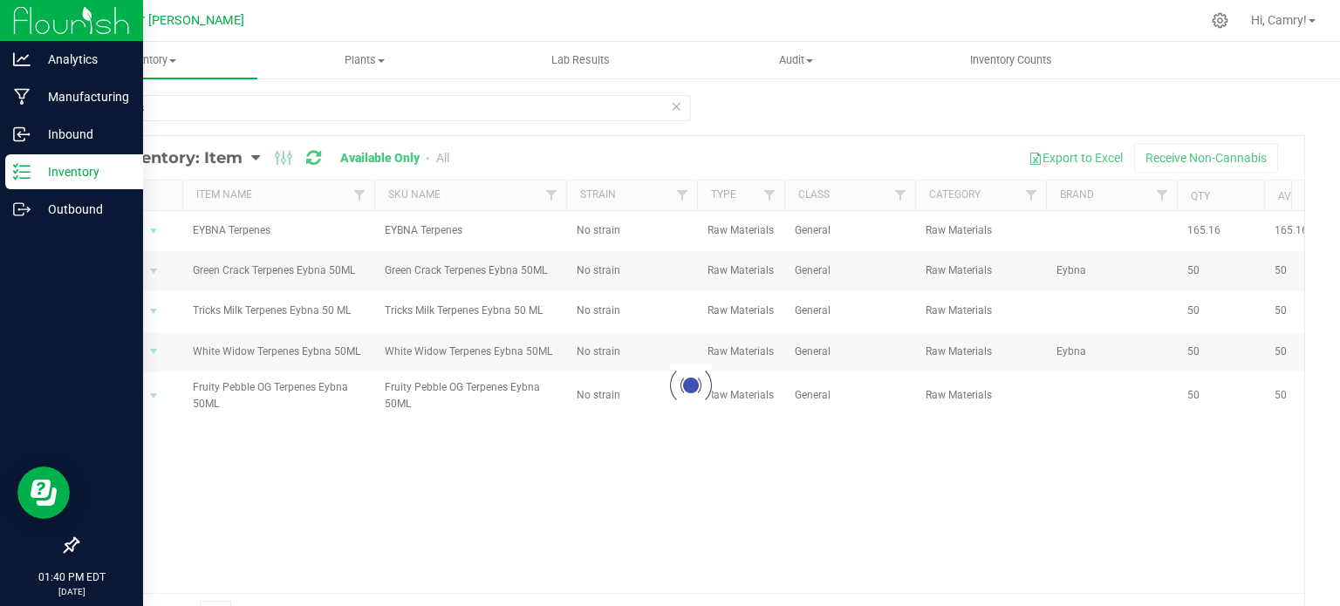
click at [94, 170] on p "Inventory" at bounding box center [83, 171] width 105 height 21
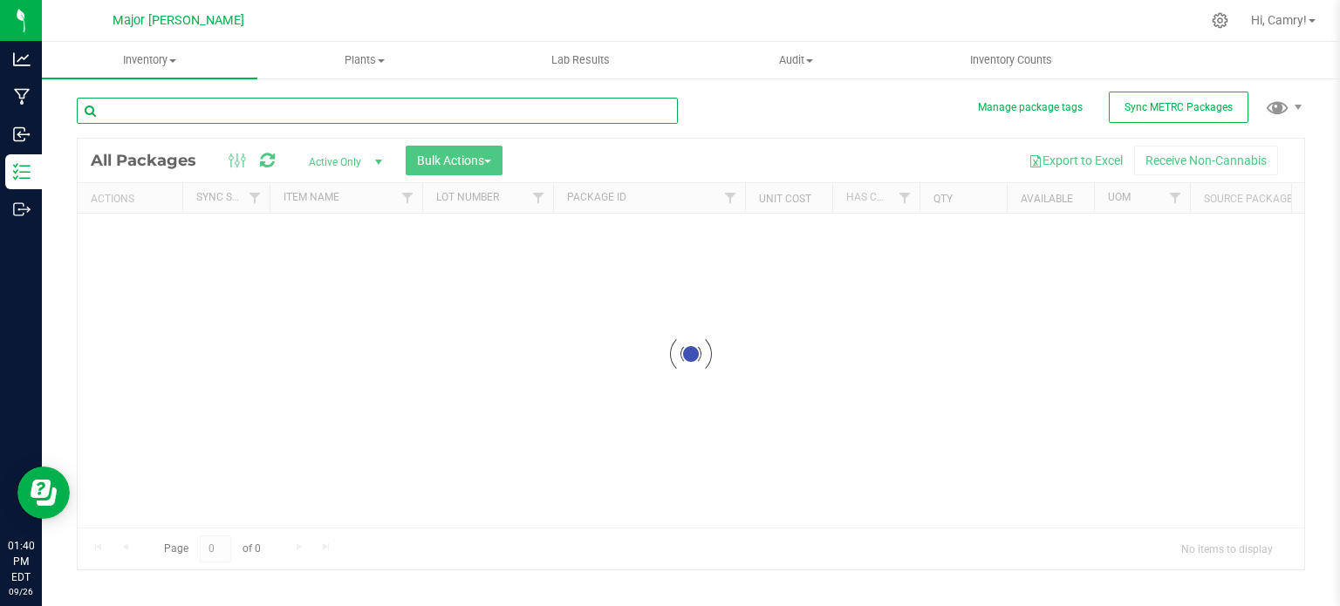
click at [185, 109] on input "text" at bounding box center [377, 111] width 601 height 26
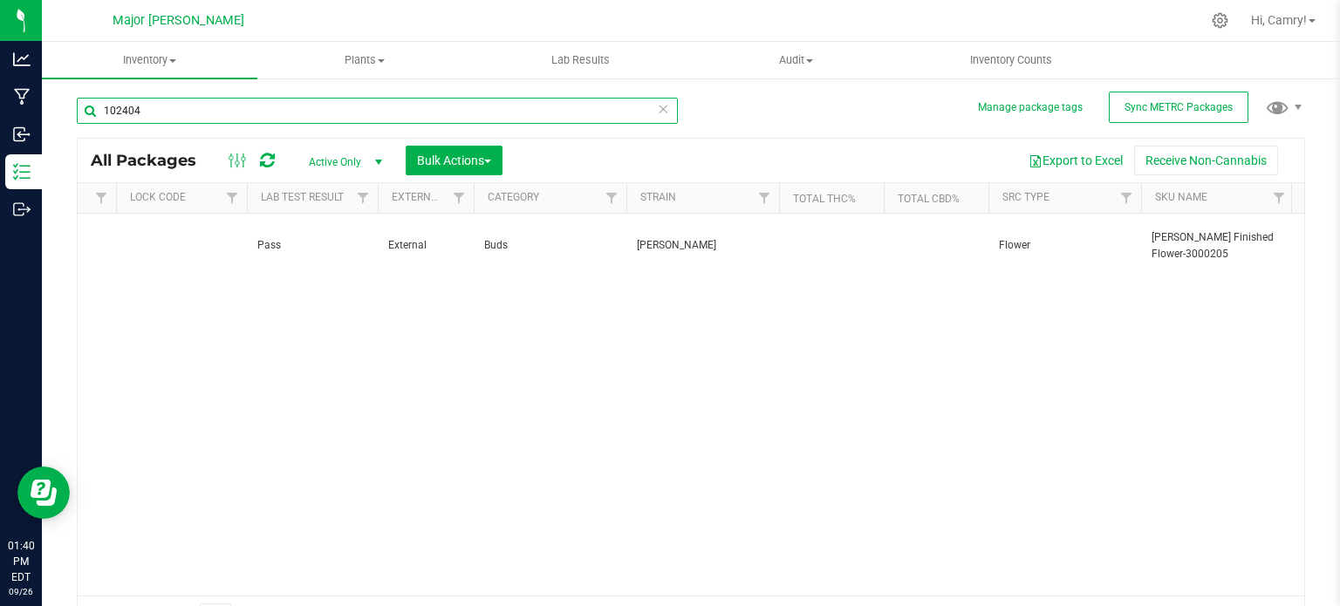
type input "102404"
